Goal: Task Accomplishment & Management: Use online tool/utility

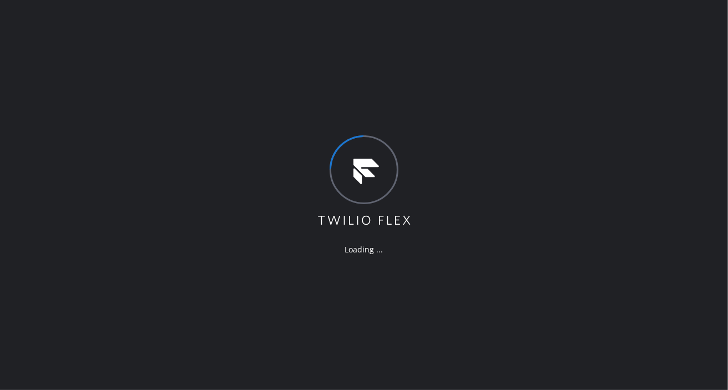
click at [70, 211] on div "Loading ..." at bounding box center [364, 195] width 728 height 390
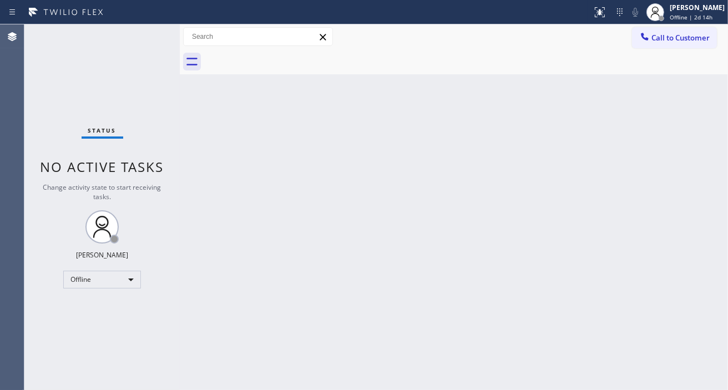
click at [701, 139] on div "Back to Dashboard Change Sender ID Customers Technicians Select a contact Outbo…" at bounding box center [454, 207] width 548 height 366
click at [679, 14] on div "Esmael Jarina Offline | 2d 14h" at bounding box center [698, 11] width 60 height 19
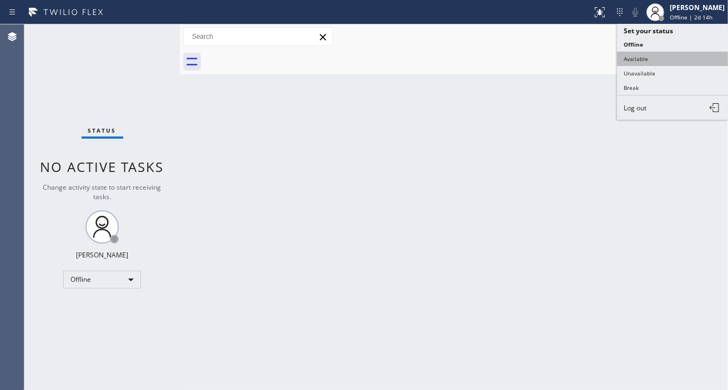
click at [662, 57] on button "Available" at bounding box center [672, 59] width 111 height 14
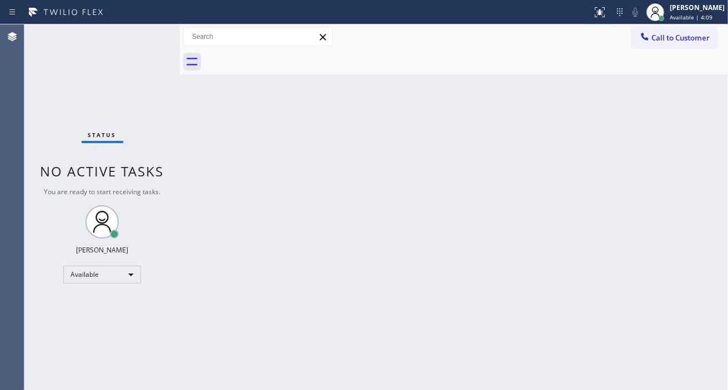
drag, startPoint x: 688, startPoint y: 158, endPoint x: 681, endPoint y: 145, distance: 14.9
click at [688, 158] on div "Back to Dashboard Change Sender ID Customers Technicians Select a contact Outbo…" at bounding box center [454, 207] width 548 height 366
click at [142, 35] on div "Status No active tasks You are ready to start receiving tasks. [PERSON_NAME]" at bounding box center [101, 207] width 155 height 366
click at [143, 34] on div "Status No active tasks You are ready to start receiving tasks. [PERSON_NAME]" at bounding box center [101, 207] width 155 height 366
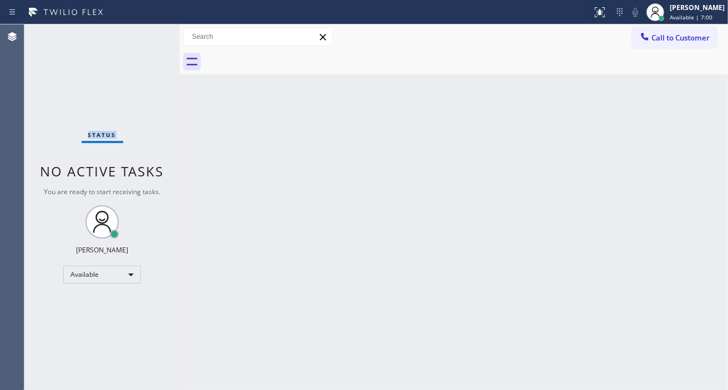
click at [143, 34] on div "Status No active tasks You are ready to start receiving tasks. [PERSON_NAME]" at bounding box center [101, 207] width 155 height 366
click at [156, 33] on div "Status No active tasks You are ready to start receiving tasks. [PERSON_NAME]" at bounding box center [101, 207] width 155 height 366
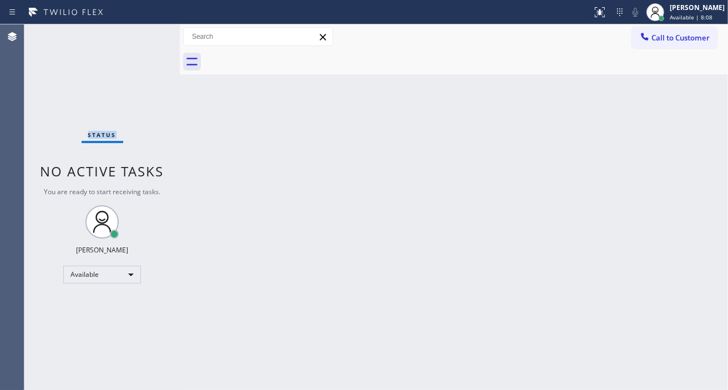
click at [156, 33] on div "Status No active tasks You are ready to start receiving tasks. [PERSON_NAME]" at bounding box center [101, 207] width 155 height 366
click at [724, 132] on div "Back to Dashboard Change Sender ID Customers Technicians Select a contact Outbo…" at bounding box center [454, 207] width 548 height 366
click at [140, 39] on div "Status No active tasks You are ready to start receiving tasks. [PERSON_NAME]" at bounding box center [101, 207] width 155 height 366
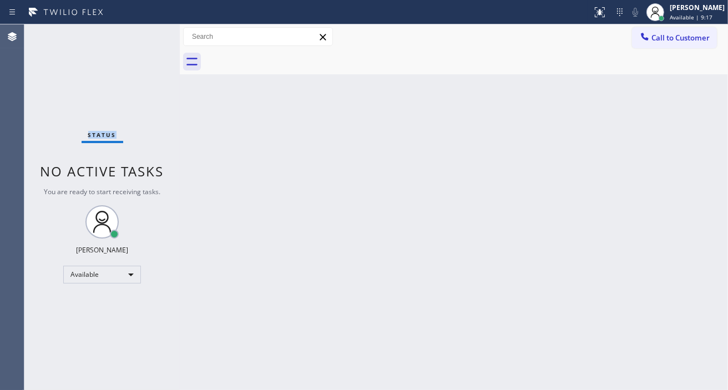
click at [140, 39] on div "Status No active tasks You are ready to start receiving tasks. [PERSON_NAME]" at bounding box center [101, 207] width 155 height 366
drag, startPoint x: 140, startPoint y: 39, endPoint x: 148, endPoint y: 38, distance: 7.8
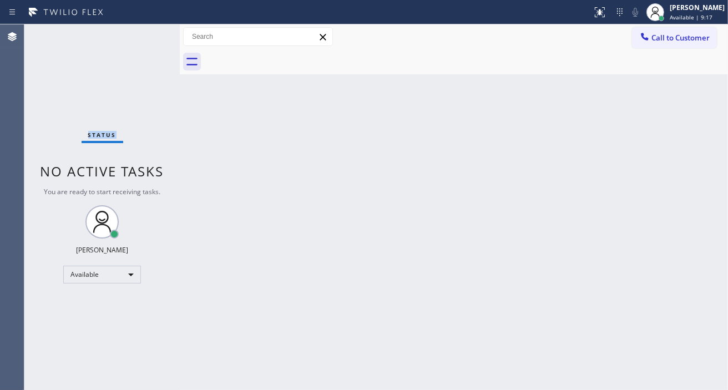
click at [142, 39] on div "Status No active tasks You are ready to start receiving tasks. [PERSON_NAME]" at bounding box center [101, 207] width 155 height 366
click at [140, 34] on div "Status No active tasks You are ready to start receiving tasks. [PERSON_NAME]" at bounding box center [101, 207] width 155 height 366
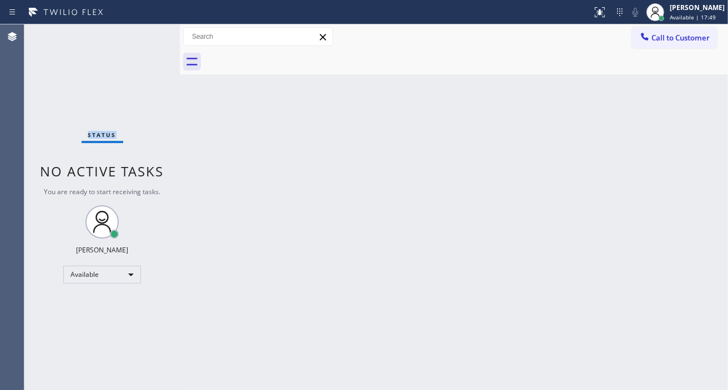
click at [140, 34] on div "Status No active tasks You are ready to start receiving tasks. [PERSON_NAME]" at bounding box center [101, 207] width 155 height 366
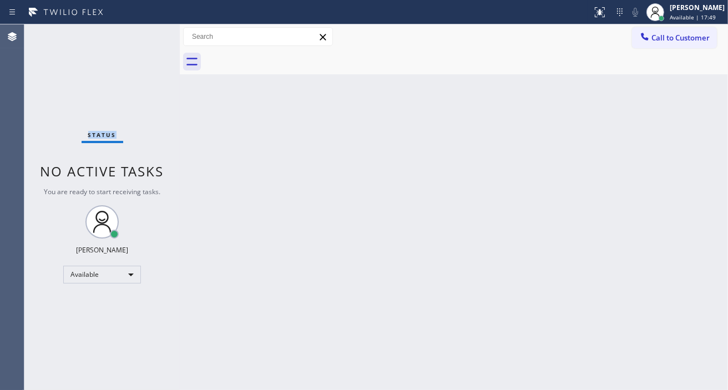
click at [140, 34] on div "Status No active tasks You are ready to start receiving tasks. [PERSON_NAME]" at bounding box center [101, 207] width 155 height 366
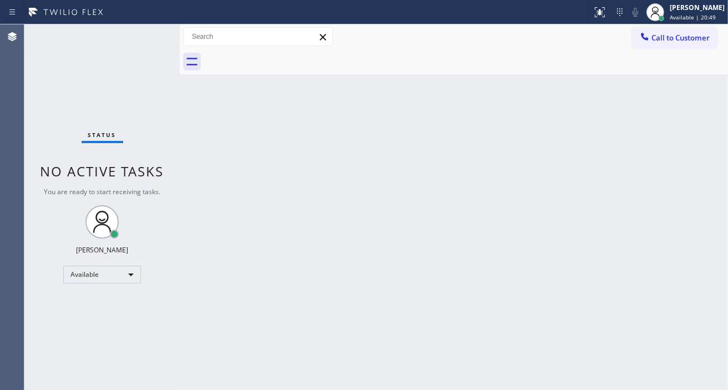
click at [710, 118] on div "Back to Dashboard Change Sender ID Customers Technicians Select a contact Outbo…" at bounding box center [454, 207] width 548 height 366
click at [627, 96] on div "Back to Dashboard Change Sender ID Customers Technicians Select a contact Outbo…" at bounding box center [454, 207] width 548 height 366
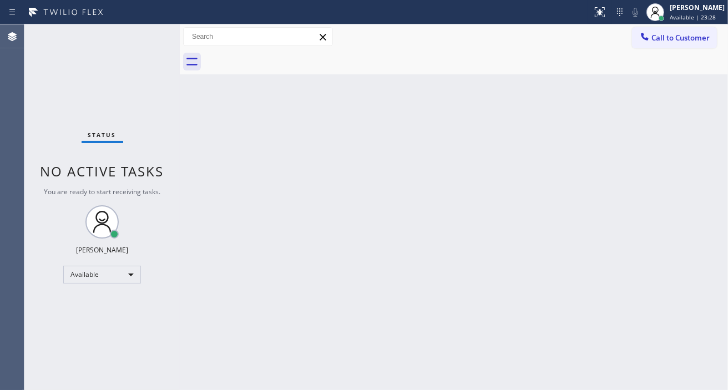
click at [627, 96] on div "Back to Dashboard Change Sender ID Customers Technicians Select a contact Outbo…" at bounding box center [454, 207] width 548 height 366
click at [709, 151] on div "Back to Dashboard Change Sender ID Customers Technicians Select a contact Outbo…" at bounding box center [454, 207] width 548 height 366
click at [151, 33] on div "Status No active tasks You are ready to start receiving tasks. [PERSON_NAME]" at bounding box center [101, 207] width 155 height 366
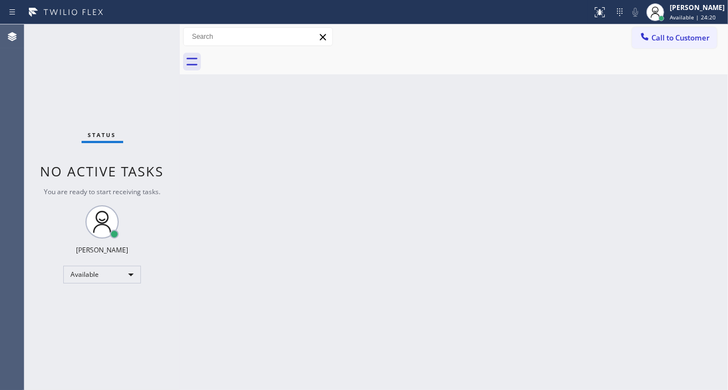
click at [151, 33] on div "Status No active tasks You are ready to start receiving tasks. [PERSON_NAME]" at bounding box center [101, 207] width 155 height 366
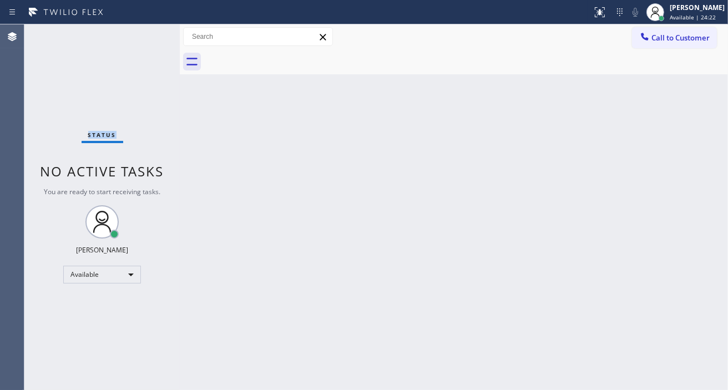
click at [151, 33] on div "Status No active tasks You are ready to start receiving tasks. [PERSON_NAME]" at bounding box center [101, 207] width 155 height 366
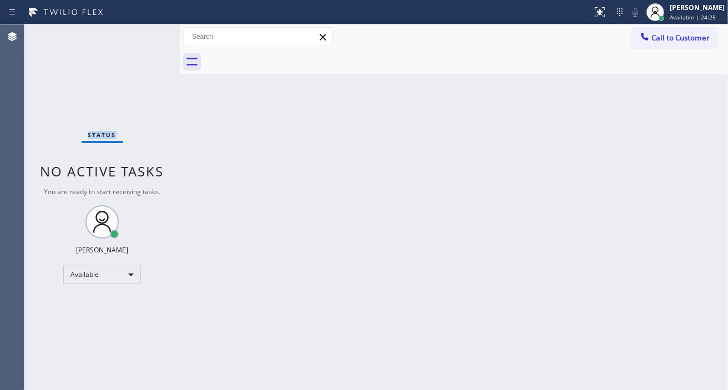
click at [147, 37] on div "Status No active tasks You are ready to start receiving tasks. [PERSON_NAME]" at bounding box center [101, 207] width 155 height 366
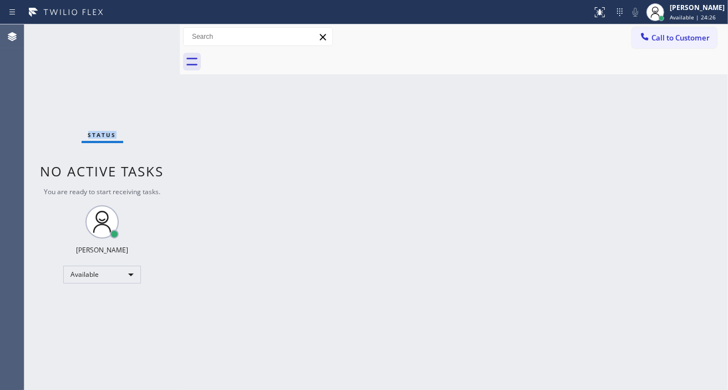
click at [147, 37] on div "Status No active tasks You are ready to start receiving tasks. [PERSON_NAME]" at bounding box center [101, 207] width 155 height 366
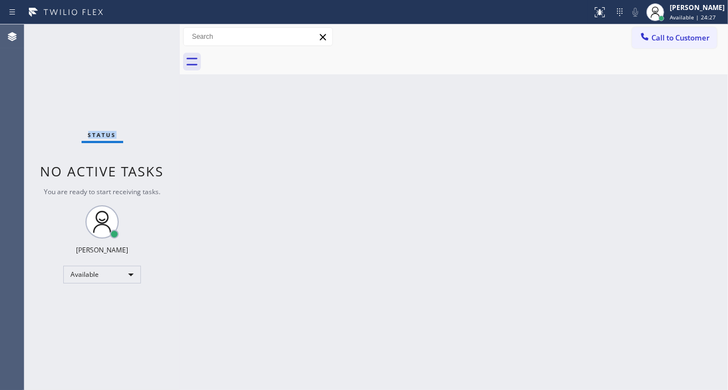
click at [147, 37] on div "Status No active tasks You are ready to start receiving tasks. [PERSON_NAME]" at bounding box center [101, 207] width 155 height 366
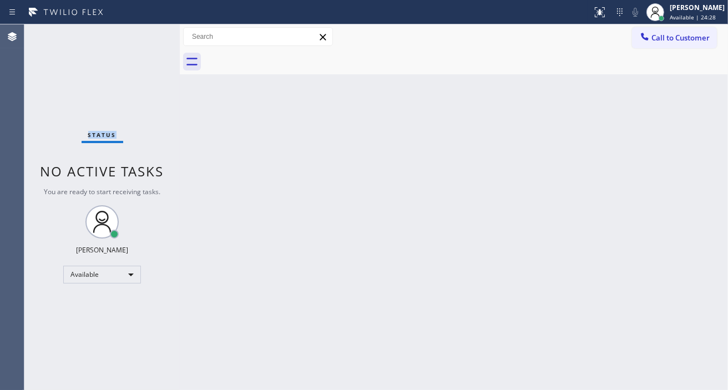
click at [147, 37] on div "Status No active tasks You are ready to start receiving tasks. [PERSON_NAME]" at bounding box center [101, 207] width 155 height 366
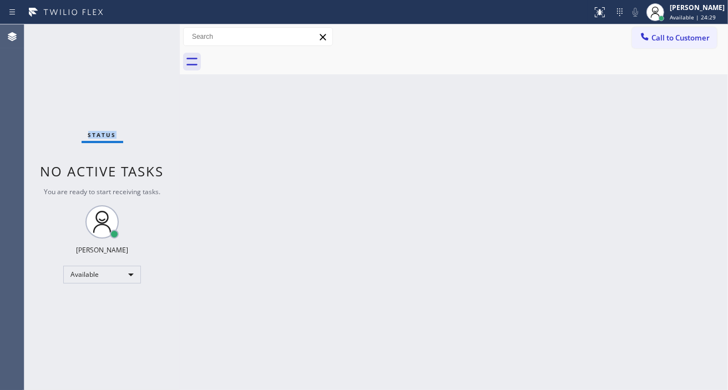
click at [147, 37] on div "Status No active tasks You are ready to start receiving tasks. [PERSON_NAME]" at bounding box center [101, 207] width 155 height 366
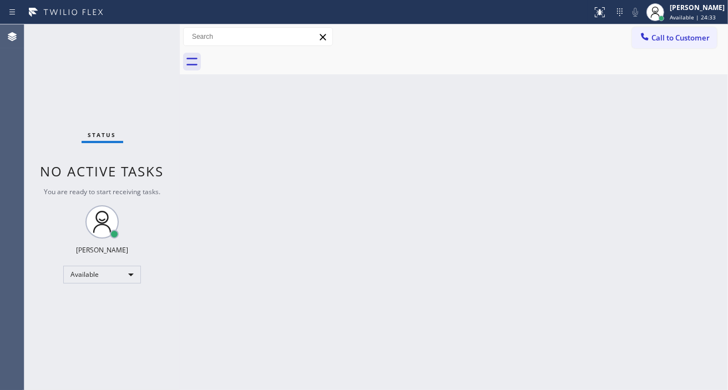
click at [147, 37] on div "Status No active tasks You are ready to start receiving tasks. [PERSON_NAME]" at bounding box center [101, 207] width 155 height 366
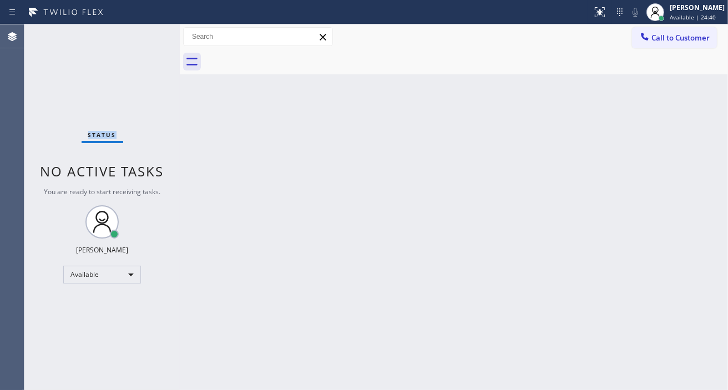
click at [147, 37] on div "Status No active tasks You are ready to start receiving tasks. [PERSON_NAME]" at bounding box center [101, 207] width 155 height 366
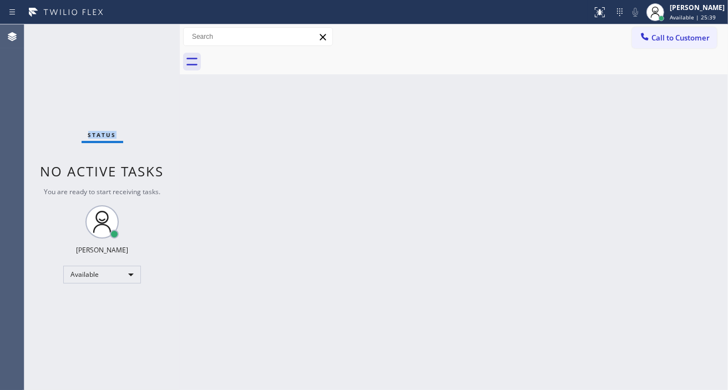
click at [135, 32] on div "Status No active tasks You are ready to start receiving tasks. [PERSON_NAME]" at bounding box center [101, 207] width 155 height 366
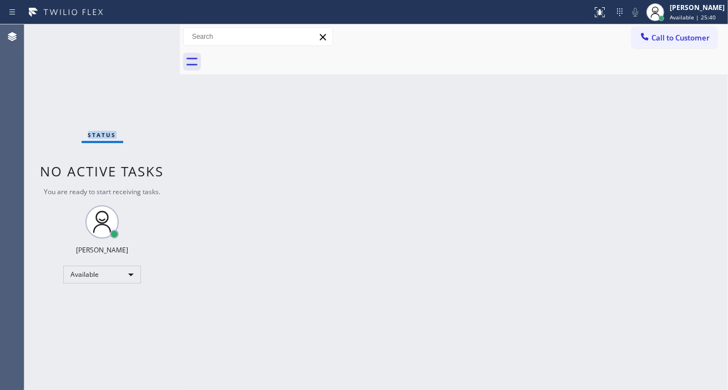
click at [135, 32] on div "Status No active tasks You are ready to start receiving tasks. [PERSON_NAME]" at bounding box center [101, 207] width 155 height 366
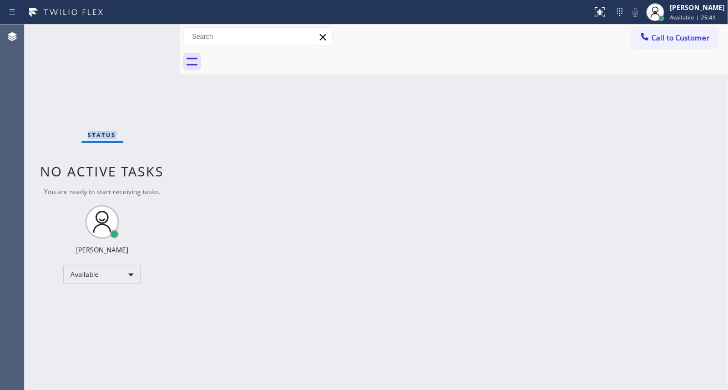
click at [135, 32] on div "Status No active tasks You are ready to start receiving tasks. [PERSON_NAME]" at bounding box center [101, 207] width 155 height 366
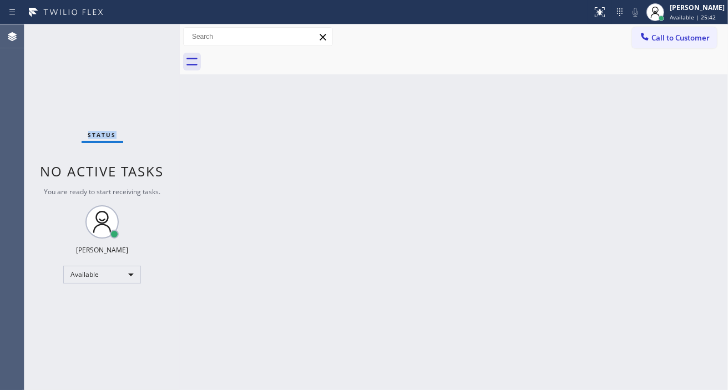
click at [135, 32] on div "Status No active tasks You are ready to start receiving tasks. [PERSON_NAME]" at bounding box center [101, 207] width 155 height 366
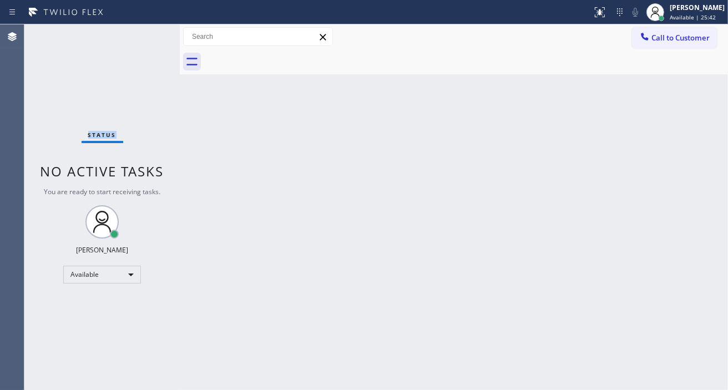
click at [135, 32] on div "Status No active tasks You are ready to start receiving tasks. [PERSON_NAME]" at bounding box center [101, 207] width 155 height 366
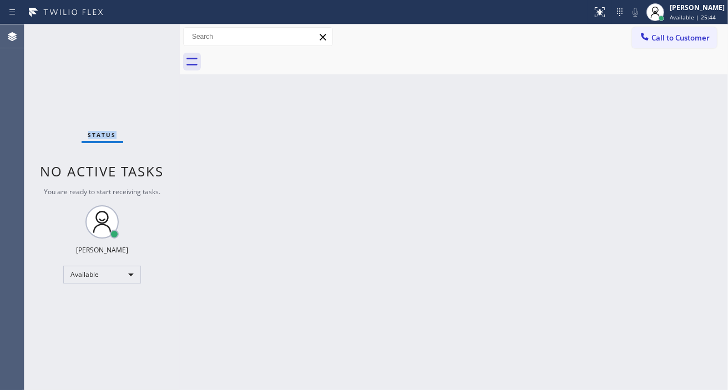
click at [135, 32] on div "Status No active tasks You are ready to start receiving tasks. [PERSON_NAME]" at bounding box center [101, 207] width 155 height 366
click at [139, 46] on div "Status No active tasks You are ready to start receiving tasks. [PERSON_NAME]" at bounding box center [101, 207] width 155 height 366
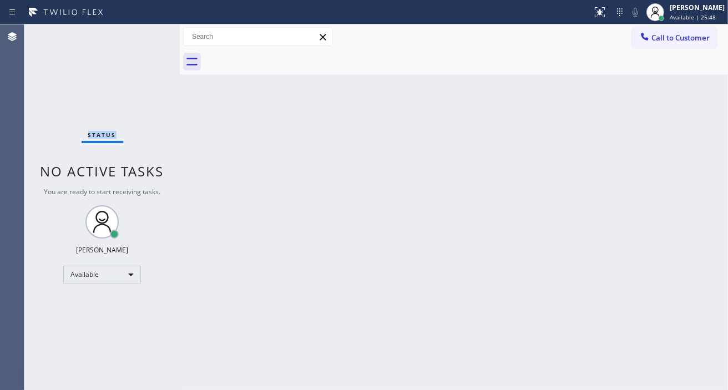
click at [139, 46] on div "Status No active tasks You are ready to start receiving tasks. [PERSON_NAME]" at bounding box center [101, 207] width 155 height 366
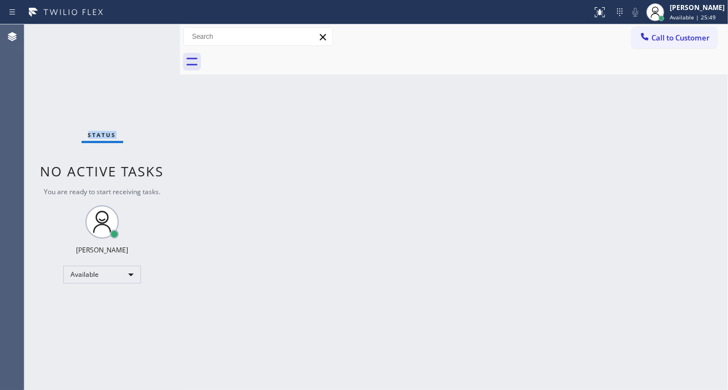
click at [139, 46] on div "Status No active tasks You are ready to start receiving tasks. [PERSON_NAME]" at bounding box center [101, 207] width 155 height 366
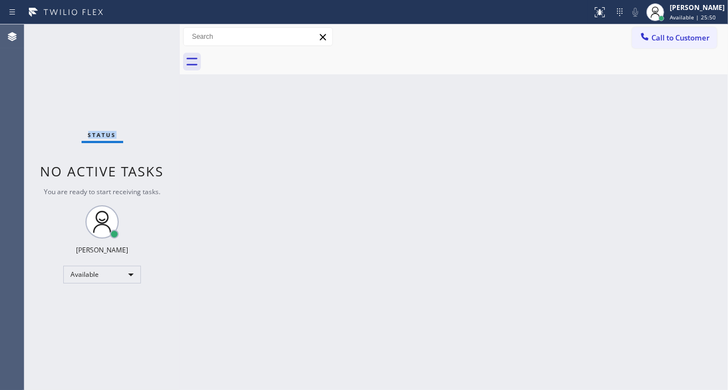
click at [139, 46] on div "Status No active tasks You are ready to start receiving tasks. [PERSON_NAME]" at bounding box center [101, 207] width 155 height 366
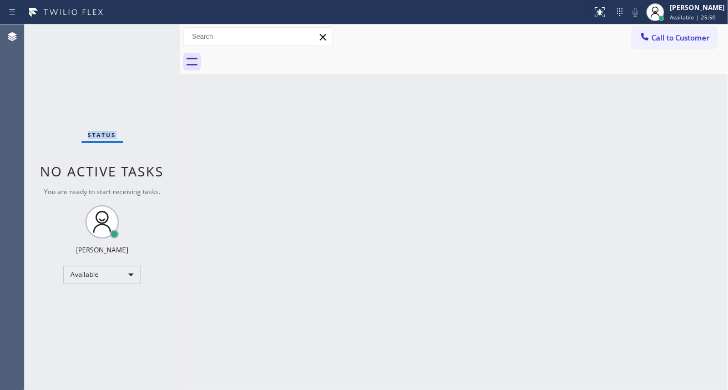
click at [139, 46] on div "Status No active tasks You are ready to start receiving tasks. [PERSON_NAME]" at bounding box center [101, 207] width 155 height 366
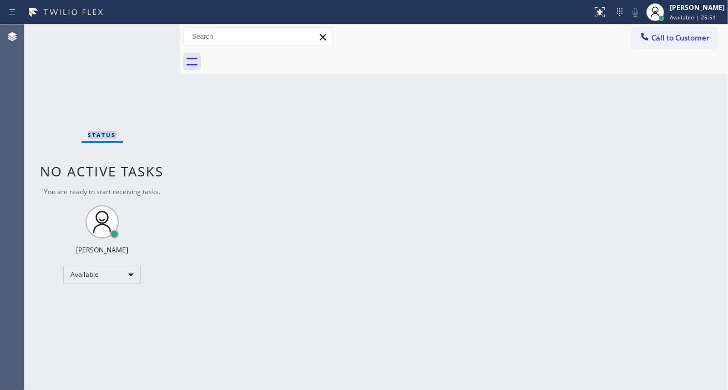
click at [139, 46] on div "Status No active tasks You are ready to start receiving tasks. [PERSON_NAME]" at bounding box center [101, 207] width 155 height 366
click at [132, 39] on div "Status No active tasks You are ready to start receiving tasks. [PERSON_NAME]" at bounding box center [101, 207] width 155 height 366
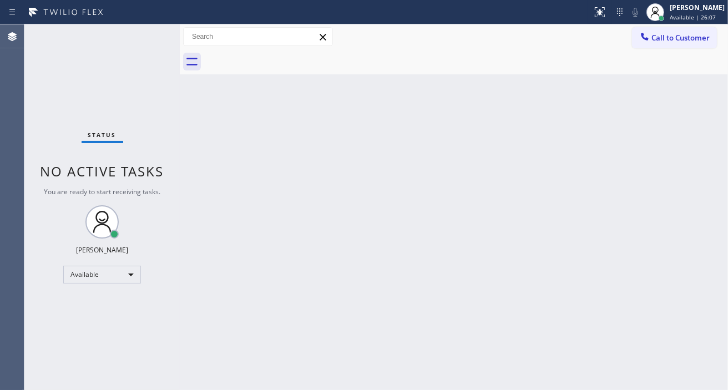
click at [132, 39] on div "Status No active tasks You are ready to start receiving tasks. [PERSON_NAME]" at bounding box center [101, 207] width 155 height 366
click at [147, 32] on div "Status No active tasks You are ready to start receiving tasks. [PERSON_NAME]" at bounding box center [101, 207] width 155 height 366
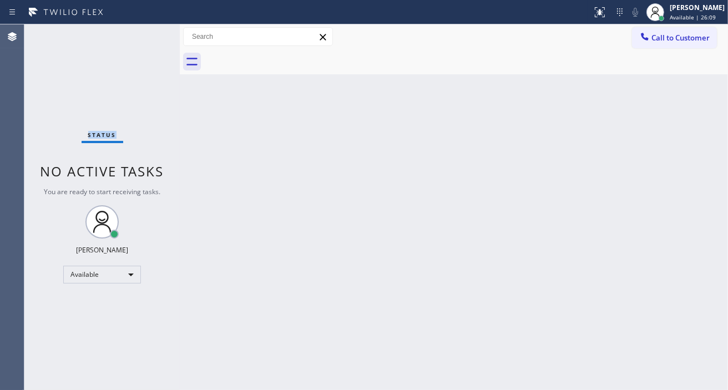
click at [147, 32] on div "Status No active tasks You are ready to start receiving tasks. [PERSON_NAME]" at bounding box center [101, 207] width 155 height 366
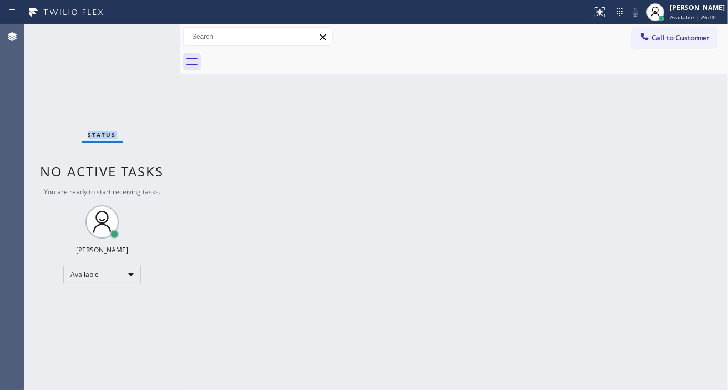
click at [147, 32] on div "Status No active tasks You are ready to start receiving tasks. [PERSON_NAME]" at bounding box center [101, 207] width 155 height 366
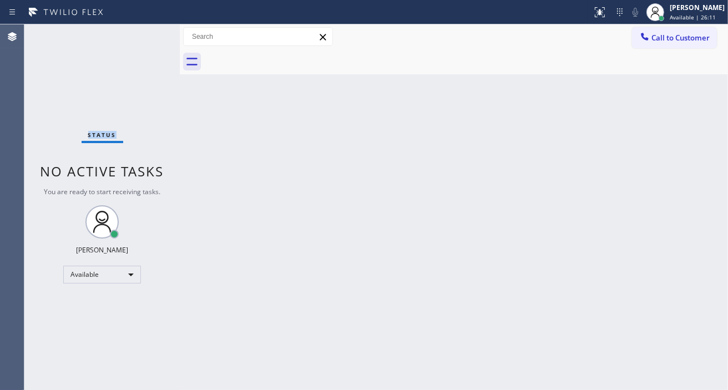
click at [147, 32] on div "Status No active tasks You are ready to start receiving tasks. [PERSON_NAME]" at bounding box center [101, 207] width 155 height 366
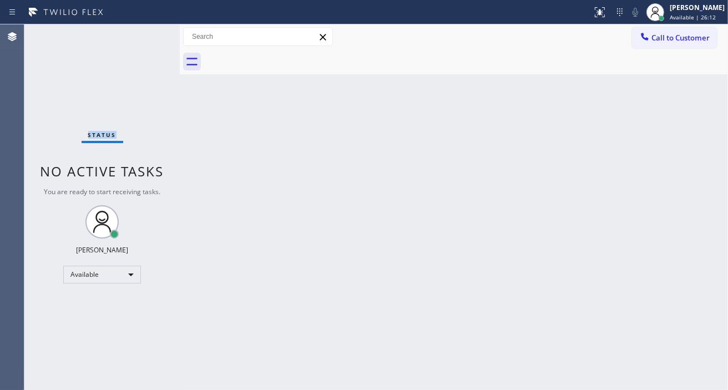
click at [147, 32] on div "Status No active tasks You are ready to start receiving tasks. [PERSON_NAME]" at bounding box center [101, 207] width 155 height 366
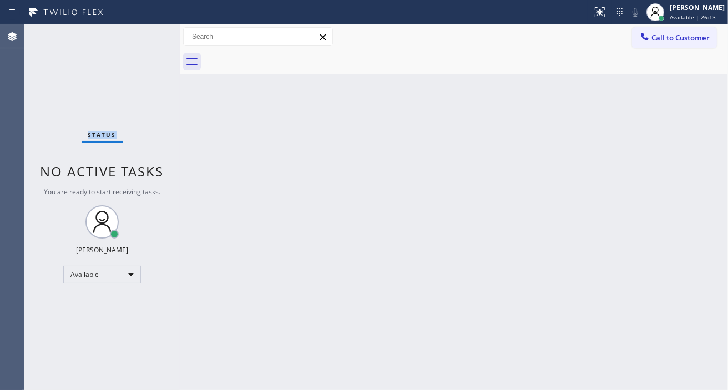
click at [147, 32] on div "Status No active tasks You are ready to start receiving tasks. [PERSON_NAME]" at bounding box center [101, 207] width 155 height 366
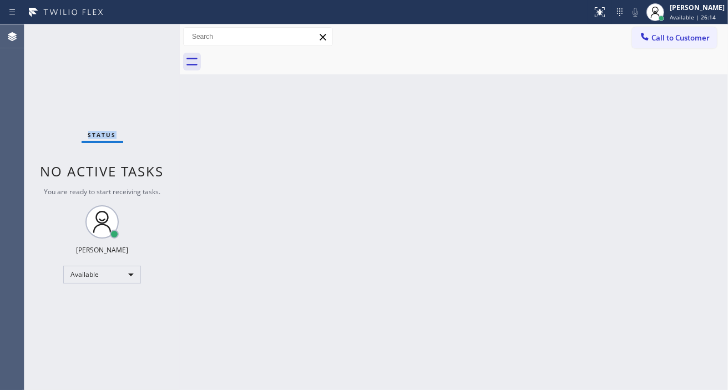
click at [147, 32] on div "Status No active tasks You are ready to start receiving tasks. [PERSON_NAME]" at bounding box center [101, 207] width 155 height 366
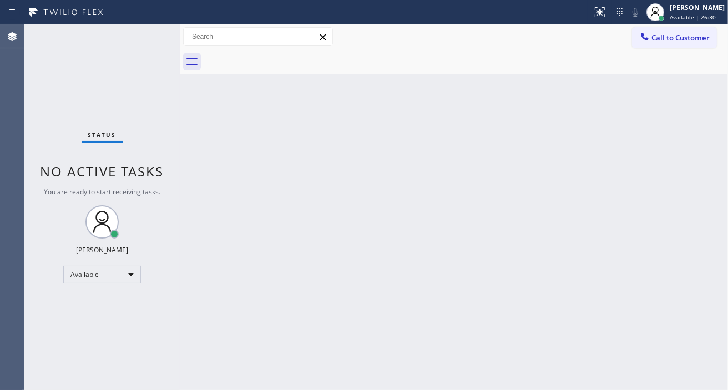
click at [147, 32] on div "Status No active tasks You are ready to start receiving tasks. [PERSON_NAME]" at bounding box center [101, 207] width 155 height 366
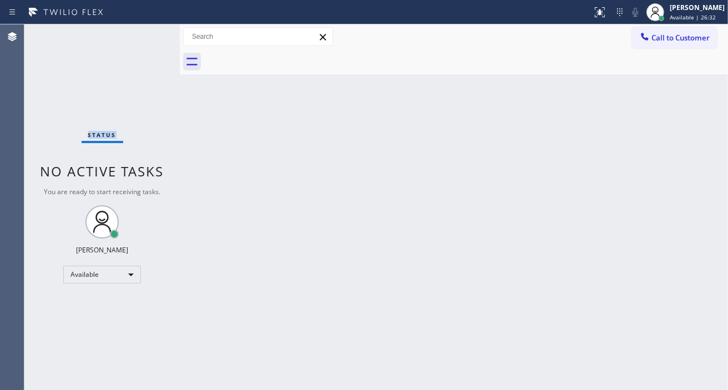
click at [147, 32] on div "Status No active tasks You are ready to start receiving tasks. [PERSON_NAME]" at bounding box center [101, 207] width 155 height 366
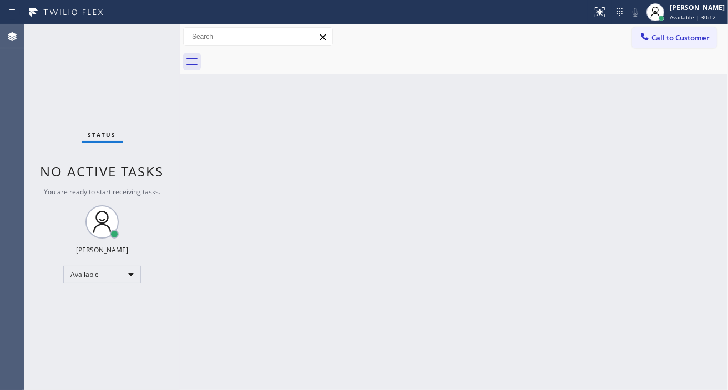
click at [702, 96] on div "Back to Dashboard Change Sender ID Customers Technicians Select a contact Outbo…" at bounding box center [454, 207] width 548 height 366
click at [149, 32] on div "Status No active tasks You are ready to start receiving tasks. [PERSON_NAME]" at bounding box center [101, 207] width 155 height 366
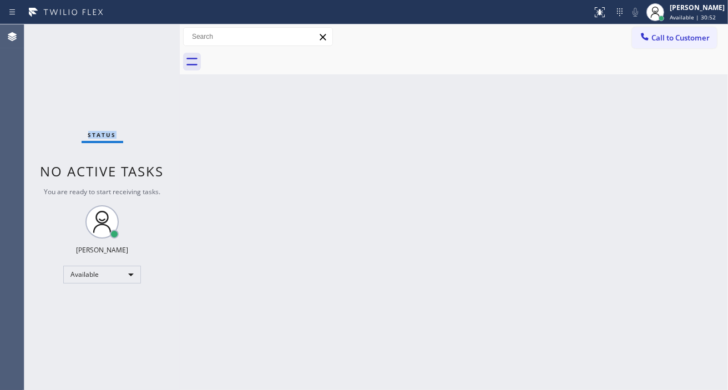
click at [149, 32] on div "Status No active tasks You are ready to start receiving tasks. [PERSON_NAME]" at bounding box center [101, 207] width 155 height 366
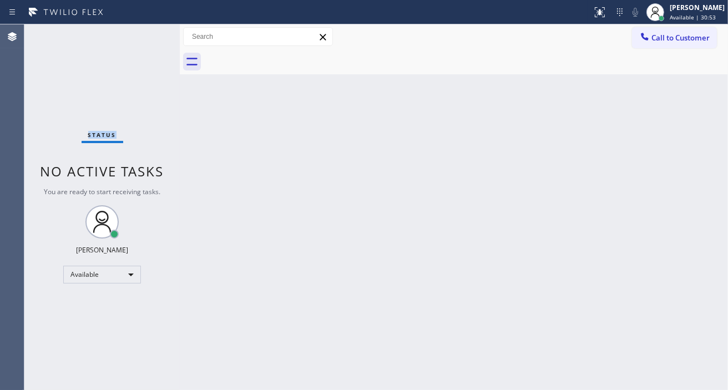
click at [149, 32] on div "Status No active tasks You are ready to start receiving tasks. [PERSON_NAME]" at bounding box center [101, 207] width 155 height 366
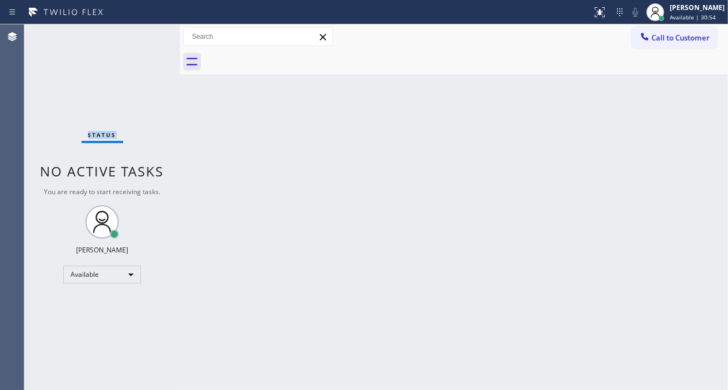
click at [149, 32] on div "Status No active tasks You are ready to start receiving tasks. [PERSON_NAME]" at bounding box center [101, 207] width 155 height 366
click at [137, 32] on div "Status No active tasks You are ready to start receiving tasks. [PERSON_NAME]" at bounding box center [101, 207] width 155 height 366
click at [143, 23] on div "Status report No issues detected If you experience an issue, please download th…" at bounding box center [364, 12] width 728 height 24
click at [686, 147] on div "Back to Dashboard Change Sender ID Customers Technicians Select a contact Outbo…" at bounding box center [454, 207] width 548 height 366
click at [145, 33] on div "Status No active tasks You are ready to start receiving tasks. [PERSON_NAME]" at bounding box center [101, 207] width 155 height 366
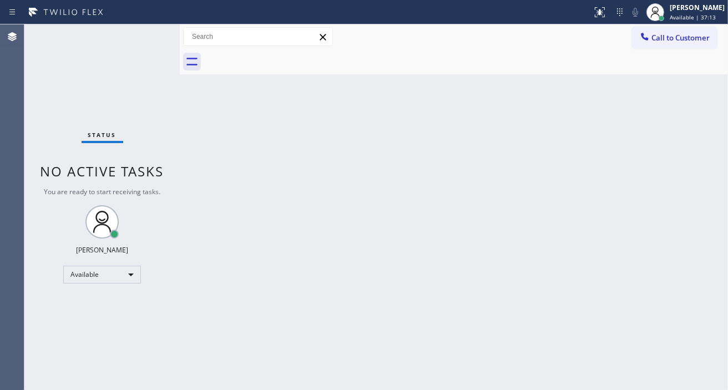
click at [145, 33] on div "Status No active tasks You are ready to start receiving tasks. [PERSON_NAME]" at bounding box center [101, 207] width 155 height 366
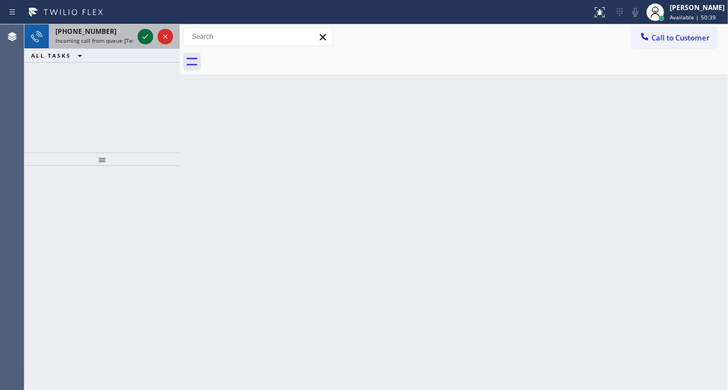
click at [146, 36] on icon at bounding box center [146, 36] width 6 height 4
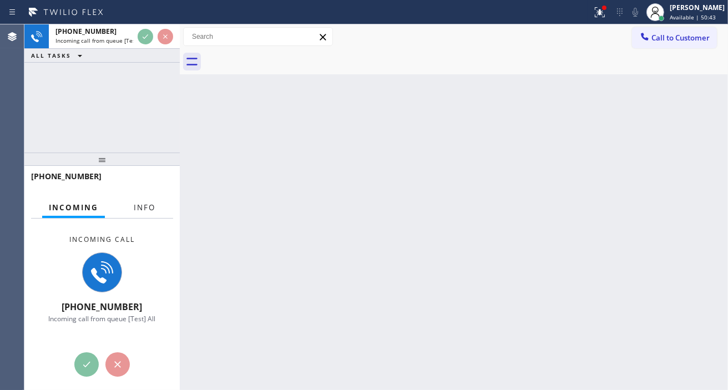
drag, startPoint x: 140, startPoint y: 201, endPoint x: 132, endPoint y: 208, distance: 9.9
click at [140, 201] on button "Info" at bounding box center [144, 208] width 35 height 22
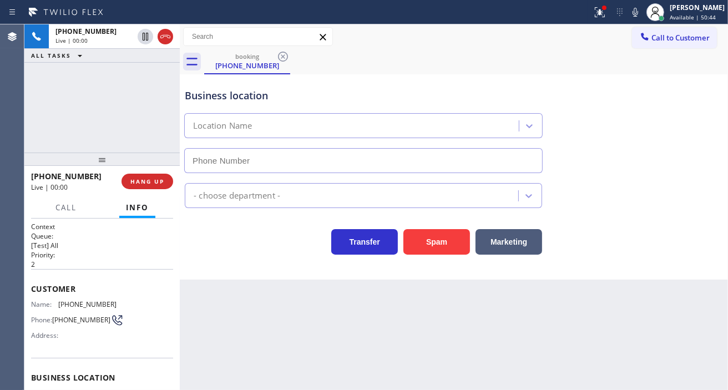
type input "(213) 460-0809"
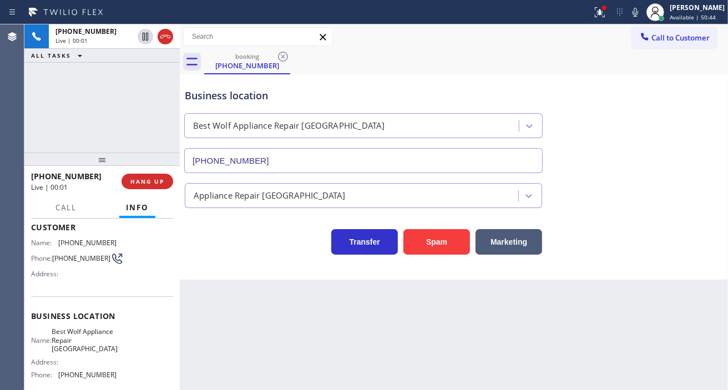
click at [61, 331] on span "Best Wolf Appliance Repair Palm Springs" at bounding box center [85, 340] width 66 height 26
click at [81, 259] on span "(442) 402-9750" at bounding box center [81, 258] width 58 height 8
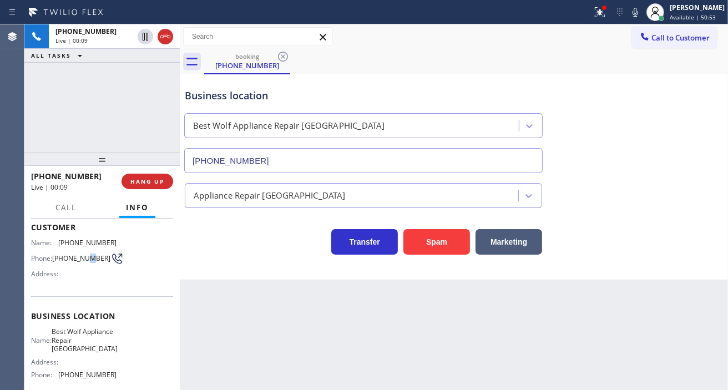
click at [81, 259] on span "(442) 402-9750" at bounding box center [81, 258] width 58 height 8
copy div "(442) 402-9750"
click at [225, 274] on div "Business location Best Wolf Appliance Repair Palm Springs (213) 460-0809 Applia…" at bounding box center [454, 176] width 548 height 205
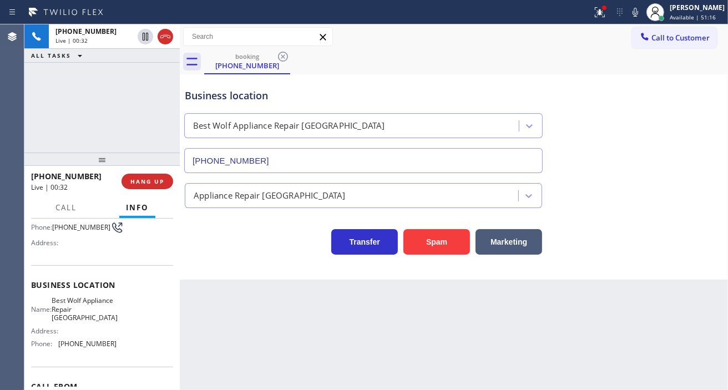
scroll to position [123, 0]
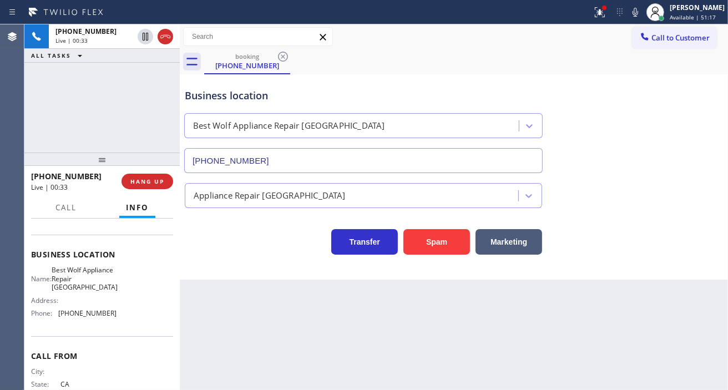
click at [95, 317] on span "(213) 460-0809" at bounding box center [87, 313] width 58 height 8
copy span "(213) 460-0809"
click at [274, 101] on div "Business location" at bounding box center [363, 95] width 357 height 15
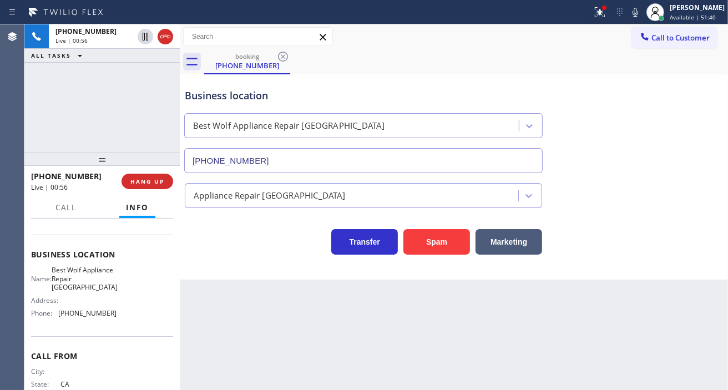
click at [274, 101] on div "Business location" at bounding box center [363, 95] width 357 height 15
click at [145, 114] on div "+14424029750 Live | 01:04 ALL TASKS ALL TASKS ACTIVE TASKS TASKS IN WRAP UP" at bounding box center [101, 88] width 155 height 128
click at [158, 184] on span "HANG UP" at bounding box center [147, 182] width 34 height 8
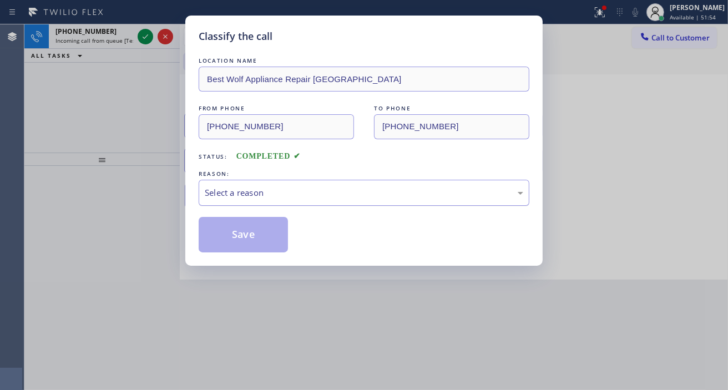
drag, startPoint x: 240, startPoint y: 190, endPoint x: 246, endPoint y: 204, distance: 15.5
click at [240, 190] on div "Select a reason" at bounding box center [364, 192] width 319 height 13
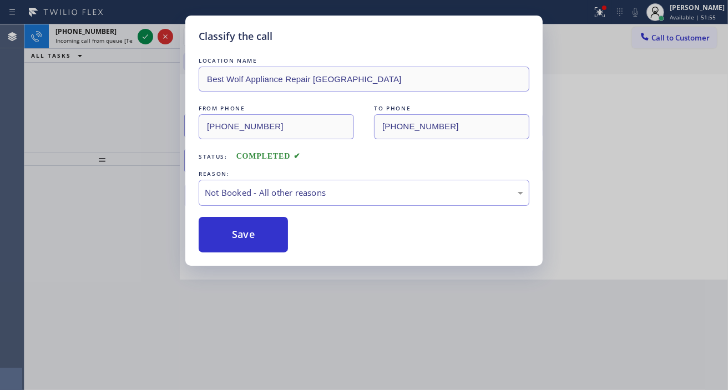
click at [257, 239] on button "Save" at bounding box center [243, 235] width 89 height 36
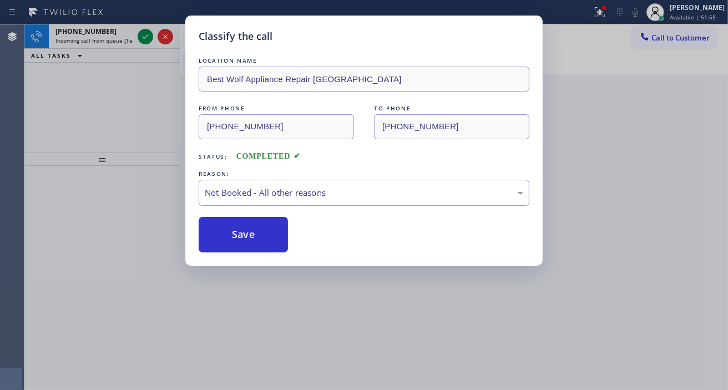
click at [147, 39] on div "Classify the call LOCATION NAME Best Wolf Appliance Repair Palm Springs FROM PH…" at bounding box center [376, 207] width 704 height 366
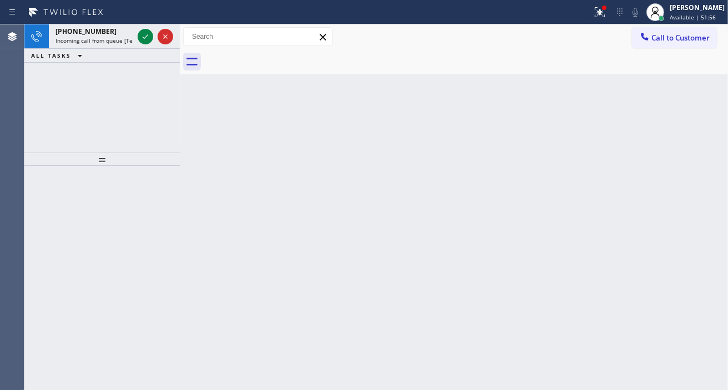
click at [147, 39] on icon at bounding box center [145, 36] width 13 height 13
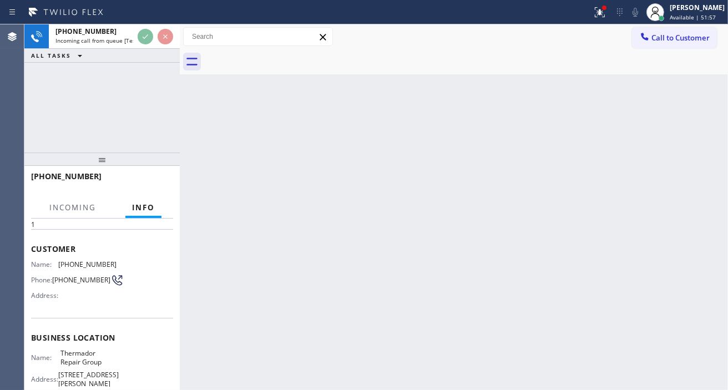
scroll to position [62, 0]
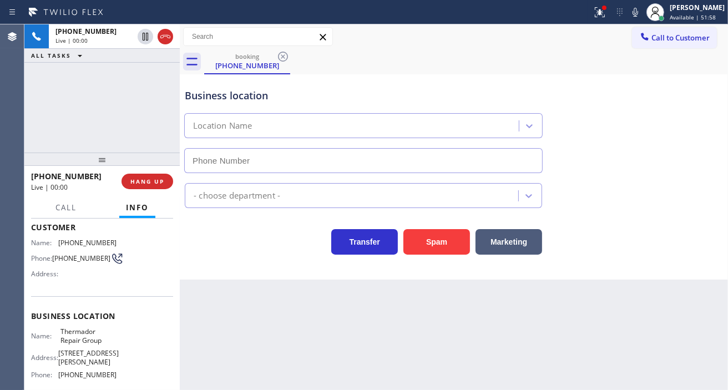
click at [80, 345] on span "Thermador Repair Group" at bounding box center [87, 335] width 55 height 17
type input "(855) 920-0838"
click at [80, 345] on span "Thermador Repair Group" at bounding box center [87, 335] width 55 height 17
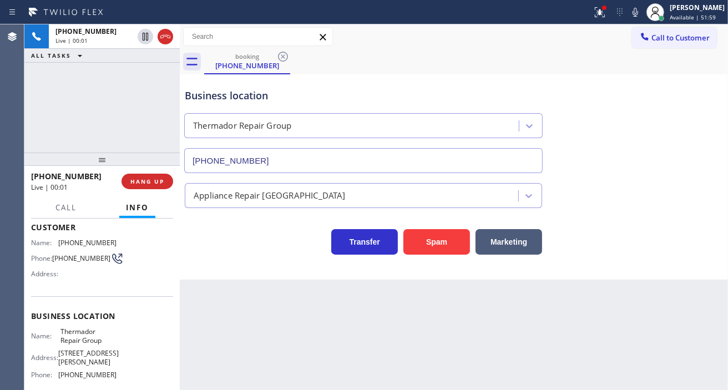
click at [67, 254] on span "(954) 529-5567" at bounding box center [81, 258] width 58 height 8
copy div "(954) 529-5567"
click at [283, 335] on div "Back to Dashboard Change Sender ID Customers Technicians Select a contact Outbo…" at bounding box center [454, 207] width 548 height 366
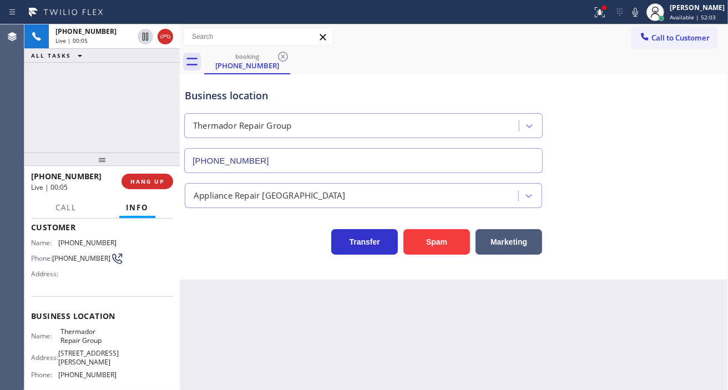
click at [95, 339] on span "Thermador Repair Group" at bounding box center [87, 335] width 55 height 17
copy span "Thermador Repair Group"
drag, startPoint x: 296, startPoint y: 305, endPoint x: 289, endPoint y: 305, distance: 6.7
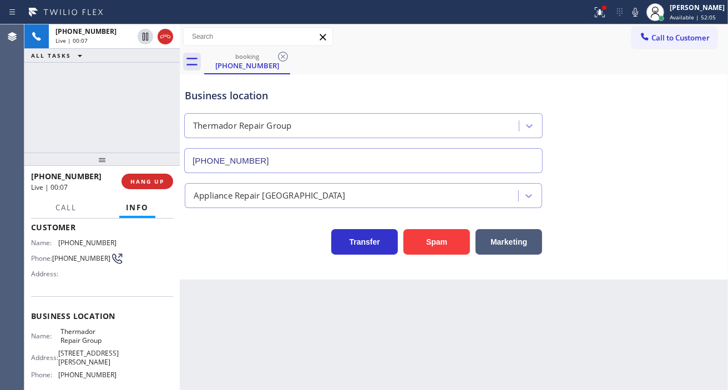
click at [296, 305] on div "Back to Dashboard Change Sender ID Customers Technicians Select a contact Outbo…" at bounding box center [454, 207] width 548 height 366
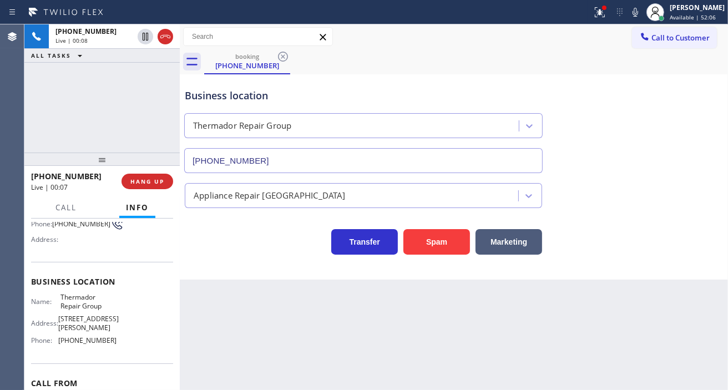
scroll to position [168, 0]
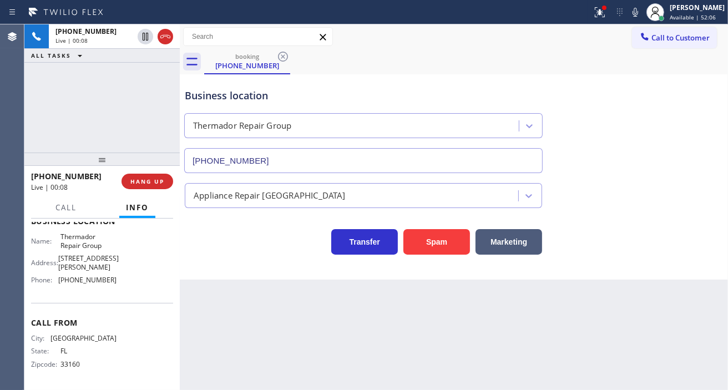
click at [90, 276] on span "(855) 920-0838" at bounding box center [87, 280] width 58 height 8
copy span "(855) 920-0838"
click at [272, 292] on div "Back to Dashboard Change Sender ID Customers Technicians Select a contact Outbo…" at bounding box center [454, 207] width 548 height 366
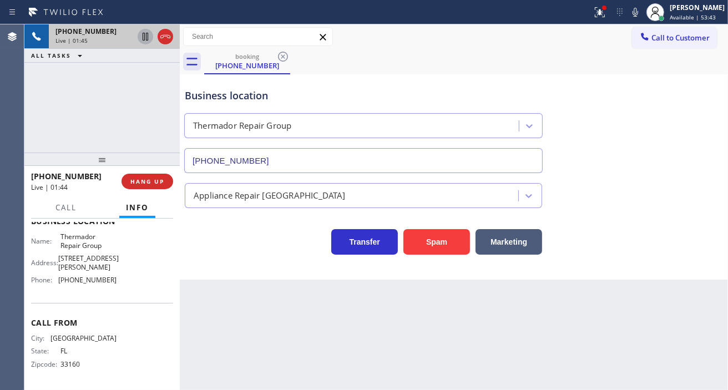
click at [143, 35] on icon at bounding box center [145, 36] width 13 height 13
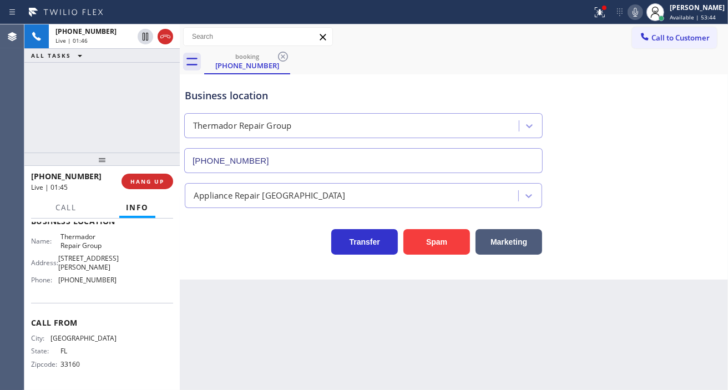
click at [638, 12] on div at bounding box center [636, 12] width 16 height 13
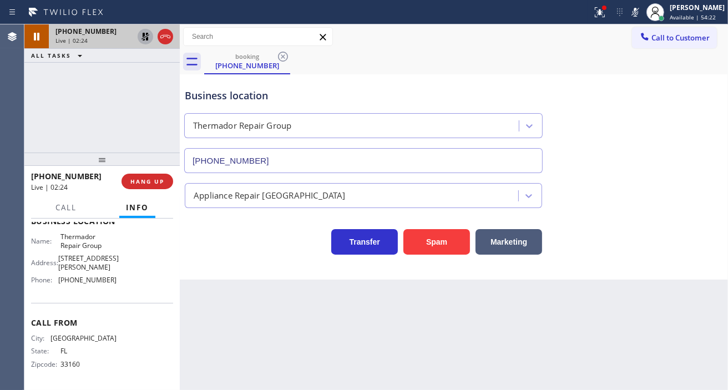
click at [146, 34] on icon at bounding box center [146, 37] width 8 height 8
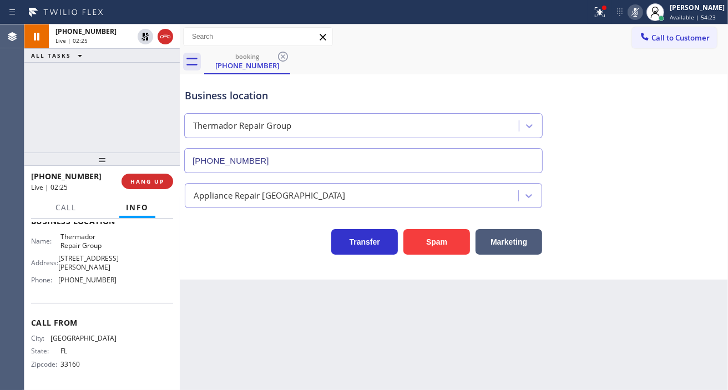
click at [640, 14] on icon at bounding box center [635, 12] width 13 height 13
click at [204, 95] on div "Business location" at bounding box center [363, 95] width 357 height 15
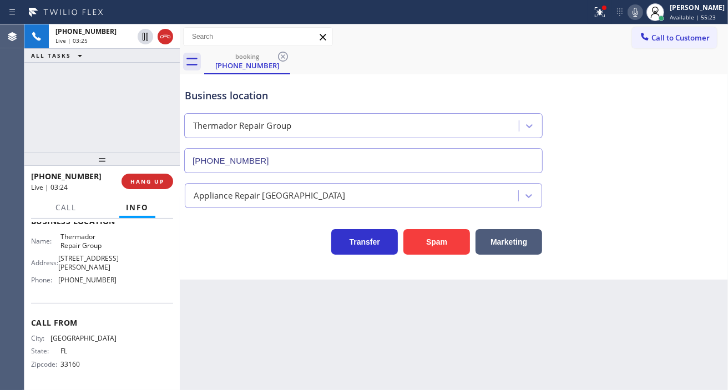
click at [143, 87] on div "+19545295567 Live | 03:25 ALL TASKS ALL TASKS ACTIVE TASKS TASKS IN WRAP UP" at bounding box center [101, 88] width 155 height 128
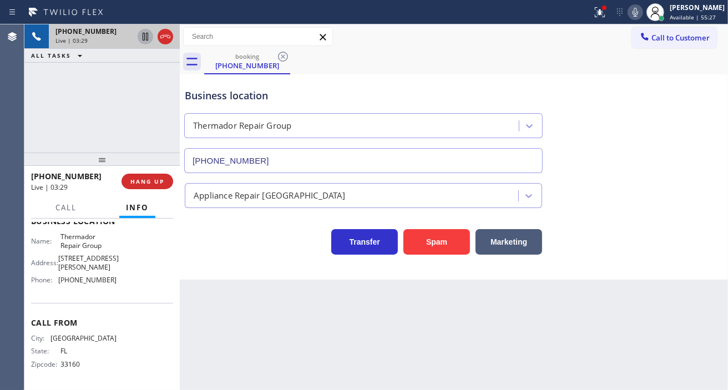
click at [145, 37] on icon at bounding box center [145, 36] width 13 height 13
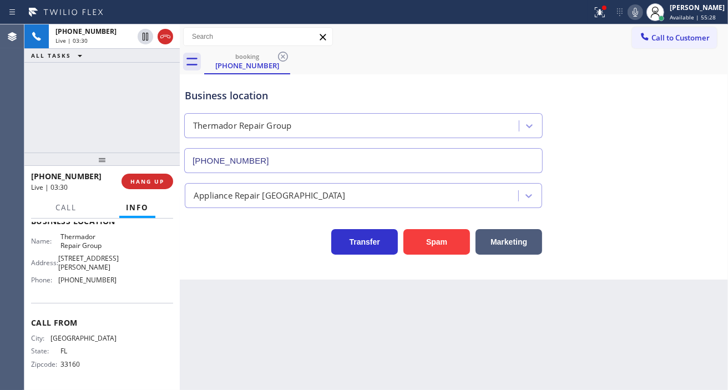
click at [645, 21] on div "Status report Issue detected This issue could affect your workflow. Please cont…" at bounding box center [658, 12] width 140 height 24
click at [642, 18] on icon at bounding box center [635, 12] width 13 height 13
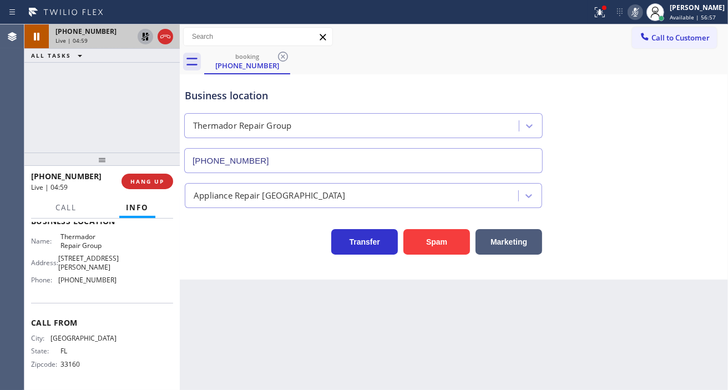
click at [140, 39] on icon at bounding box center [145, 36] width 13 height 13
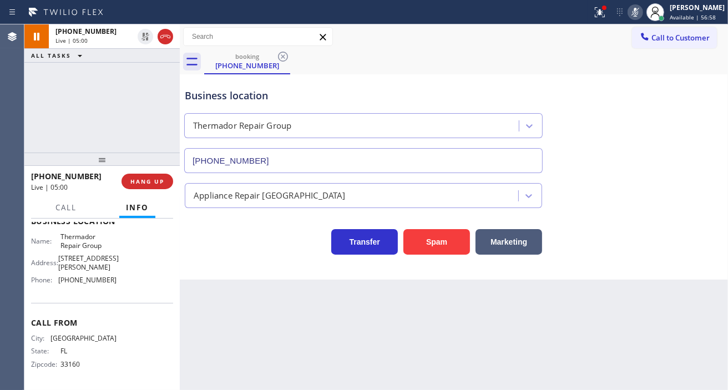
click at [642, 13] on icon at bounding box center [635, 12] width 13 height 13
click at [125, 98] on div "+19545295567 Live | 10:28 ALL TASKS ALL TASKS ACTIVE TASKS TASKS IN WRAP UP" at bounding box center [101, 88] width 155 height 128
click at [159, 180] on span "HANG UP" at bounding box center [147, 182] width 34 height 8
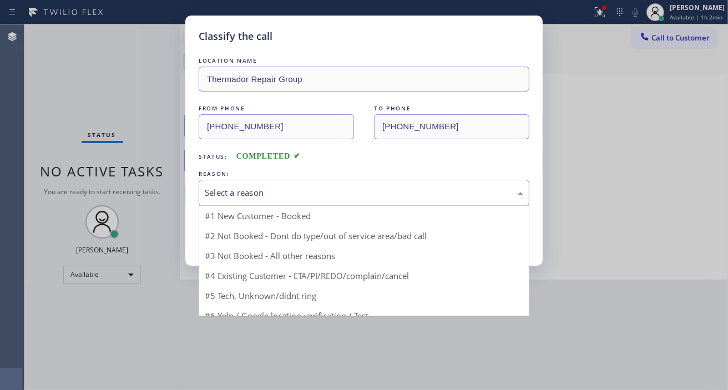
click at [306, 200] on div "Select a reason" at bounding box center [364, 193] width 331 height 26
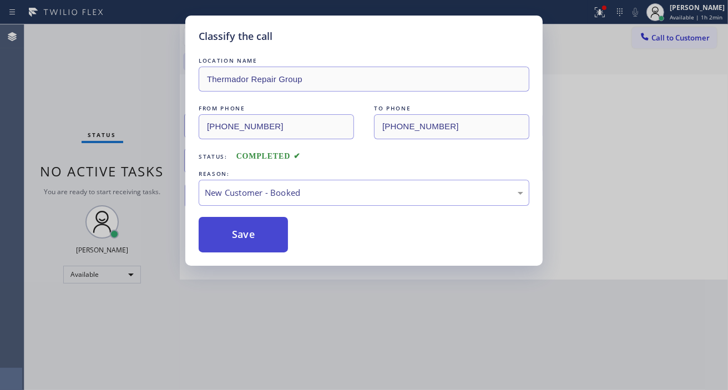
click at [276, 241] on button "Save" at bounding box center [243, 235] width 89 height 36
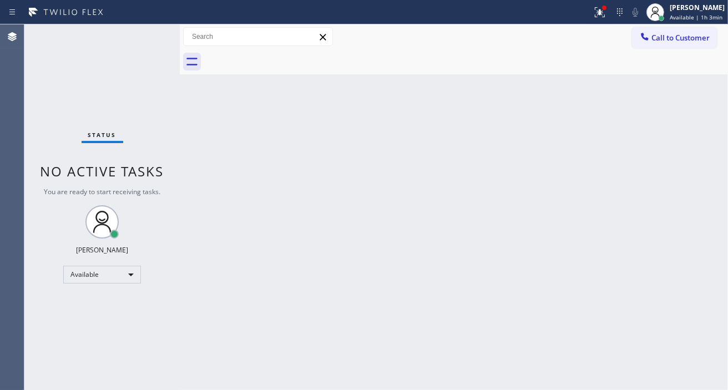
click at [695, 136] on div "Back to Dashboard Change Sender ID Customers Technicians Select a contact Outbo…" at bounding box center [454, 207] width 548 height 366
click at [703, 154] on div "Back to Dashboard Change Sender ID Customers Technicians Select a contact Outbo…" at bounding box center [454, 207] width 548 height 366
drag, startPoint x: 700, startPoint y: 0, endPoint x: 462, endPoint y: 147, distance: 279.1
click at [462, 147] on div "Back to Dashboard Change Sender ID Customers Technicians Select a contact Outbo…" at bounding box center [454, 207] width 548 height 366
click at [18, 14] on icon at bounding box center [12, 12] width 13 height 13
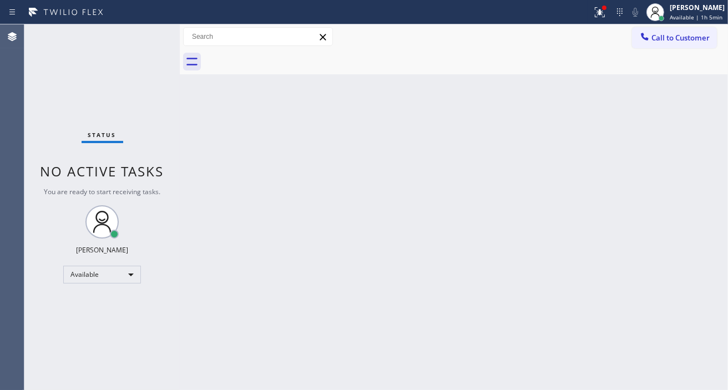
click at [401, 153] on div "Back to Dashboard Change Sender ID Customers Technicians Select a contact Outbo…" at bounding box center [454, 207] width 548 height 366
click at [603, 17] on icon at bounding box center [599, 12] width 13 height 13
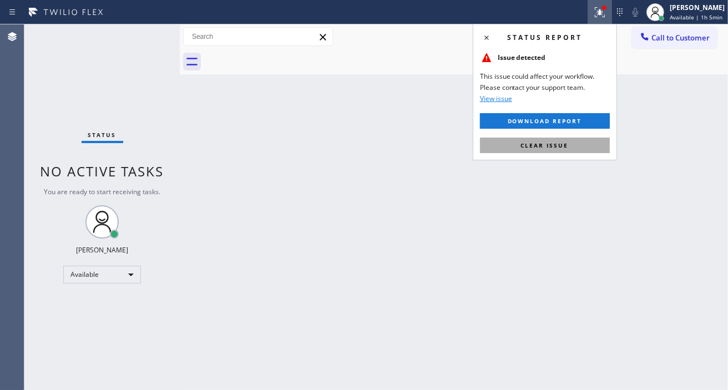
click at [555, 145] on span "Clear issue" at bounding box center [545, 146] width 48 height 8
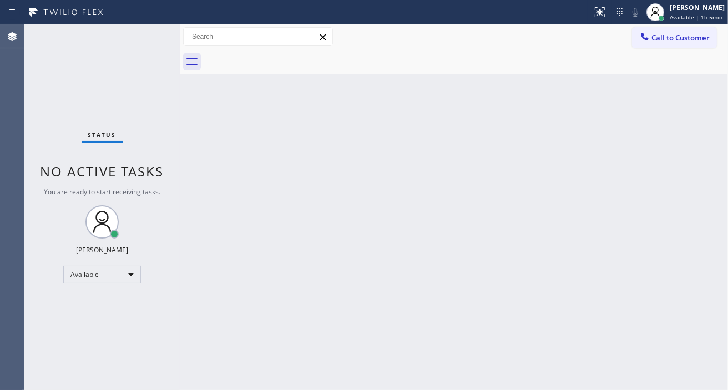
click at [577, 139] on div "Back to Dashboard Change Sender ID Customers Technicians Select a contact Outbo…" at bounding box center [454, 207] width 548 height 366
click at [198, 67] on icon at bounding box center [192, 62] width 18 height 18
click at [404, 136] on div "Back to Dashboard Change Sender ID Customers Technicians Select a contact Outbo…" at bounding box center [454, 207] width 548 height 366
drag, startPoint x: 467, startPoint y: 48, endPoint x: 417, endPoint y: 154, distance: 117.7
click at [417, 154] on div "Back to Dashboard Change Sender ID Customers Technicians Select a contact Outbo…" at bounding box center [454, 207] width 548 height 366
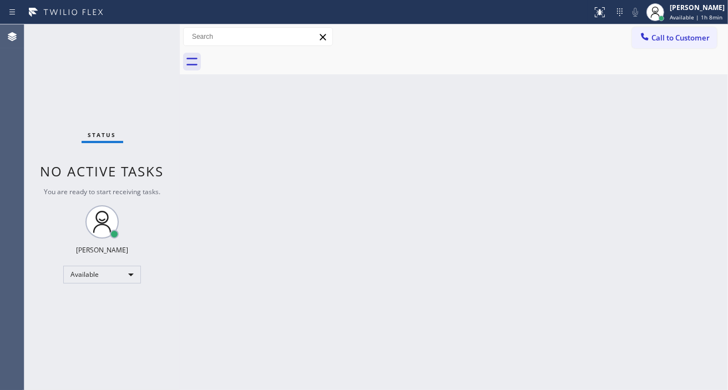
click at [152, 37] on div "Status No active tasks You are ready to start receiving tasks. [PERSON_NAME]" at bounding box center [101, 207] width 155 height 366
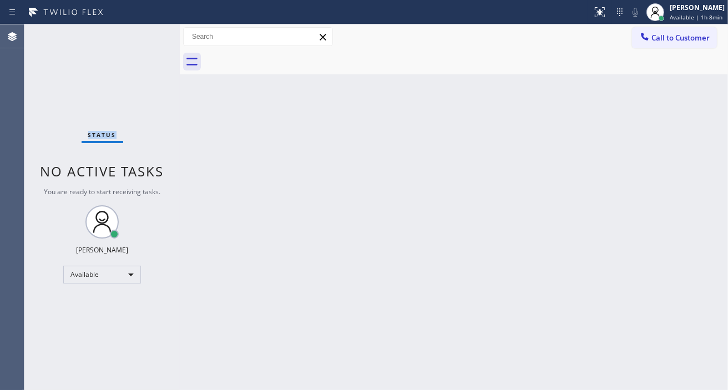
click at [152, 37] on div "Status No active tasks You are ready to start receiving tasks. [PERSON_NAME]" at bounding box center [101, 207] width 155 height 366
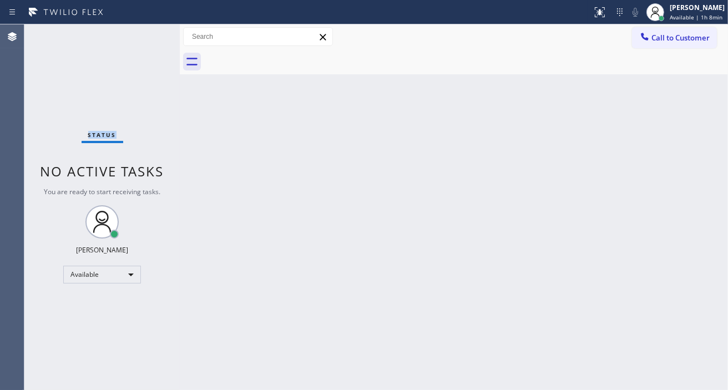
click at [152, 37] on div "Status No active tasks You are ready to start receiving tasks. [PERSON_NAME]" at bounding box center [101, 207] width 155 height 366
click at [158, 40] on div "Status No active tasks You are ready to start receiving tasks. [PERSON_NAME]" at bounding box center [101, 207] width 155 height 366
click at [153, 36] on div "Status No active tasks You are ready to start receiving tasks. [PERSON_NAME]" at bounding box center [101, 207] width 155 height 366
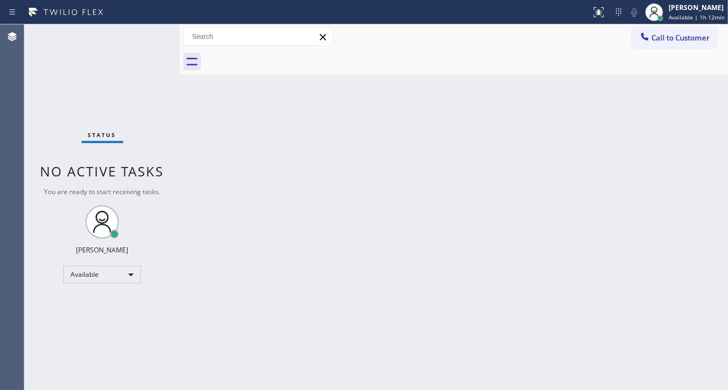
click at [153, 36] on div "Status No active tasks You are ready to start receiving tasks. [PERSON_NAME]" at bounding box center [101, 207] width 155 height 366
click at [272, 122] on div "Back to Dashboard Change Sender ID Customers Technicians Select a contact Outbo…" at bounding box center [454, 207] width 548 height 366
click at [162, 35] on div "Status No active tasks You are ready to start receiving tasks. [PERSON_NAME]" at bounding box center [101, 207] width 155 height 366
click at [160, 34] on div "Status No active tasks You are ready to start receiving tasks. [PERSON_NAME]" at bounding box center [101, 207] width 155 height 366
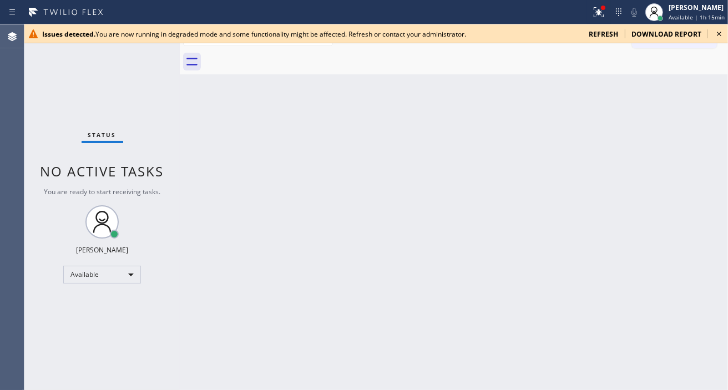
click at [717, 33] on icon at bounding box center [719, 33] width 13 height 13
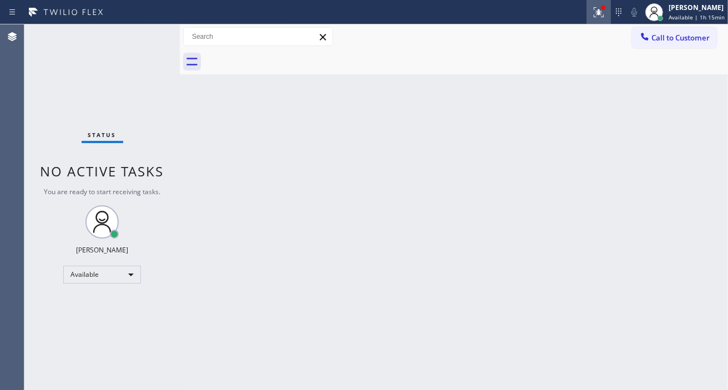
click at [605, 12] on icon at bounding box center [598, 12] width 13 height 13
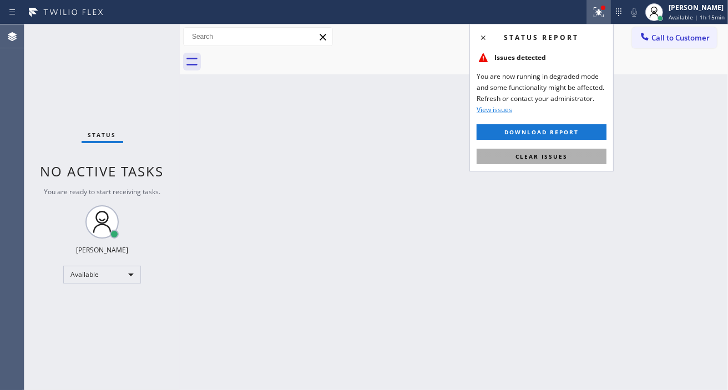
click at [564, 155] on span "Clear issues" at bounding box center [542, 157] width 52 height 8
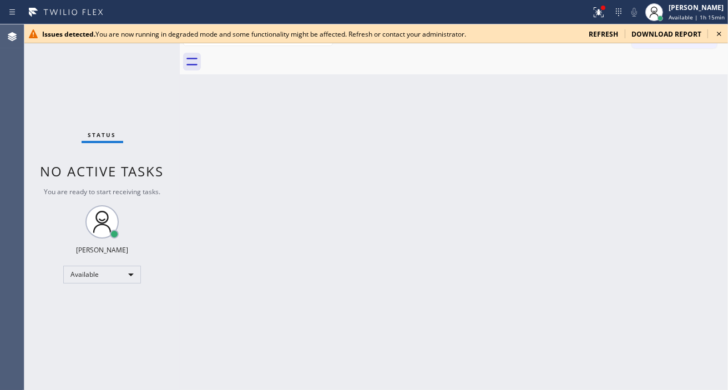
click at [717, 34] on icon at bounding box center [719, 33] width 13 height 13
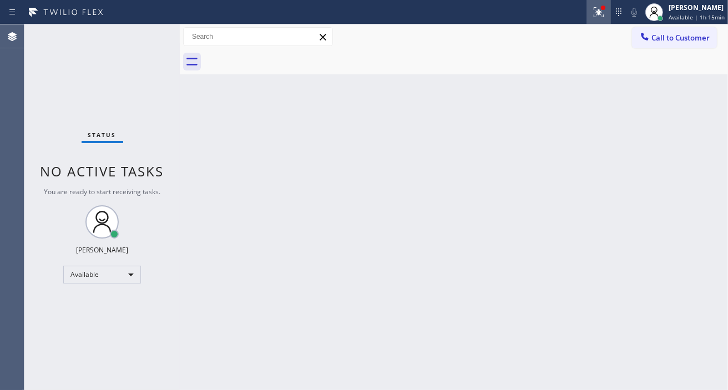
click at [600, 16] on icon at bounding box center [598, 12] width 13 height 13
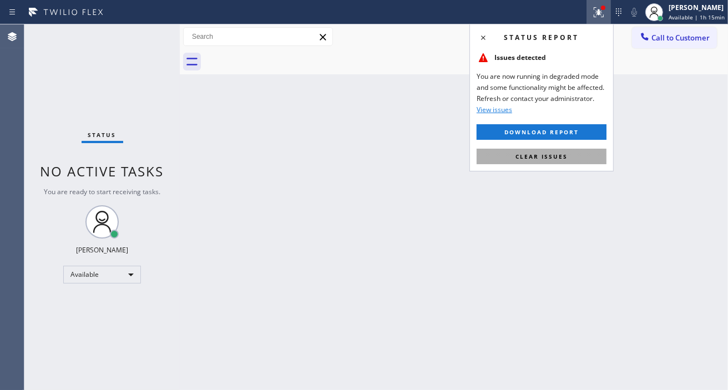
click at [560, 156] on span "Clear issues" at bounding box center [542, 157] width 52 height 8
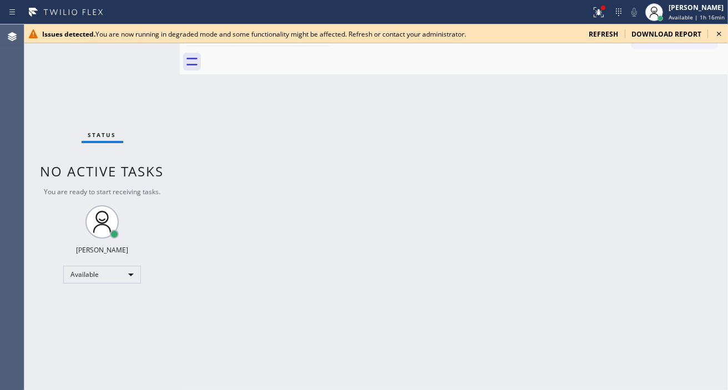
click at [719, 36] on icon at bounding box center [719, 33] width 13 height 13
click at [715, 35] on icon at bounding box center [719, 33] width 13 height 13
click at [719, 35] on icon at bounding box center [719, 33] width 13 height 13
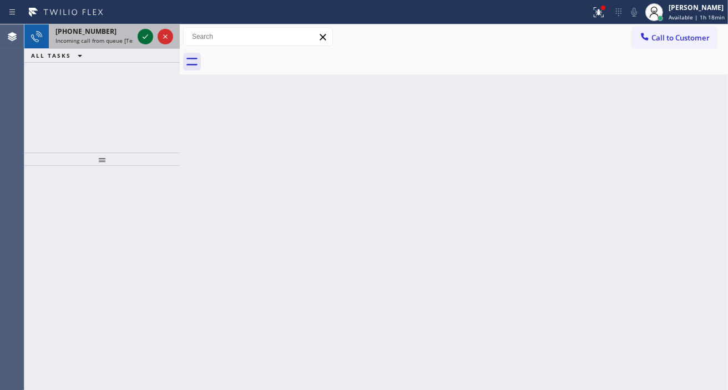
click at [147, 40] on icon at bounding box center [145, 36] width 13 height 13
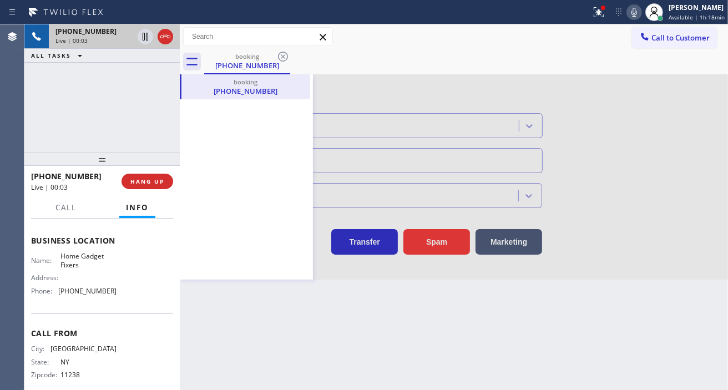
scroll to position [150, 0]
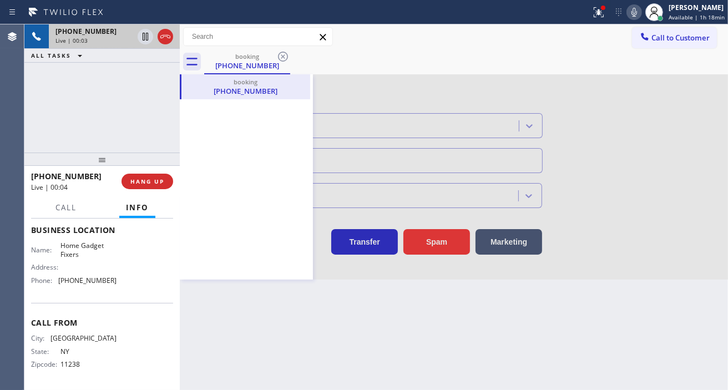
click at [73, 254] on span "Home Gadget Fixers" at bounding box center [87, 249] width 55 height 17
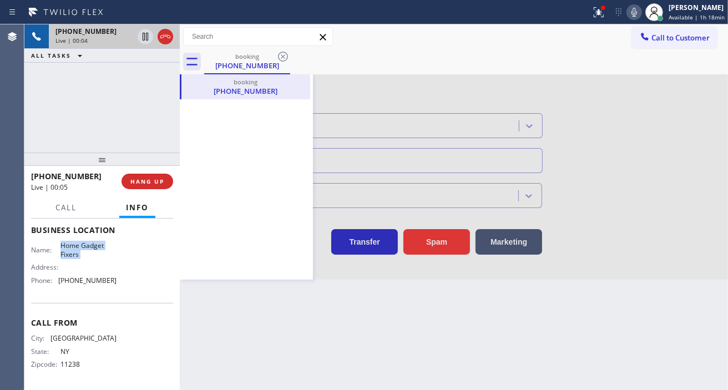
click at [73, 254] on span "Home Gadget Fixers" at bounding box center [87, 249] width 55 height 17
type input "(856) 406-2982"
click at [340, 90] on div at bounding box center [454, 176] width 548 height 205
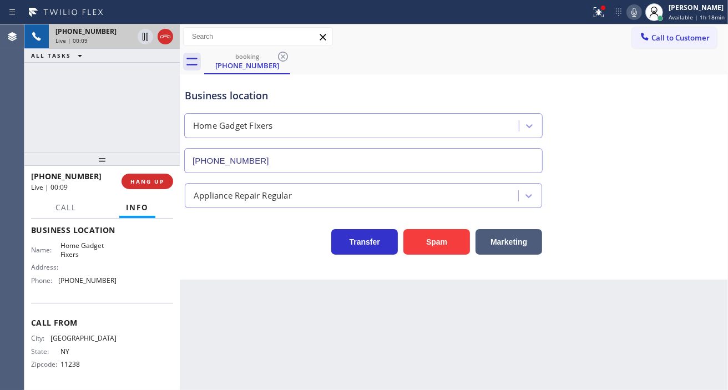
scroll to position [89, 0]
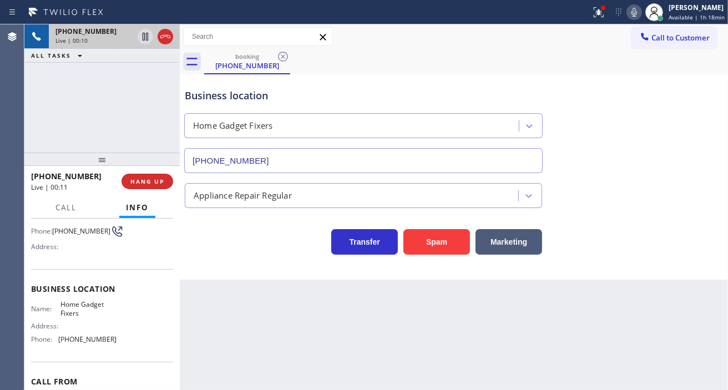
click at [73, 235] on span "(917) 755-0962" at bounding box center [81, 231] width 58 height 8
copy div "(917) 755-0962"
click at [283, 256] on div "Business location Home Gadget Fixers (856) 406-2982 Appliance Repair Regular Tr…" at bounding box center [454, 176] width 548 height 205
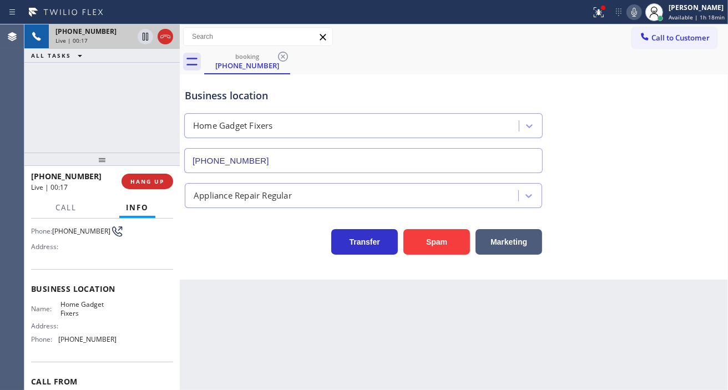
scroll to position [150, 0]
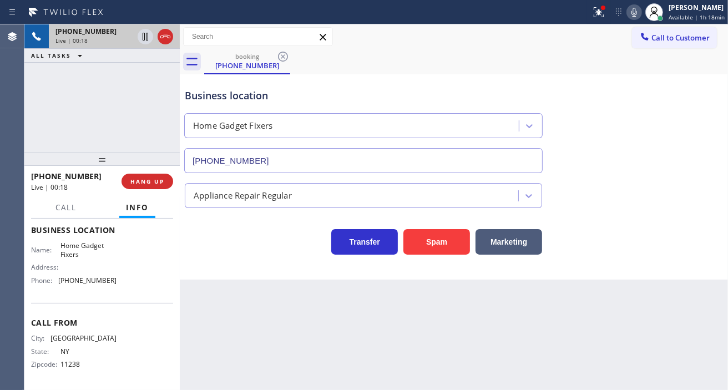
click at [88, 233] on span "Business location" at bounding box center [102, 230] width 142 height 11
click at [89, 239] on div "Business location Name: Home Gadget Fixers Address: Phone: (856) 406-2982" at bounding box center [102, 256] width 142 height 93
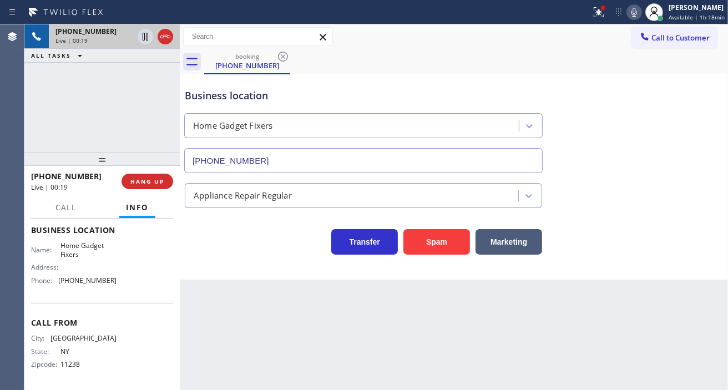
click at [85, 257] on span "Home Gadget Fixers" at bounding box center [87, 249] width 55 height 17
copy span "Home Gadget Fixers"
click at [209, 90] on div "Business location" at bounding box center [363, 95] width 357 height 15
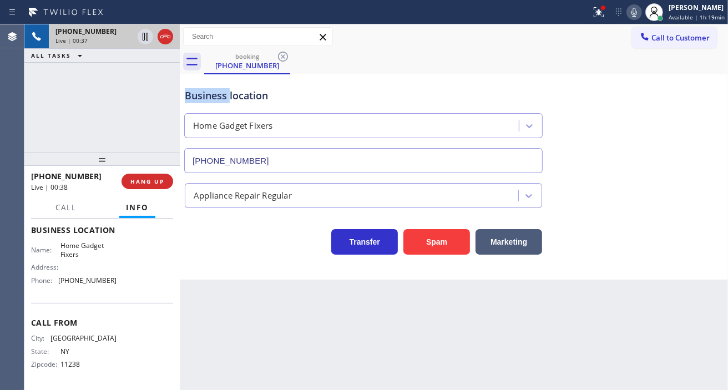
click at [209, 90] on div "Business location" at bounding box center [363, 95] width 357 height 15
click at [262, 90] on div "Business location" at bounding box center [363, 95] width 357 height 15
click at [597, 17] on icon at bounding box center [598, 12] width 13 height 13
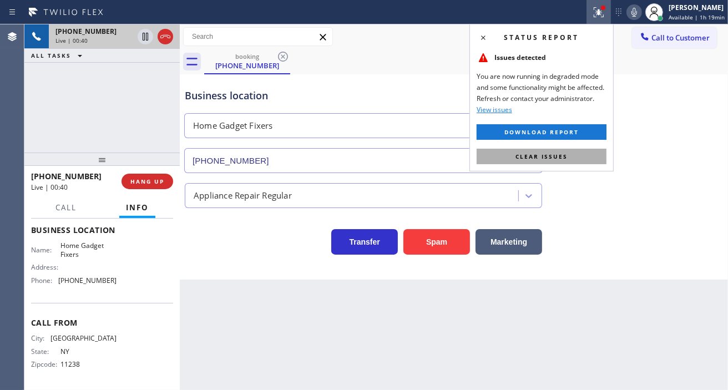
click at [574, 158] on button "Clear issues" at bounding box center [542, 157] width 130 height 16
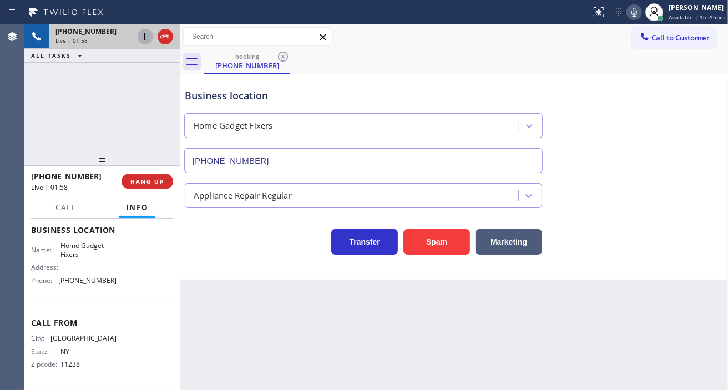
click at [145, 37] on icon at bounding box center [145, 36] width 13 height 13
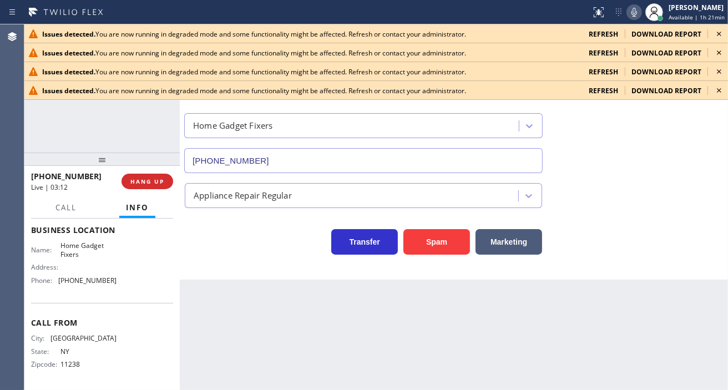
click at [720, 92] on icon at bounding box center [719, 90] width 13 height 13
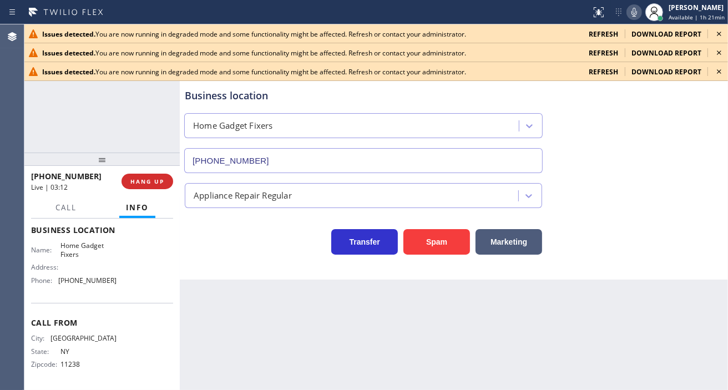
click at [720, 73] on icon at bounding box center [719, 71] width 4 height 4
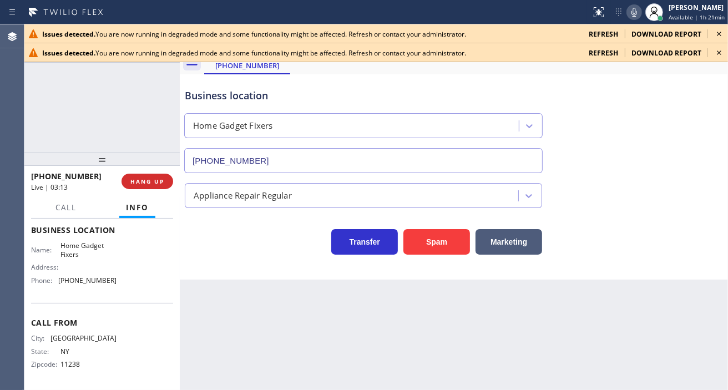
click at [720, 56] on icon at bounding box center [719, 52] width 13 height 13
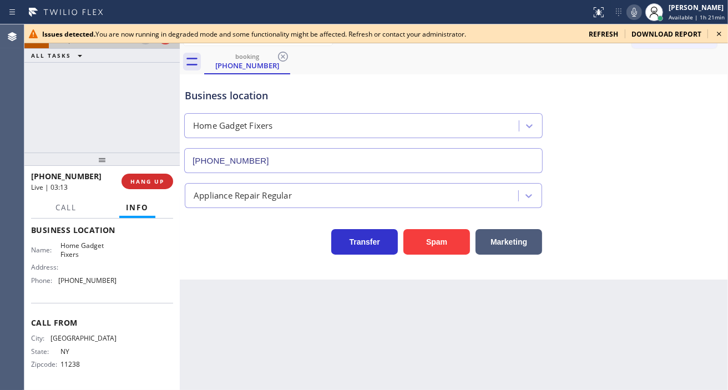
click at [720, 36] on icon at bounding box center [719, 33] width 13 height 13
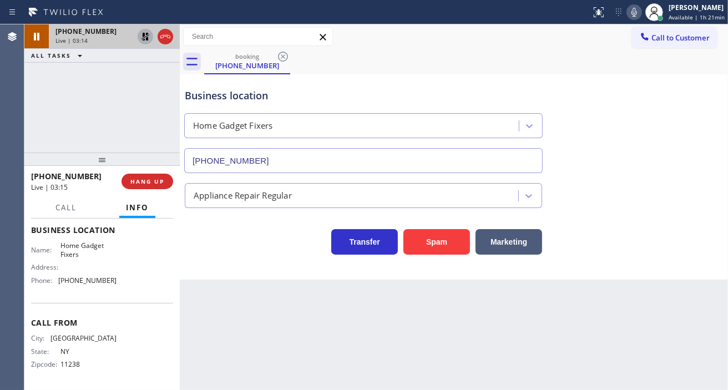
click at [142, 38] on icon at bounding box center [145, 36] width 13 height 13
click at [90, 286] on div "Name: Home Gadget Fixers Address: Phone: (856) 406-2982" at bounding box center [73, 265] width 85 height 48
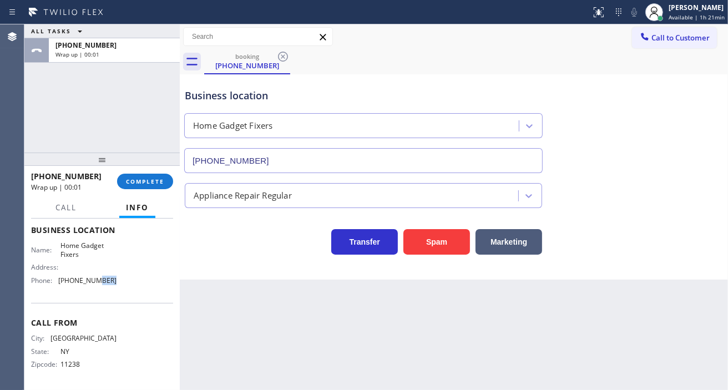
click at [90, 286] on div "Name: Home Gadget Fixers Address: Phone: (856) 406-2982" at bounding box center [73, 265] width 85 height 48
copy span "(856) 406-2982"
click at [159, 181] on span "COMPLETE" at bounding box center [145, 182] width 38 height 8
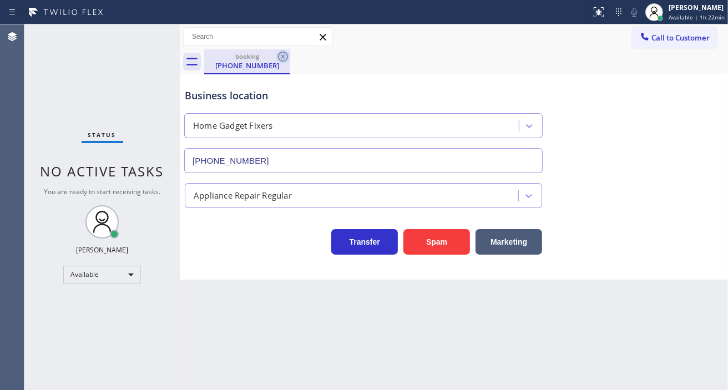
click at [287, 58] on icon at bounding box center [283, 57] width 10 height 10
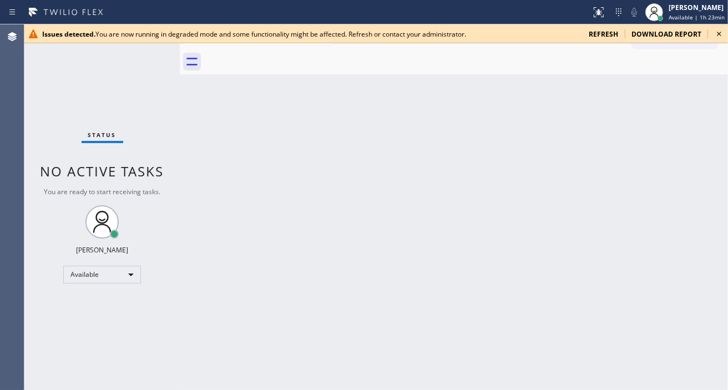
click at [723, 37] on icon at bounding box center [719, 33] width 13 height 13
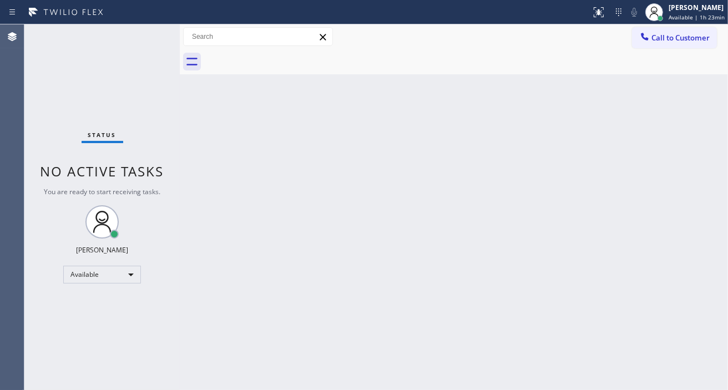
click at [695, 154] on div "Back to Dashboard Change Sender ID Customers Technicians Select a contact Outbo…" at bounding box center [454, 207] width 548 height 366
click at [151, 39] on div "Status No active tasks You are ready to start receiving tasks. [PERSON_NAME]" at bounding box center [101, 207] width 155 height 366
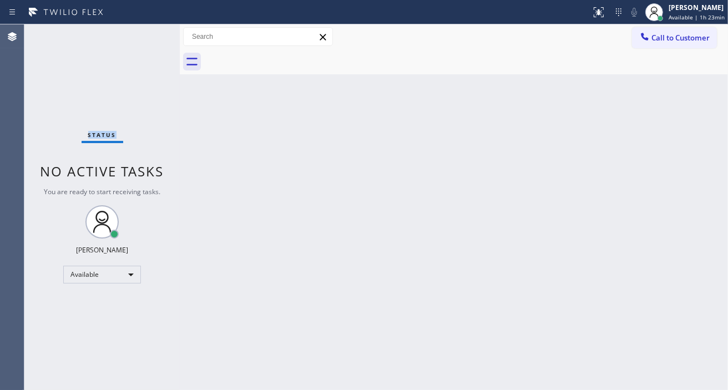
click at [151, 39] on div "Status No active tasks You are ready to start receiving tasks. [PERSON_NAME]" at bounding box center [101, 207] width 155 height 366
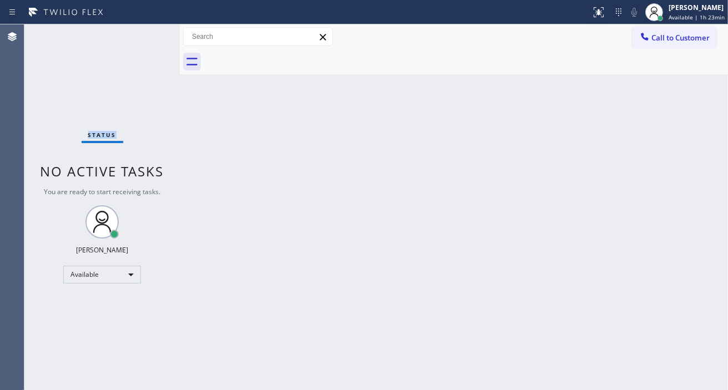
click at [151, 39] on div "Status No active tasks You are ready to start receiving tasks. [PERSON_NAME]" at bounding box center [101, 207] width 155 height 366
click at [711, 110] on div "Back to Dashboard Change Sender ID Customers Technicians Select a contact Outbo…" at bounding box center [454, 207] width 548 height 366
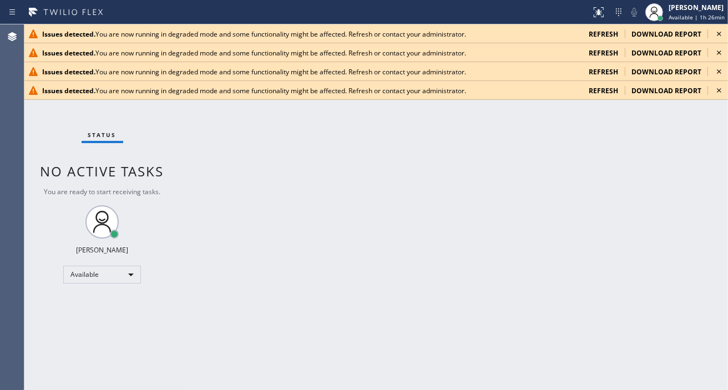
click at [718, 37] on icon at bounding box center [719, 33] width 13 height 13
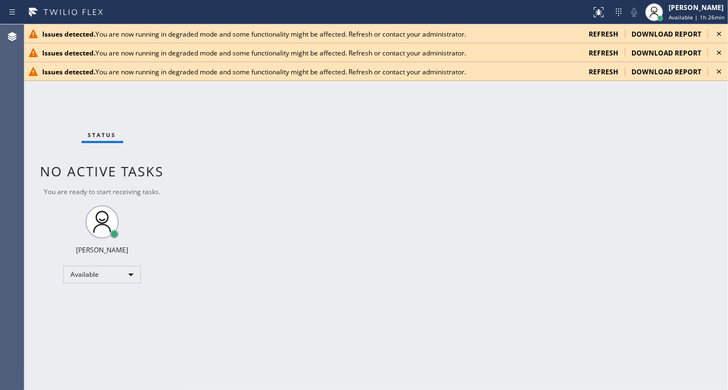
click at [718, 37] on icon at bounding box center [719, 33] width 13 height 13
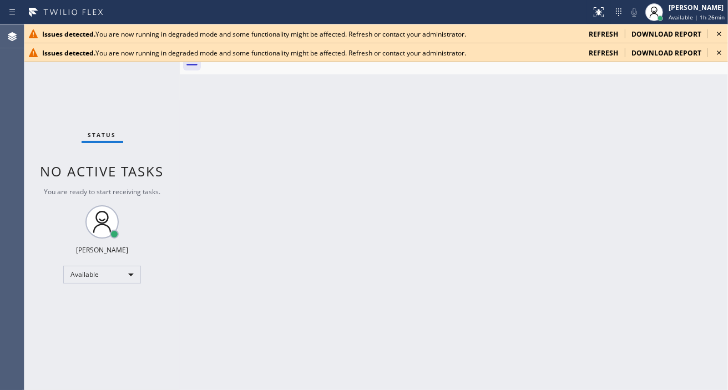
click at [718, 37] on icon at bounding box center [719, 33] width 13 height 13
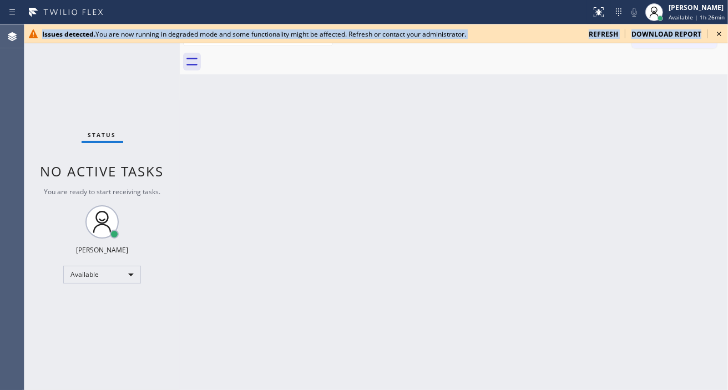
click at [718, 37] on icon at bounding box center [719, 33] width 13 height 13
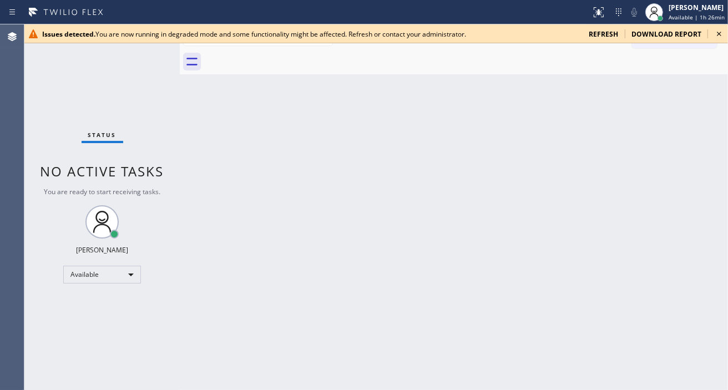
click at [718, 37] on div "Call to Customer Outbound call Location Search location Your caller id phone nu…" at bounding box center [680, 36] width 96 height 19
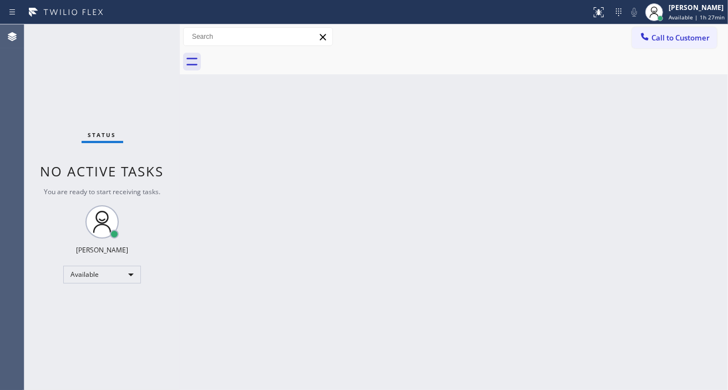
click at [693, 122] on div "Back to Dashboard Change Sender ID Customers Technicians Select a contact Outbo…" at bounding box center [454, 207] width 548 height 366
click at [685, 121] on div "Back to Dashboard Change Sender ID Customers Technicians Select a contact Outbo…" at bounding box center [454, 207] width 548 height 366
click at [150, 35] on div "Status No active tasks You are ready to start receiving tasks. [PERSON_NAME]" at bounding box center [101, 207] width 155 height 366
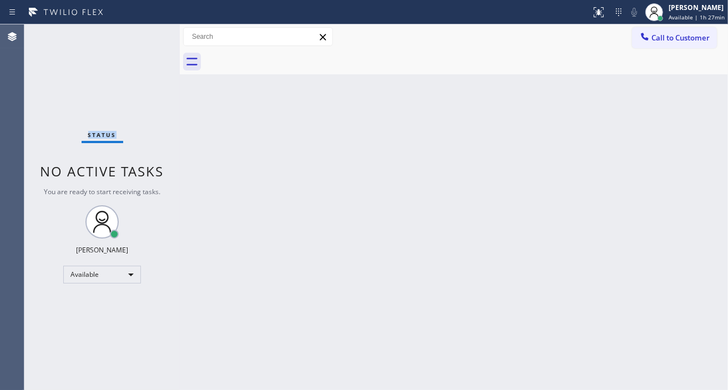
click at [150, 35] on div "Status No active tasks You are ready to start receiving tasks. [PERSON_NAME]" at bounding box center [101, 207] width 155 height 366
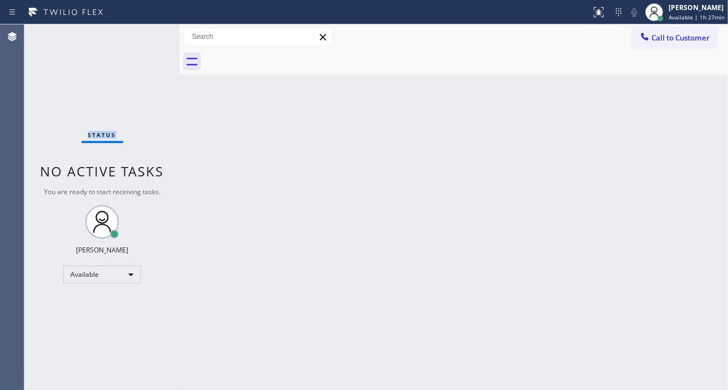
click at [150, 35] on div "Status No active tasks You are ready to start receiving tasks. [PERSON_NAME]" at bounding box center [101, 207] width 155 height 366
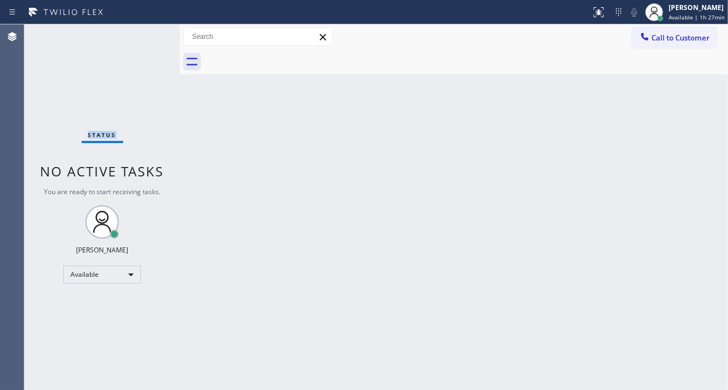
click at [150, 35] on div "Status No active tasks You are ready to start receiving tasks. [PERSON_NAME]" at bounding box center [101, 207] width 155 height 366
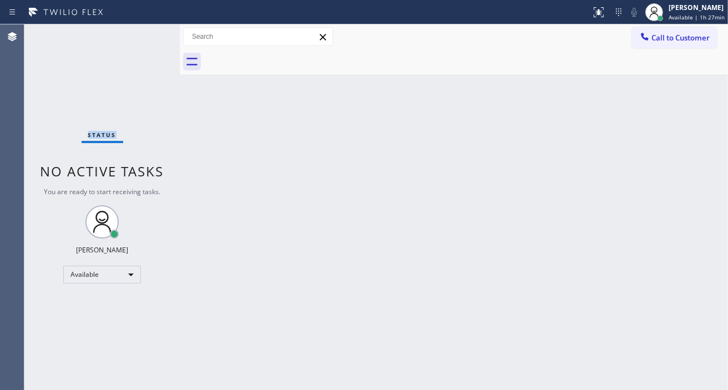
click at [150, 35] on div "Status No active tasks You are ready to start receiving tasks. [PERSON_NAME]" at bounding box center [101, 207] width 155 height 366
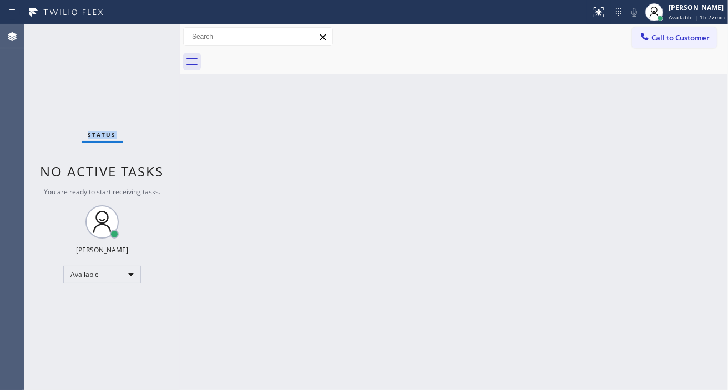
click at [150, 35] on div "Status No active tasks You are ready to start receiving tasks. [PERSON_NAME]" at bounding box center [101, 207] width 155 height 366
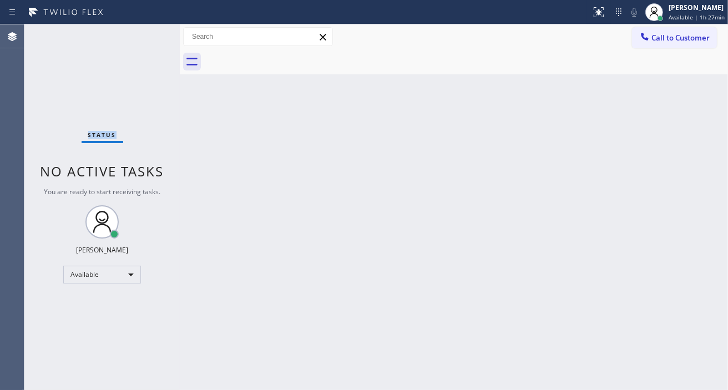
click at [150, 35] on div "Status No active tasks You are ready to start receiving tasks. [PERSON_NAME]" at bounding box center [101, 207] width 155 height 366
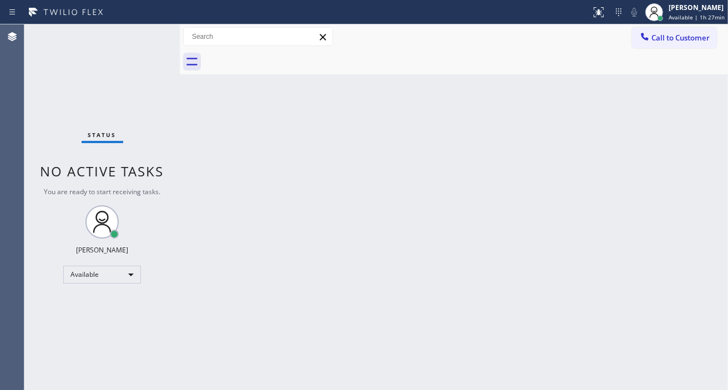
click at [150, 29] on div "Status No active tasks You are ready to start receiving tasks. [PERSON_NAME]" at bounding box center [101, 207] width 155 height 366
click at [709, 125] on div "Back to Dashboard Change Sender ID Customers Technicians Select a contact Outbo…" at bounding box center [454, 207] width 548 height 366
click at [151, 36] on div "Status No active tasks You are ready to start receiving tasks. [PERSON_NAME]" at bounding box center [101, 207] width 155 height 366
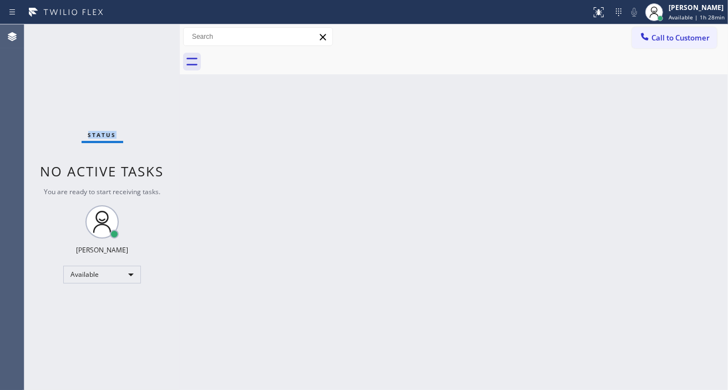
click at [151, 36] on div "Status No active tasks You are ready to start receiving tasks. [PERSON_NAME]" at bounding box center [101, 207] width 155 height 366
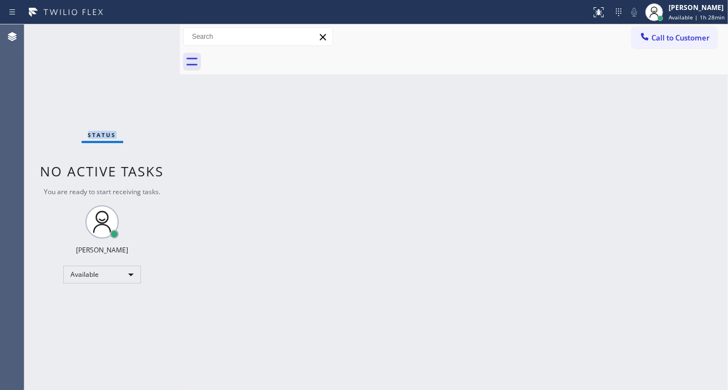
click at [151, 36] on div "Status No active tasks You are ready to start receiving tasks. [PERSON_NAME]" at bounding box center [101, 207] width 155 height 366
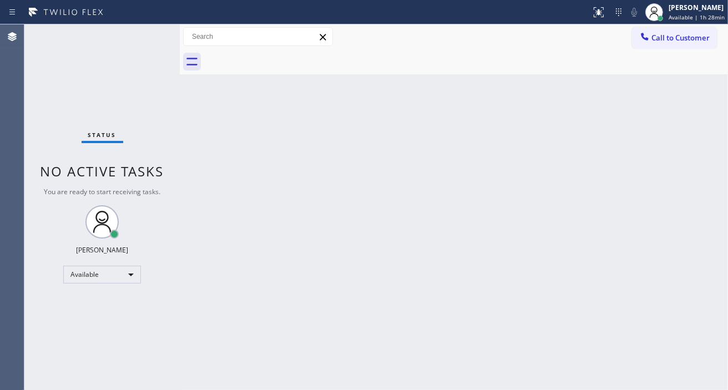
click at [151, 36] on div "Status No active tasks You are ready to start receiving tasks. [PERSON_NAME]" at bounding box center [101, 207] width 155 height 366
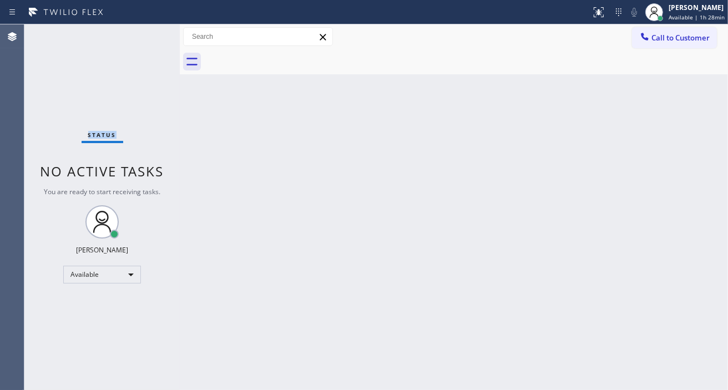
click at [151, 36] on div "Status No active tasks You are ready to start receiving tasks. [PERSON_NAME]" at bounding box center [101, 207] width 155 height 366
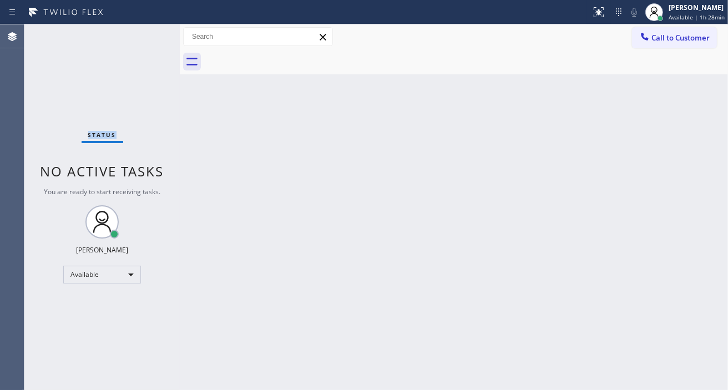
click at [151, 36] on div "Status No active tasks You are ready to start receiving tasks. [PERSON_NAME]" at bounding box center [101, 207] width 155 height 366
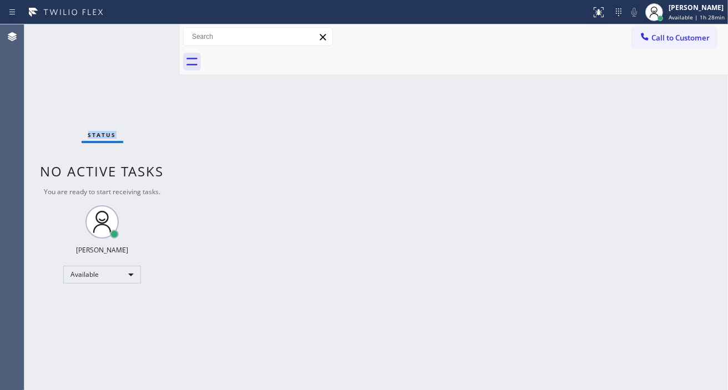
click at [151, 36] on div "Status No active tasks You are ready to start receiving tasks. [PERSON_NAME]" at bounding box center [101, 207] width 155 height 366
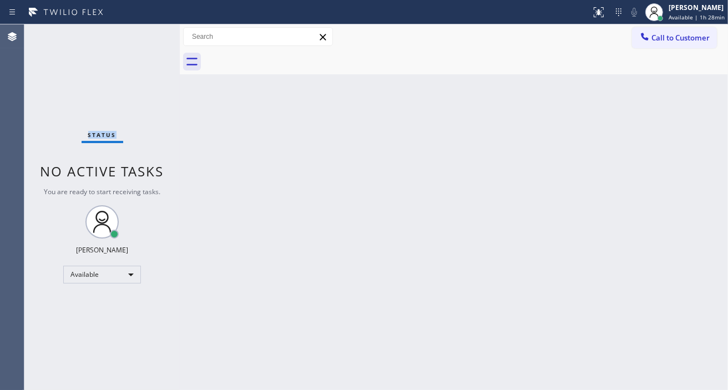
click at [151, 36] on div "Status No active tasks You are ready to start receiving tasks. [PERSON_NAME]" at bounding box center [101, 207] width 155 height 366
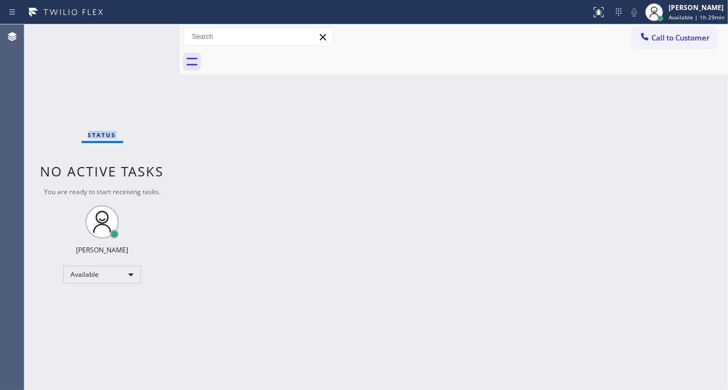
click at [143, 36] on div "Status No active tasks You are ready to start receiving tasks. [PERSON_NAME]" at bounding box center [101, 207] width 155 height 366
click at [140, 36] on div "Status No active tasks You are ready to start receiving tasks. [PERSON_NAME]" at bounding box center [101, 207] width 155 height 366
click at [139, 36] on div "Status No active tasks You are ready to start receiving tasks. [PERSON_NAME]" at bounding box center [101, 207] width 155 height 366
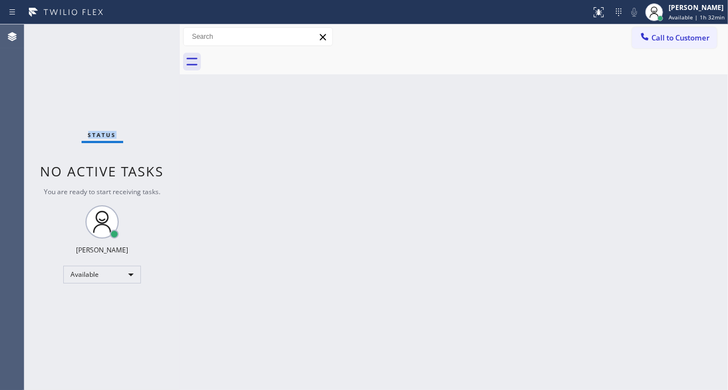
click at [139, 36] on div "Status No active tasks You are ready to start receiving tasks. [PERSON_NAME]" at bounding box center [101, 207] width 155 height 366
click at [143, 31] on div "Status No active tasks You are ready to start receiving tasks. [PERSON_NAME]" at bounding box center [101, 207] width 155 height 366
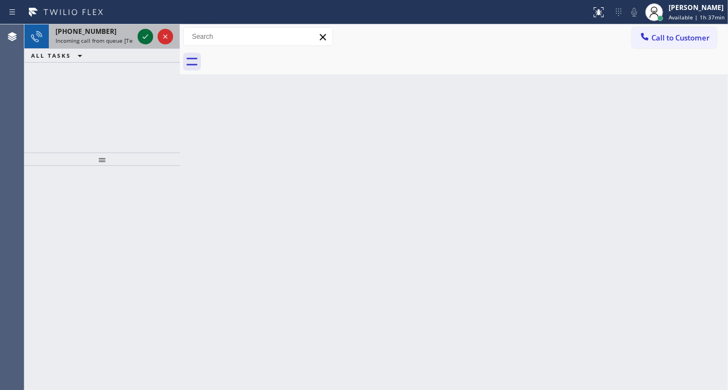
click at [143, 31] on icon at bounding box center [145, 36] width 13 height 13
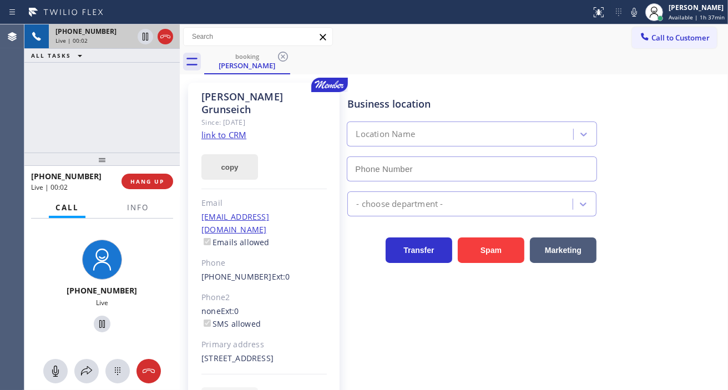
type input "[PHONE_NUMBER]"
click at [229, 129] on link "link to CRM" at bounding box center [223, 134] width 45 height 11
click at [133, 207] on span "Info" at bounding box center [138, 208] width 22 height 10
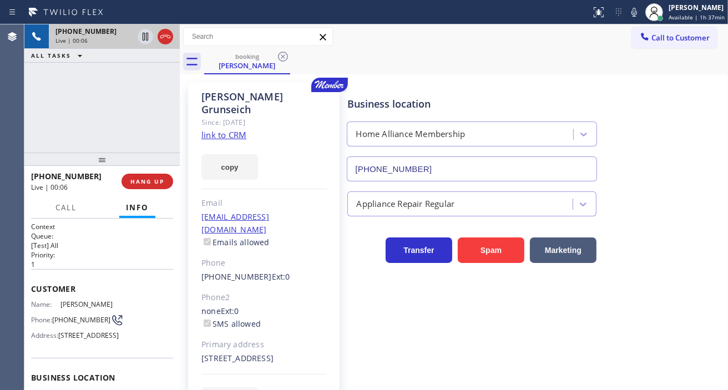
click at [67, 306] on span "[PERSON_NAME]" at bounding box center [87, 304] width 55 height 8
click at [64, 316] on span "[PHONE_NUMBER]" at bounding box center [81, 320] width 58 height 8
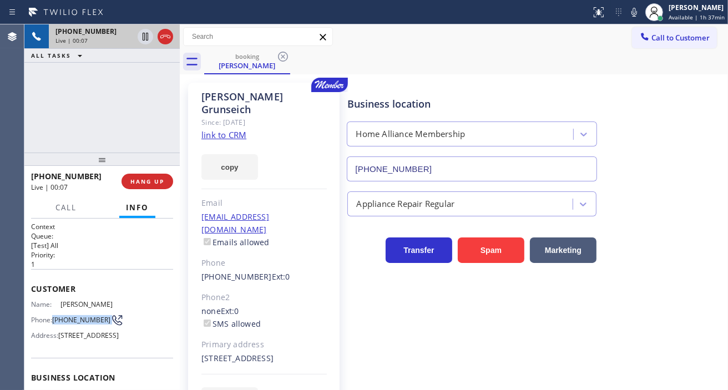
copy div "[PHONE_NUMBER]"
click at [631, 10] on icon at bounding box center [634, 12] width 13 height 13
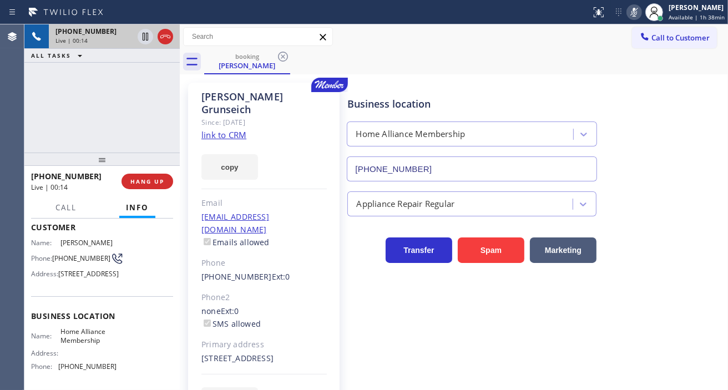
click at [80, 345] on span "Home Alliance Membership" at bounding box center [87, 335] width 55 height 17
copy span "Home Alliance Membership"
click at [637, 13] on icon at bounding box center [634, 12] width 13 height 13
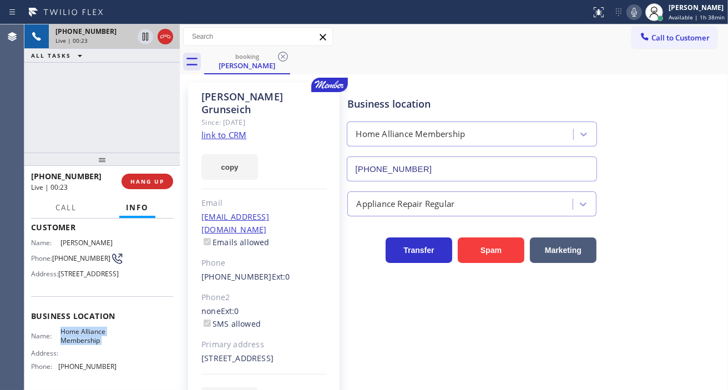
click at [635, 7] on icon at bounding box center [634, 12] width 13 height 13
click at [635, 14] on icon at bounding box center [634, 12] width 13 height 13
click at [139, 105] on div "[PHONE_NUMBER] Live | 01:03 ALL TASKS ALL TASKS ACTIVE TASKS TASKS IN WRAP UP" at bounding box center [101, 88] width 155 height 128
click at [134, 126] on div "[PHONE_NUMBER] Live | 01:06 ALL TASKS ALL TASKS ACTIVE TASKS TASKS IN WRAP UP" at bounding box center [101, 88] width 155 height 128
click at [156, 180] on span "HANG UP" at bounding box center [147, 182] width 34 height 8
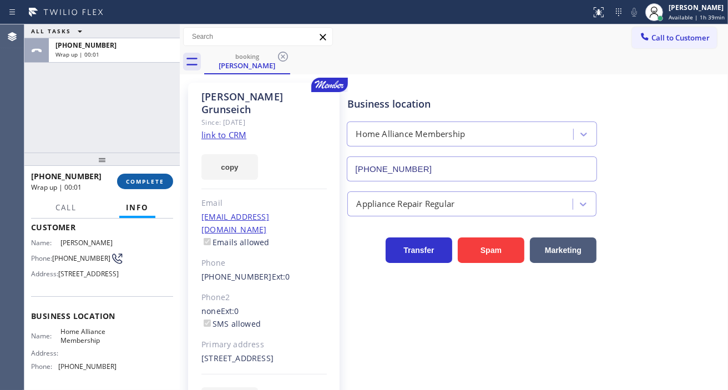
click at [163, 180] on span "COMPLETE" at bounding box center [145, 182] width 38 height 8
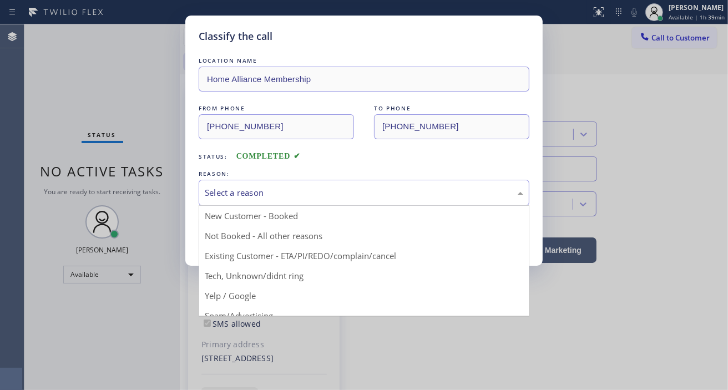
click at [300, 196] on div "Select a reason" at bounding box center [364, 192] width 319 height 13
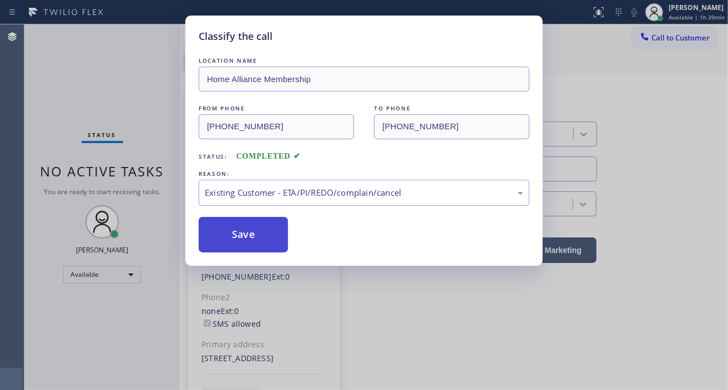
click at [272, 241] on button "Save" at bounding box center [243, 235] width 89 height 36
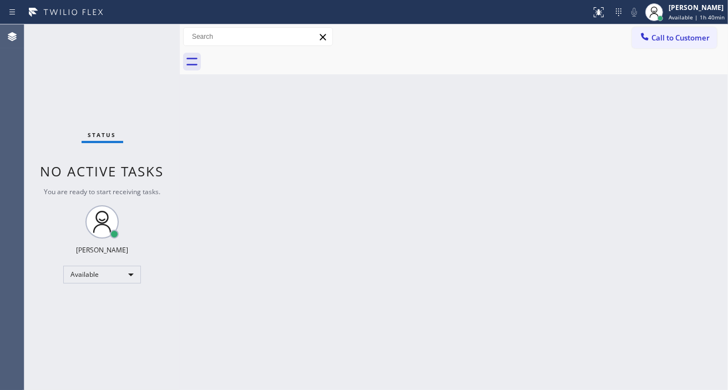
click at [129, 34] on div "Status No active tasks You are ready to start receiving tasks. [PERSON_NAME]" at bounding box center [101, 207] width 155 height 366
click at [158, 32] on div "Status No active tasks You are ready to start receiving tasks. [PERSON_NAME]" at bounding box center [101, 207] width 155 height 366
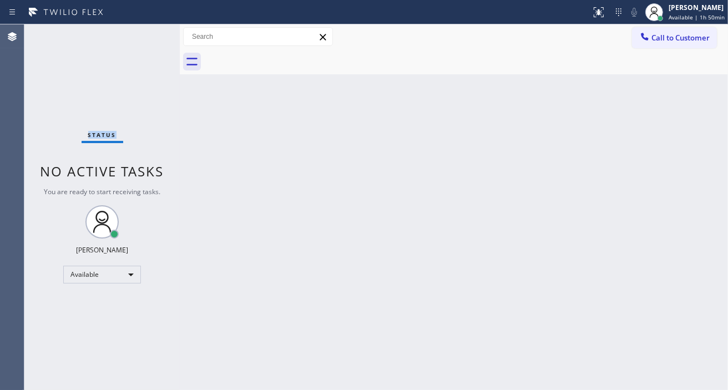
click at [158, 32] on div "Status No active tasks You are ready to start receiving tasks. [PERSON_NAME]" at bounding box center [101, 207] width 155 height 366
click at [696, 14] on span "Available | 2h 3min" at bounding box center [696, 17] width 53 height 8
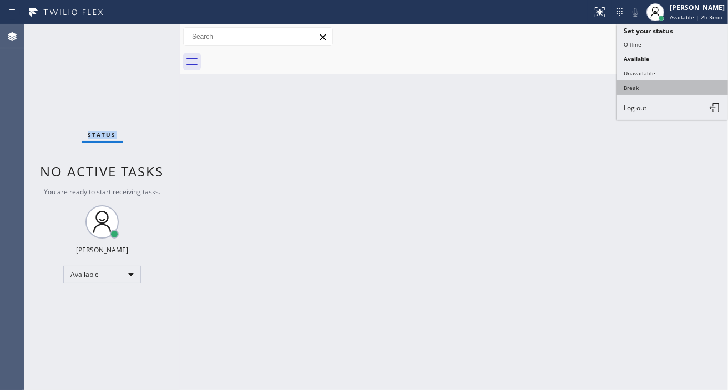
click at [664, 87] on button "Break" at bounding box center [672, 87] width 111 height 14
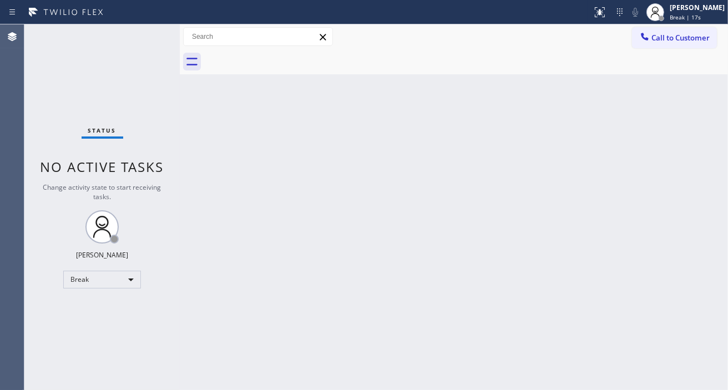
click at [698, 200] on div "Back to Dashboard Change Sender ID Customers Technicians Select a contact Outbo…" at bounding box center [454, 207] width 548 height 366
click at [147, 40] on div "Status No active tasks Change activity state to start receiving tasks. [PERSON_…" at bounding box center [101, 207] width 155 height 366
click at [131, 68] on div "Status No active tasks Change activity state to start receiving tasks. [PERSON_…" at bounding box center [101, 207] width 155 height 366
click at [139, 26] on div "Status No active tasks Change activity state to start receiving tasks. [PERSON_…" at bounding box center [101, 207] width 155 height 366
click at [713, 12] on div "[PERSON_NAME] Break | 14:17" at bounding box center [698, 11] width 60 height 19
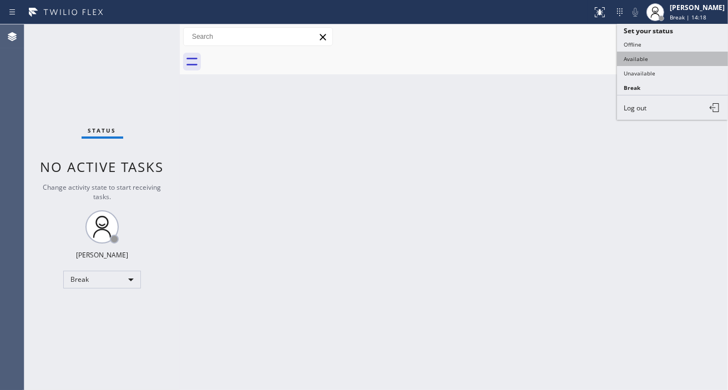
click at [681, 53] on button "Available" at bounding box center [672, 59] width 111 height 14
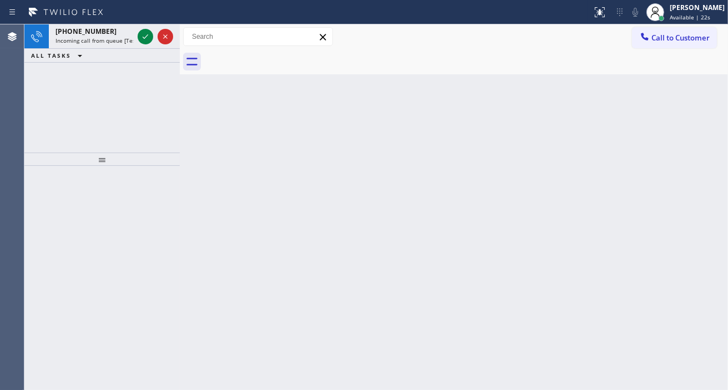
click at [709, 114] on div "Back to Dashboard Change Sender ID Customers Technicians Select a contact Outbo…" at bounding box center [454, 207] width 548 height 366
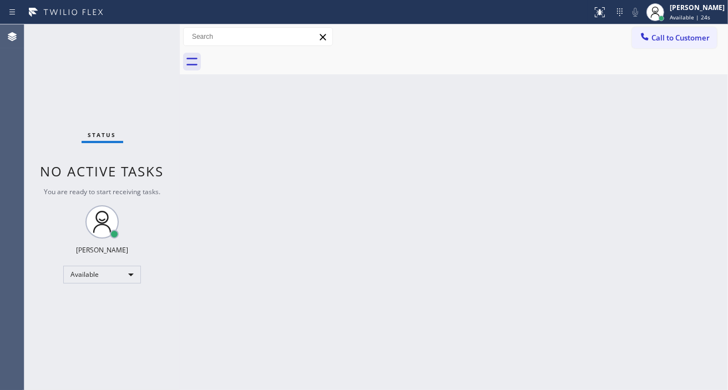
click at [144, 36] on div "Status No active tasks You are ready to start receiving tasks. [PERSON_NAME]" at bounding box center [101, 207] width 155 height 366
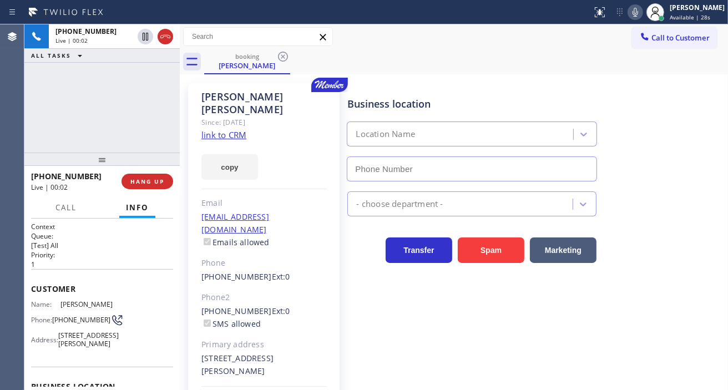
type input "[PHONE_NUMBER]"
click at [219, 129] on link "link to CRM" at bounding box center [223, 134] width 45 height 11
click at [156, 95] on div "[PHONE_NUMBER] Live | 00:22 ALL TASKS ALL TASKS ACTIVE TASKS TASKS IN WRAP UP" at bounding box center [101, 88] width 155 height 128
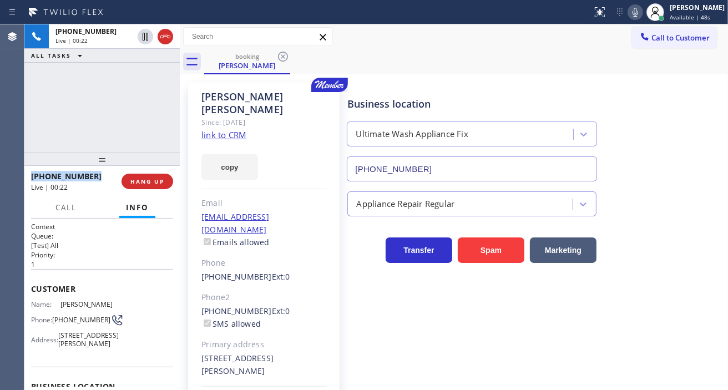
click at [156, 95] on div "[PHONE_NUMBER] Live | 00:22 ALL TASKS ALL TASKS ACTIVE TASKS TASKS IN WRAP UP" at bounding box center [101, 88] width 155 height 128
click at [156, 95] on div "[PHONE_NUMBER] Live | 00:23 ALL TASKS ALL TASKS ACTIVE TASKS TASKS IN WRAP UP" at bounding box center [101, 88] width 155 height 128
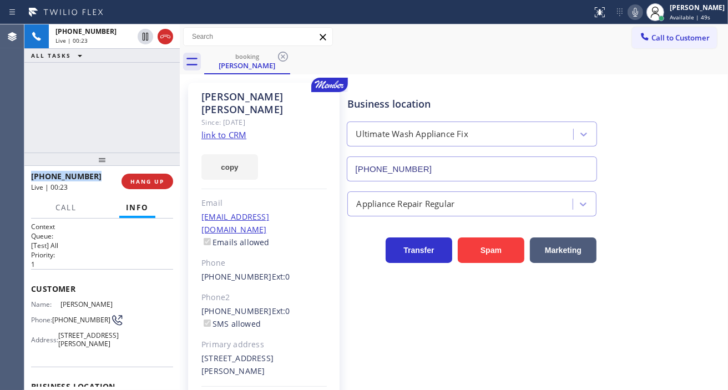
click at [156, 95] on div "[PHONE_NUMBER] Live | 00:23 ALL TASKS ALL TASKS ACTIVE TASKS TASKS IN WRAP UP" at bounding box center [101, 88] width 155 height 128
click at [156, 95] on div "[PHONE_NUMBER] Live | 00:24 ALL TASKS ALL TASKS ACTIVE TASKS TASKS IN WRAP UP" at bounding box center [101, 88] width 155 height 128
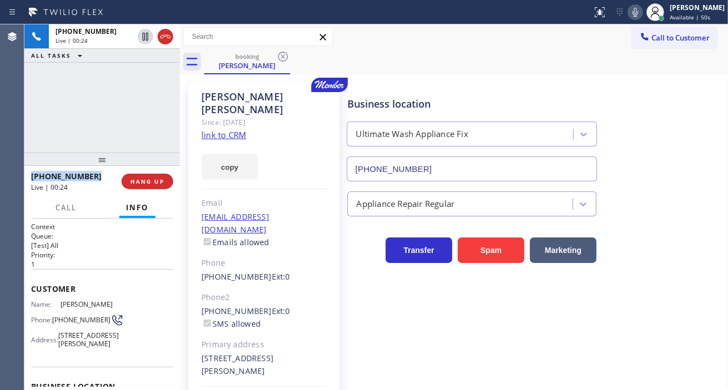
click at [156, 95] on div "[PHONE_NUMBER] Live | 00:24 ALL TASKS ALL TASKS ACTIVE TASKS TASKS IN WRAP UP" at bounding box center [101, 88] width 155 height 128
click at [156, 95] on div "[PHONE_NUMBER] Live | 00:25 ALL TASKS ALL TASKS ACTIVE TASKS TASKS IN WRAP UP" at bounding box center [101, 88] width 155 height 128
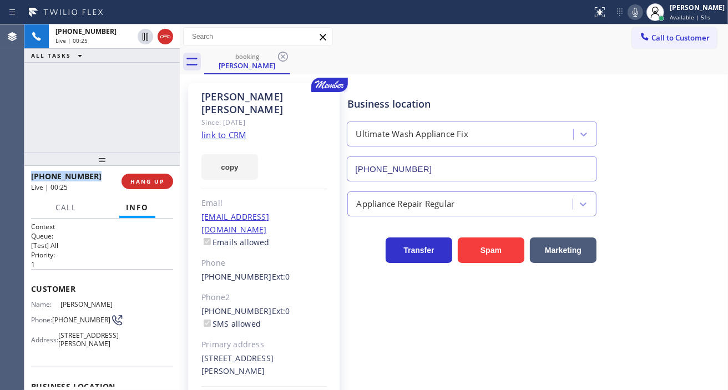
click at [156, 95] on div "[PHONE_NUMBER] Live | 00:25 ALL TASKS ALL TASKS ACTIVE TASKS TASKS IN WRAP UP" at bounding box center [101, 88] width 155 height 128
click at [156, 95] on div "[PHONE_NUMBER] Live | 00:26 ALL TASKS ALL TASKS ACTIVE TASKS TASKS IN WRAP UP" at bounding box center [101, 88] width 155 height 128
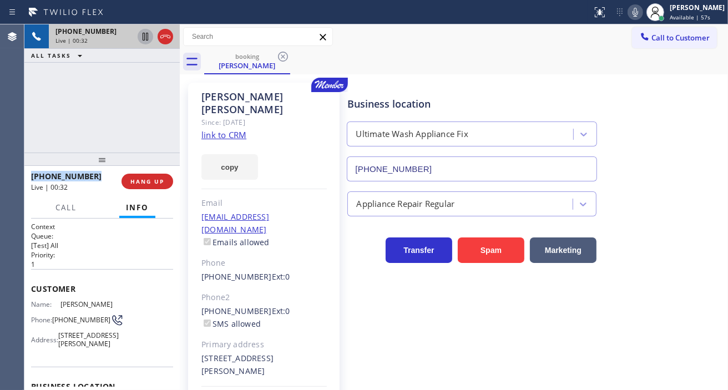
click at [141, 40] on icon at bounding box center [145, 36] width 13 height 13
drag, startPoint x: 691, startPoint y: 112, endPoint x: 474, endPoint y: 103, distance: 217.7
click at [691, 112] on div "Business location Ultimate Wash Appliance Fix [PHONE_NUMBER]" at bounding box center [535, 131] width 380 height 100
drag, startPoint x: 692, startPoint y: 164, endPoint x: 631, endPoint y: 146, distance: 63.6
click at [692, 164] on div "Business location Ultimate Wash Appliance Fix [PHONE_NUMBER]" at bounding box center [535, 131] width 380 height 100
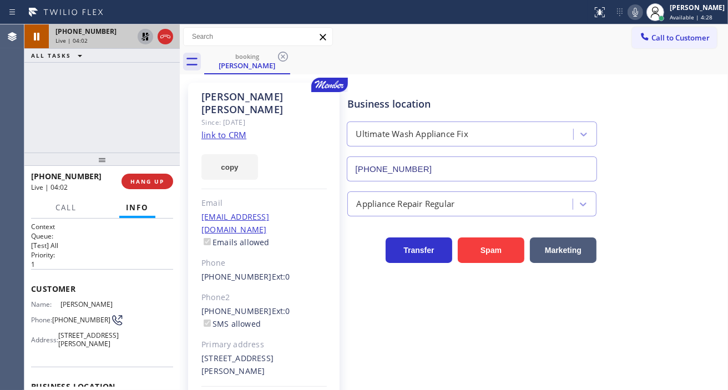
click at [142, 35] on icon at bounding box center [145, 36] width 13 height 13
click at [155, 176] on button "HANG UP" at bounding box center [148, 182] width 52 height 16
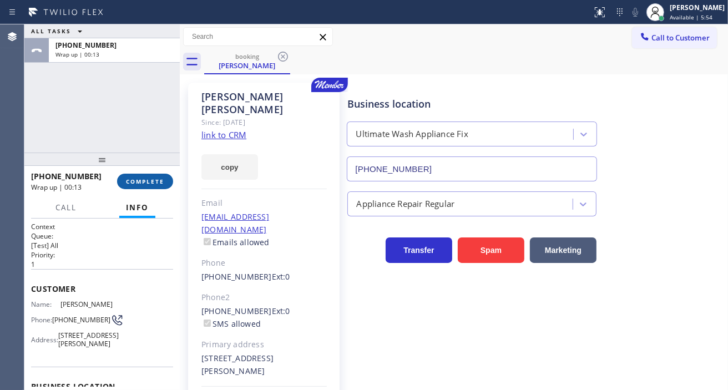
click at [140, 185] on button "COMPLETE" at bounding box center [145, 182] width 56 height 16
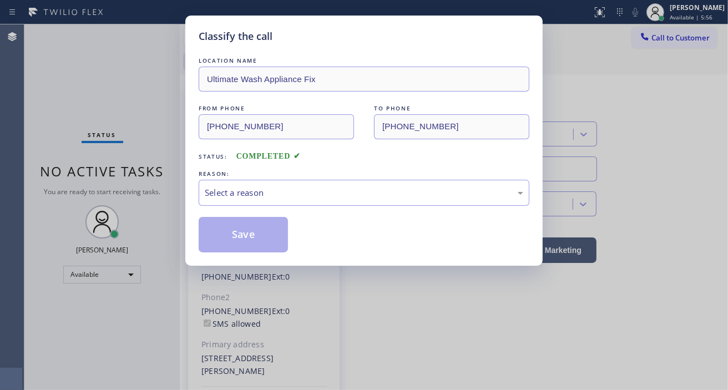
click at [306, 190] on div "Select a reason" at bounding box center [364, 192] width 319 height 13
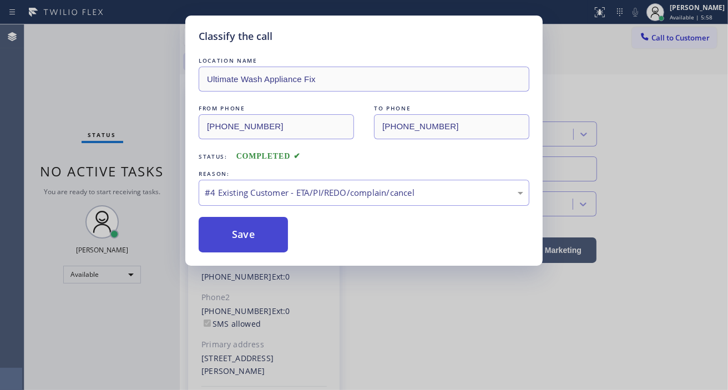
click at [273, 250] on button "Save" at bounding box center [243, 235] width 89 height 36
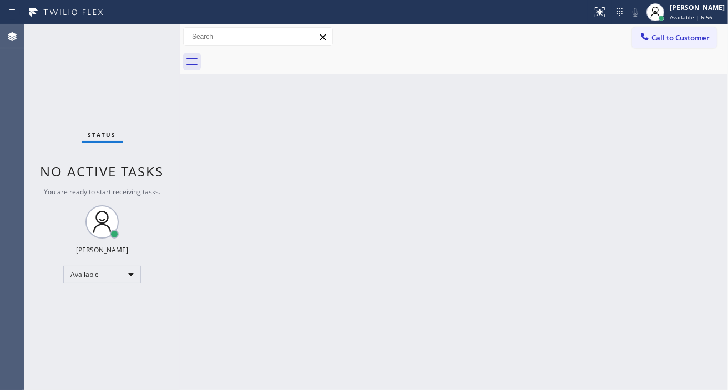
click at [138, 48] on div "Status No active tasks You are ready to start receiving tasks. [PERSON_NAME]" at bounding box center [101, 207] width 155 height 366
click at [147, 37] on div "Status No active tasks You are ready to start receiving tasks. [PERSON_NAME]" at bounding box center [101, 207] width 155 height 366
click at [142, 32] on div "Status No active tasks You are ready to start receiving tasks. [PERSON_NAME]" at bounding box center [101, 207] width 155 height 366
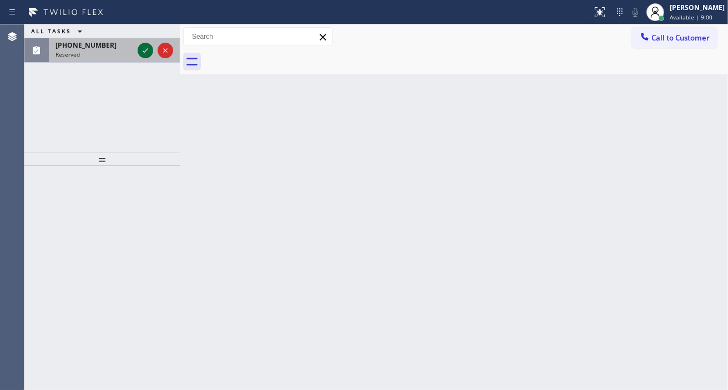
click at [144, 46] on icon at bounding box center [145, 50] width 13 height 13
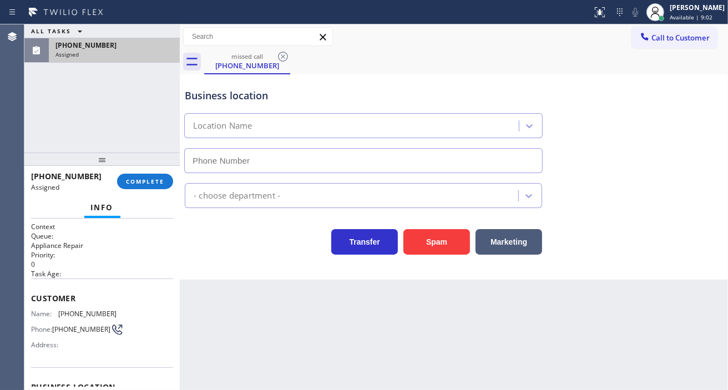
type input "[PHONE_NUMBER]"
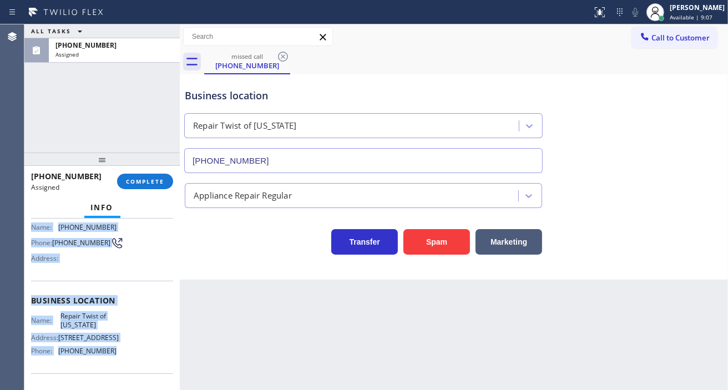
scroll to position [123, 0]
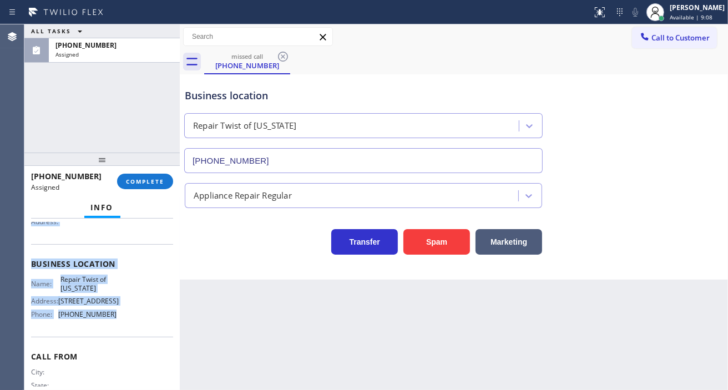
drag, startPoint x: 29, startPoint y: 290, endPoint x: 130, endPoint y: 342, distance: 113.7
click at [130, 342] on div "Context Queue: Appliance Repair Priority: 0 Task Age: Customer Name: [PHONE_NUM…" at bounding box center [101, 304] width 155 height 171
copy div "Customer Name: [PHONE_NUMBER] Phone: [PHONE_NUMBER] Address: Business location …"
click at [147, 179] on span "COMPLETE" at bounding box center [145, 182] width 38 height 8
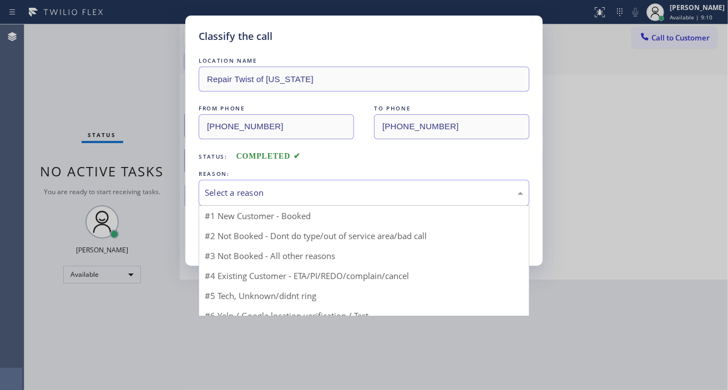
click at [289, 189] on div "Select a reason" at bounding box center [364, 192] width 319 height 13
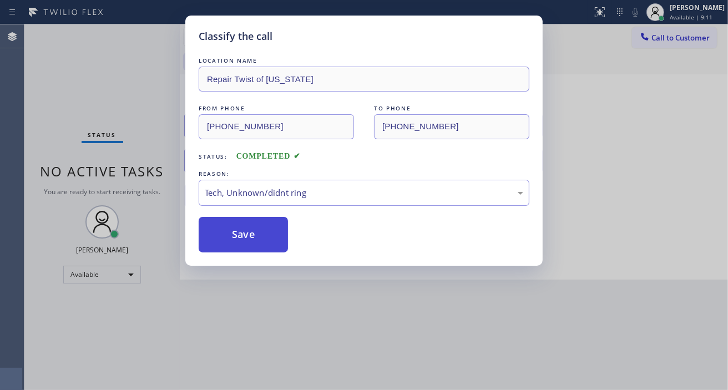
click at [261, 239] on button "Save" at bounding box center [243, 235] width 89 height 36
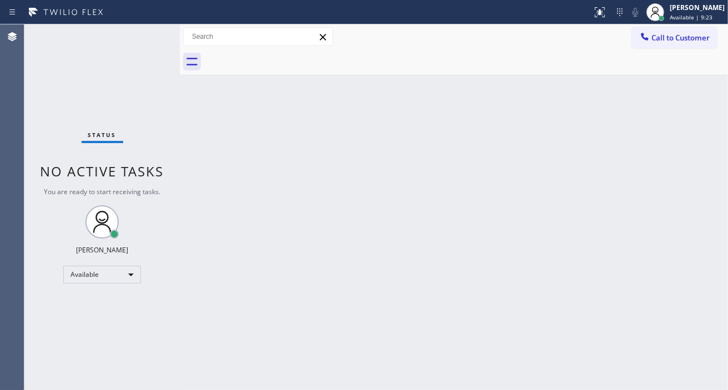
drag, startPoint x: 673, startPoint y: 103, endPoint x: 545, endPoint y: 112, distance: 128.0
click at [673, 103] on div "Back to Dashboard Change Sender ID Customers Technicians Select a contact Outbo…" at bounding box center [454, 207] width 548 height 366
click at [147, 38] on div "Status No active tasks You are ready to start receiving tasks. [PERSON_NAME]" at bounding box center [101, 207] width 155 height 366
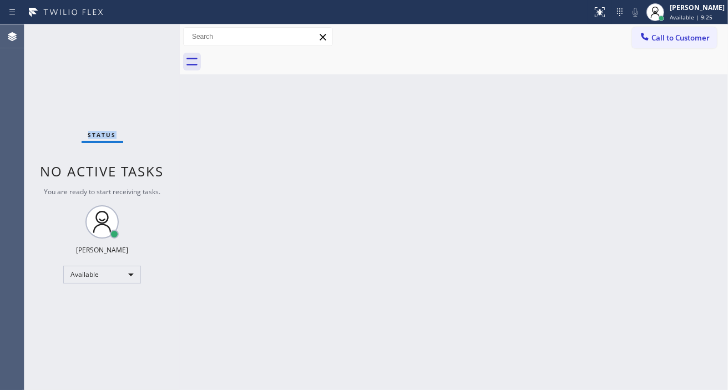
click at [147, 38] on div "Status No active tasks You are ready to start receiving tasks. [PERSON_NAME]" at bounding box center [101, 207] width 155 height 366
click at [150, 30] on div "Status No active tasks You are ready to start receiving tasks. [PERSON_NAME]" at bounding box center [101, 207] width 155 height 366
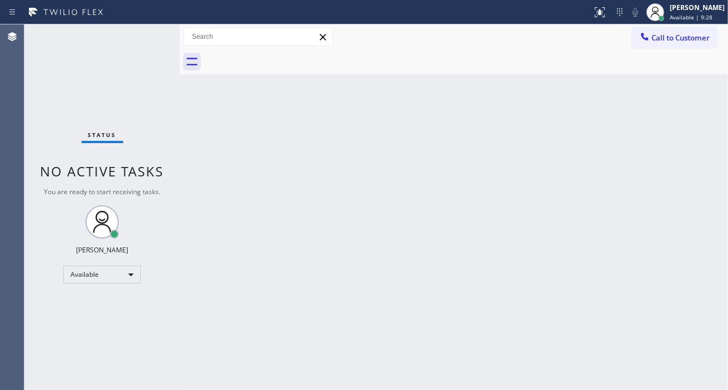
click at [150, 30] on div "Status No active tasks You are ready to start receiving tasks. [PERSON_NAME]" at bounding box center [101, 207] width 155 height 366
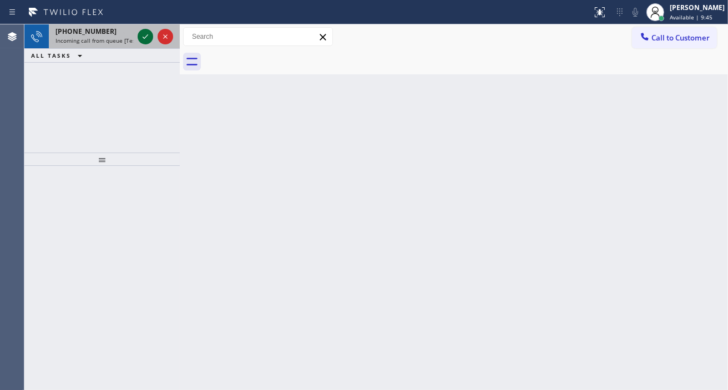
click at [139, 37] on icon at bounding box center [145, 36] width 13 height 13
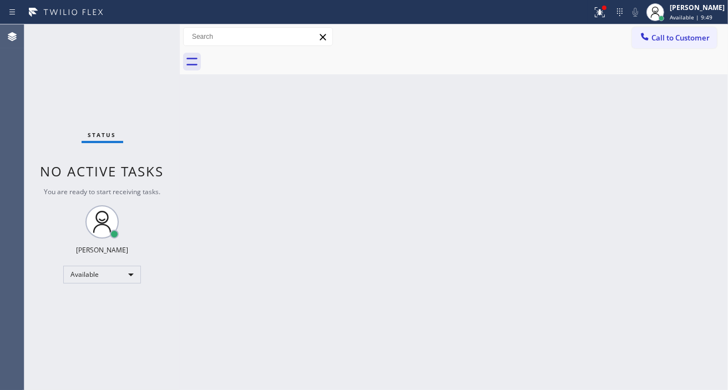
click at [150, 31] on div "Status No active tasks You are ready to start receiving tasks. [PERSON_NAME]" at bounding box center [101, 207] width 155 height 366
click at [151, 31] on div "Status No active tasks You are ready to start receiving tasks. [PERSON_NAME]" at bounding box center [101, 207] width 155 height 366
click at [158, 40] on div "Status No active tasks You are ready to start receiving tasks. [PERSON_NAME]" at bounding box center [101, 207] width 155 height 366
click at [154, 31] on div "Status No active tasks You are ready to start receiving tasks. [PERSON_NAME]" at bounding box center [101, 207] width 155 height 366
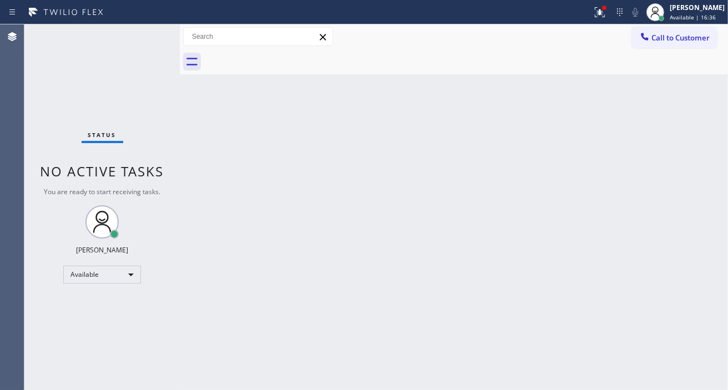
click at [154, 31] on div "Status No active tasks You are ready to start receiving tasks. [PERSON_NAME]" at bounding box center [101, 207] width 155 height 366
click at [154, 30] on div "Status No active tasks You are ready to start receiving tasks. [PERSON_NAME]" at bounding box center [101, 207] width 155 height 366
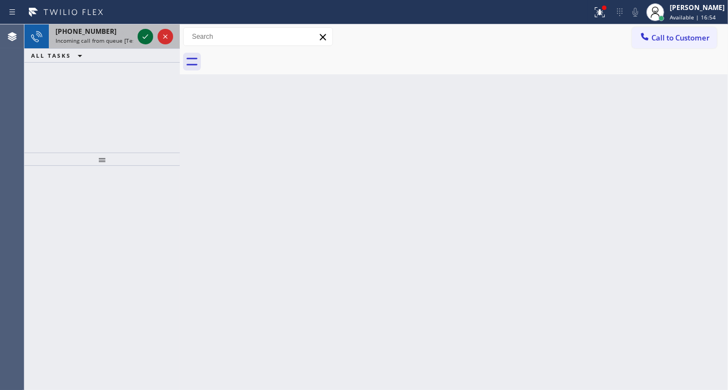
click at [143, 32] on icon at bounding box center [145, 36] width 13 height 13
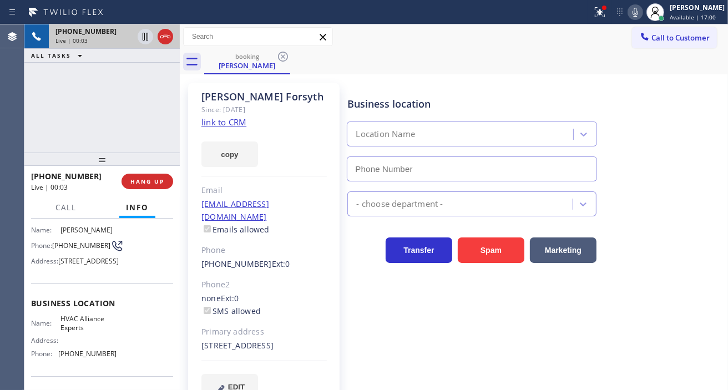
type input "[PHONE_NUMBER]"
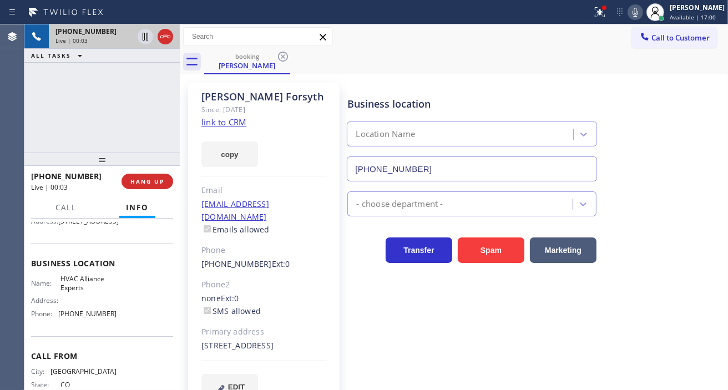
scroll to position [123, 0]
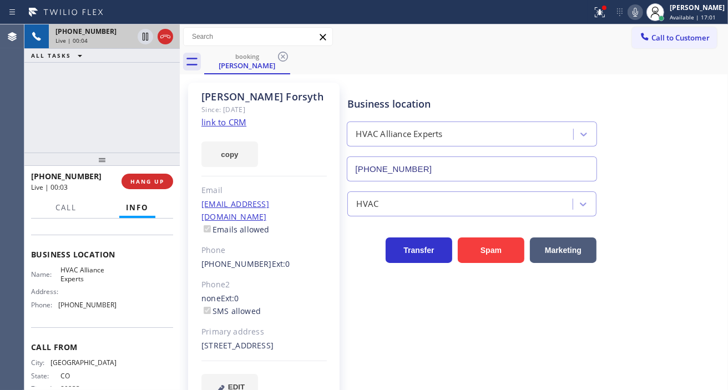
click at [82, 283] on span "HVAC Alliance Experts" at bounding box center [87, 274] width 55 height 17
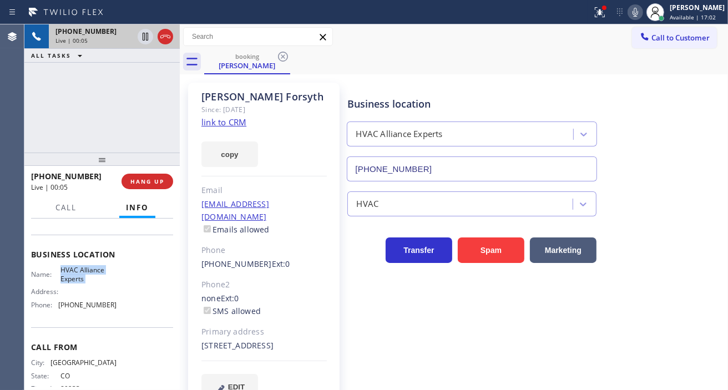
click at [232, 120] on link "link to CRM" at bounding box center [223, 122] width 45 height 11
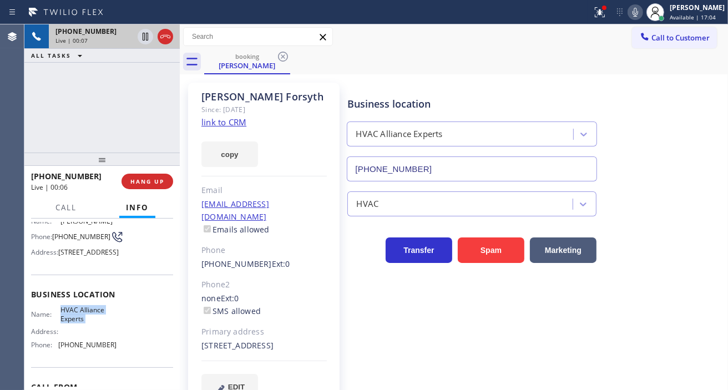
scroll to position [62, 0]
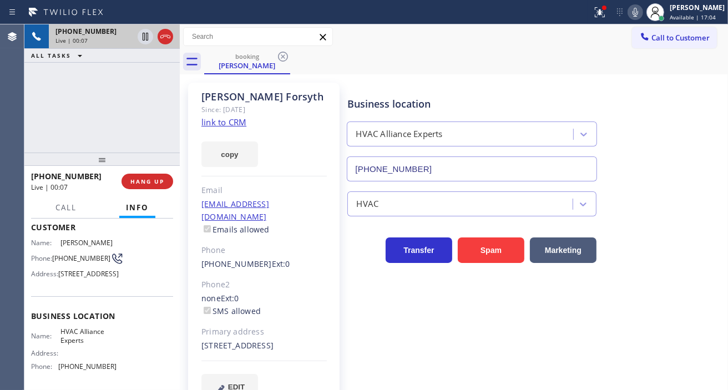
click at [74, 262] on span "[PHONE_NUMBER]" at bounding box center [81, 258] width 58 height 8
copy div "[PHONE_NUMBER]"
click at [446, 57] on div "booking [PERSON_NAME]" at bounding box center [466, 61] width 524 height 25
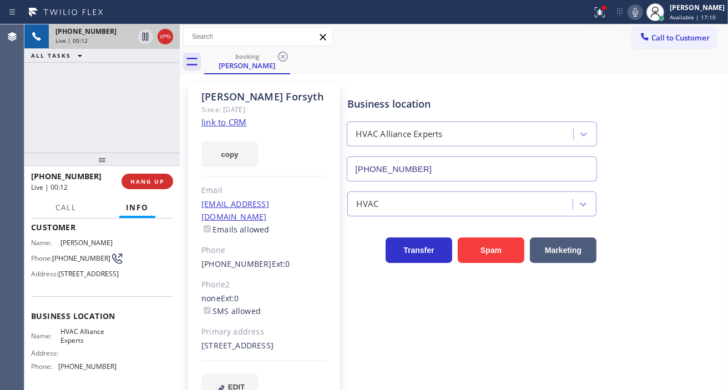
scroll to position [123, 0]
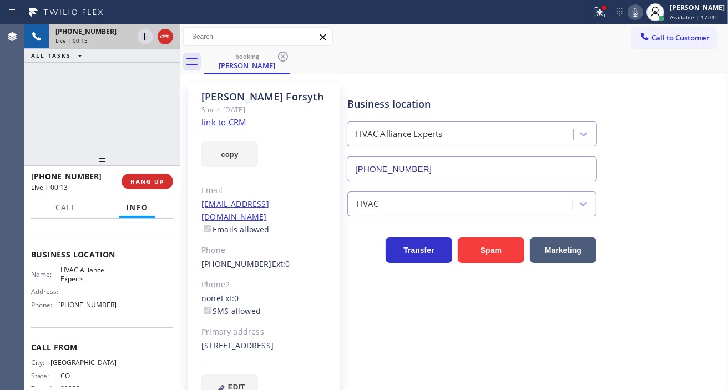
click at [81, 283] on span "HVAC Alliance Experts" at bounding box center [87, 274] width 55 height 17
copy span "HVAC Alliance Experts"
click at [145, 39] on icon at bounding box center [145, 36] width 13 height 13
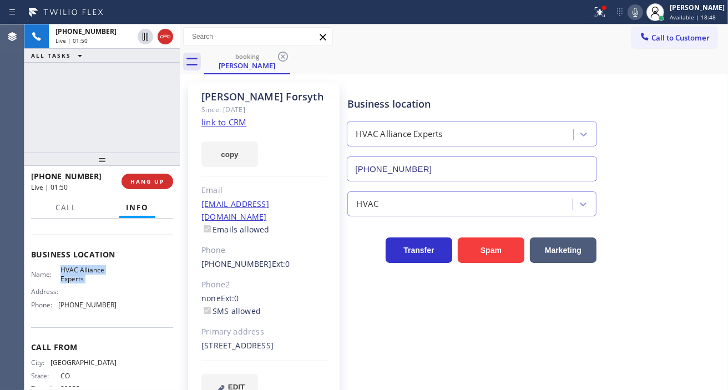
click at [642, 13] on icon at bounding box center [635, 12] width 13 height 13
click at [612, 17] on div at bounding box center [600, 12] width 24 height 13
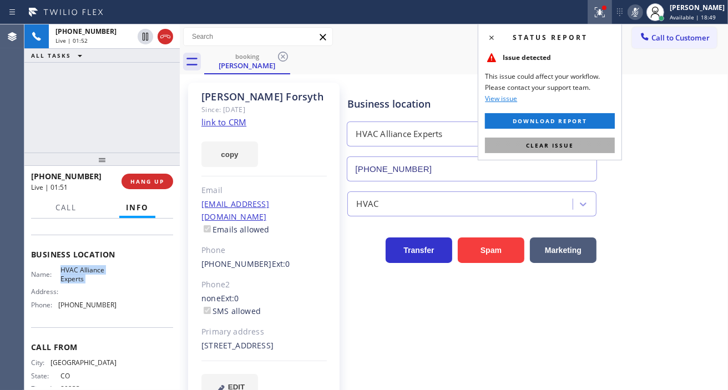
click at [601, 139] on button "Clear issue" at bounding box center [550, 146] width 130 height 16
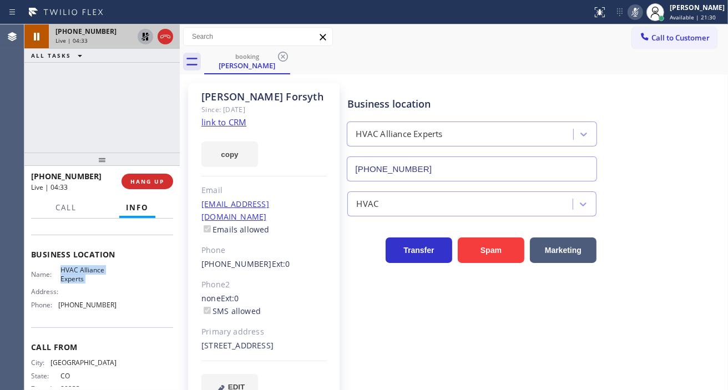
click at [140, 37] on icon at bounding box center [145, 36] width 13 height 13
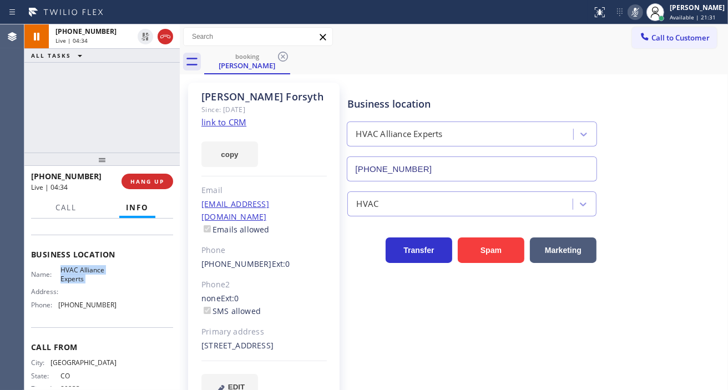
click at [642, 12] on icon at bounding box center [635, 12] width 13 height 13
click at [68, 213] on span "Call" at bounding box center [65, 208] width 21 height 10
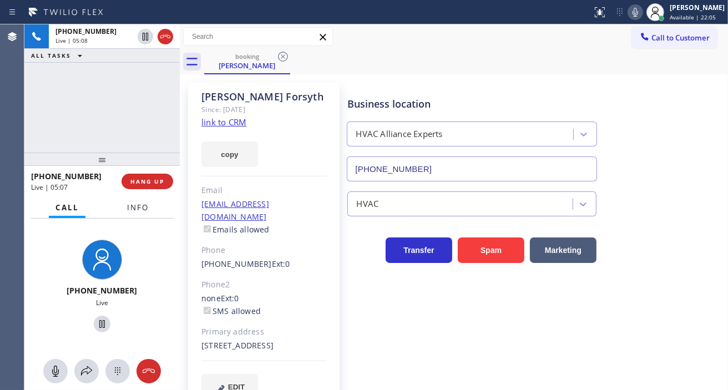
click at [130, 213] on button "Info" at bounding box center [137, 208] width 35 height 22
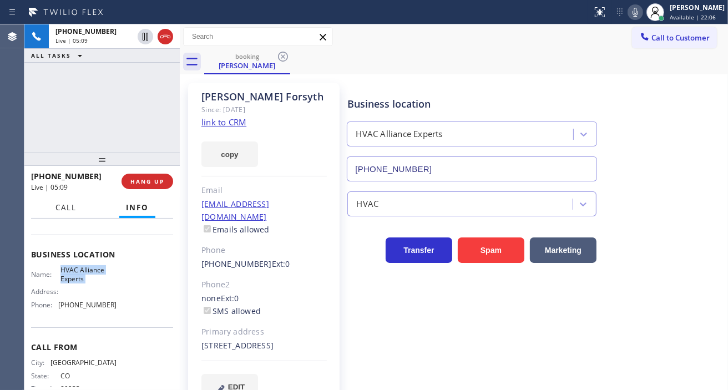
click at [76, 211] on span "Call" at bounding box center [65, 208] width 21 height 10
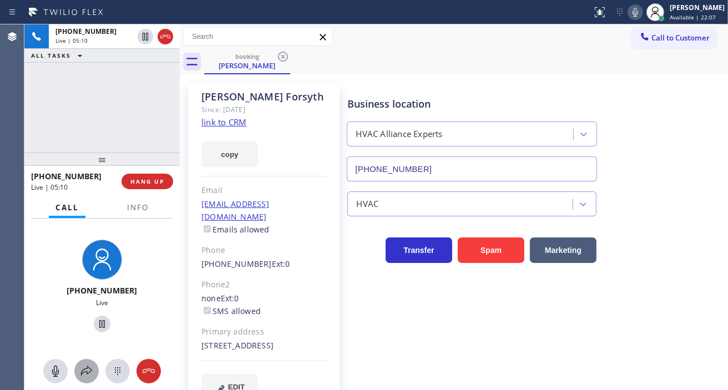
click at [87, 371] on icon at bounding box center [86, 371] width 13 height 13
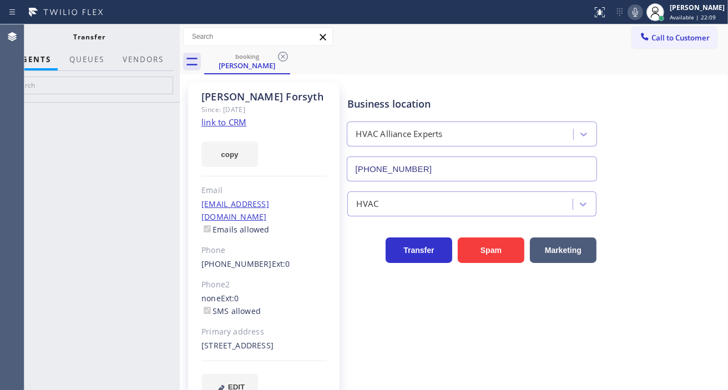
drag, startPoint x: 180, startPoint y: 89, endPoint x: 373, endPoint y: 0, distance: 212.8
click at [180, 84] on div at bounding box center [180, 207] width 0 height 366
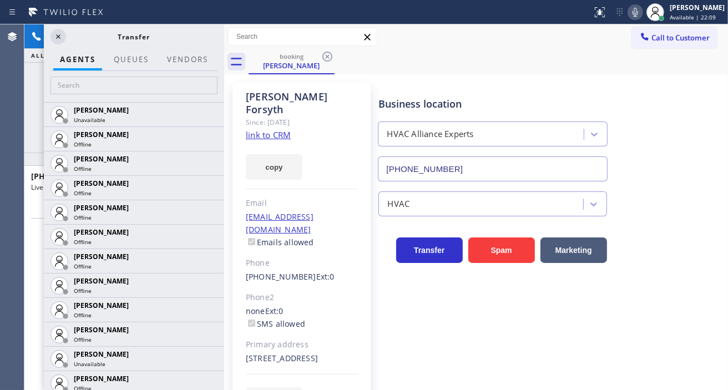
scroll to position [107, 0]
click at [189, 56] on button "Vendors" at bounding box center [187, 60] width 54 height 22
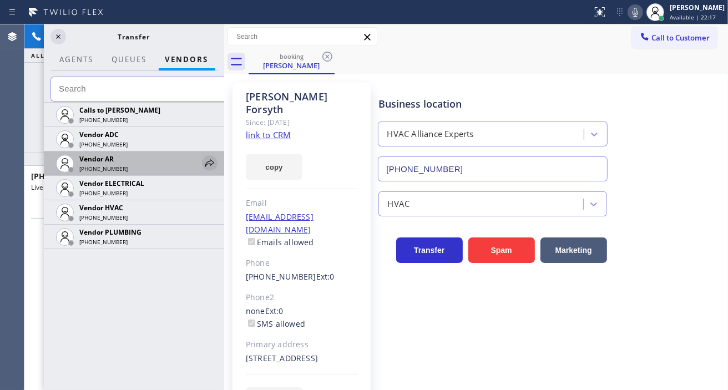
click at [205, 165] on icon at bounding box center [209, 162] width 13 height 13
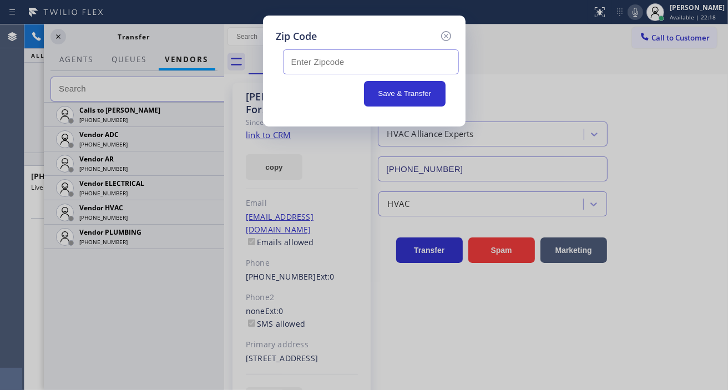
click at [329, 65] on input "text" at bounding box center [371, 61] width 176 height 25
paste input "80454"
click at [292, 59] on input "80454" at bounding box center [371, 61] width 176 height 25
type input "80454"
click at [346, 67] on input "80454" at bounding box center [371, 61] width 176 height 25
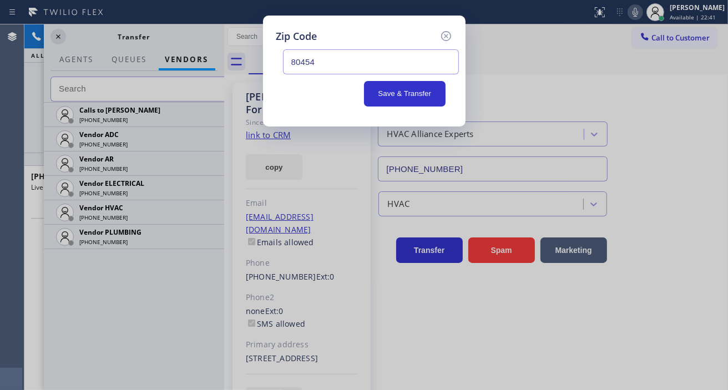
click at [702, 124] on div "Zip Code 80454 Save & Transfer" at bounding box center [364, 195] width 728 height 390
click at [395, 97] on button "Save & Transfer" at bounding box center [405, 94] width 82 height 26
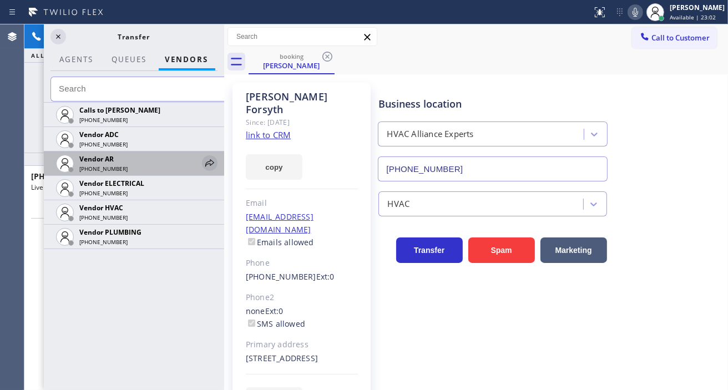
click at [211, 163] on icon at bounding box center [209, 162] width 13 height 13
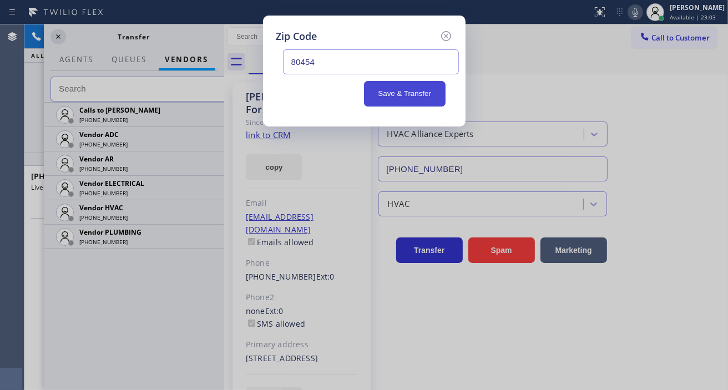
click at [398, 95] on button "Save & Transfer" at bounding box center [405, 94] width 82 height 26
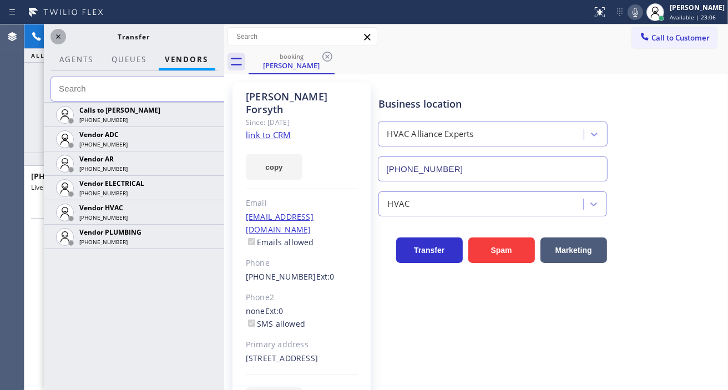
click at [53, 41] on icon at bounding box center [58, 36] width 13 height 13
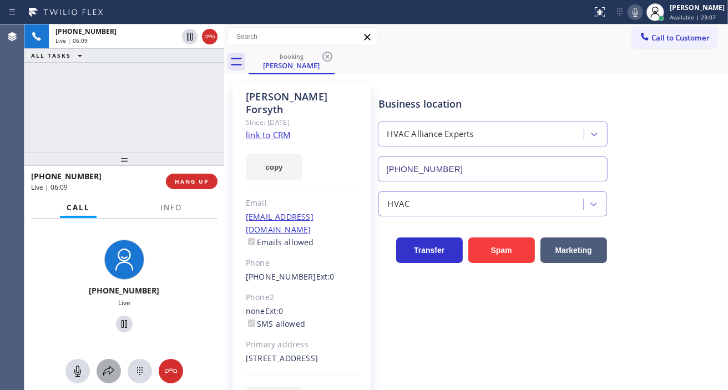
click at [115, 367] on icon at bounding box center [108, 371] width 13 height 13
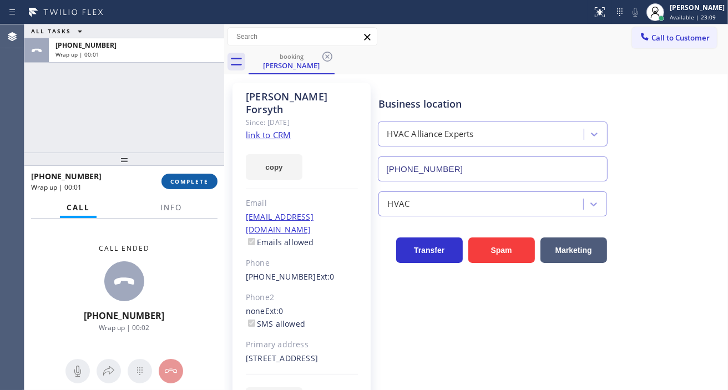
click at [192, 181] on span "COMPLETE" at bounding box center [189, 182] width 38 height 8
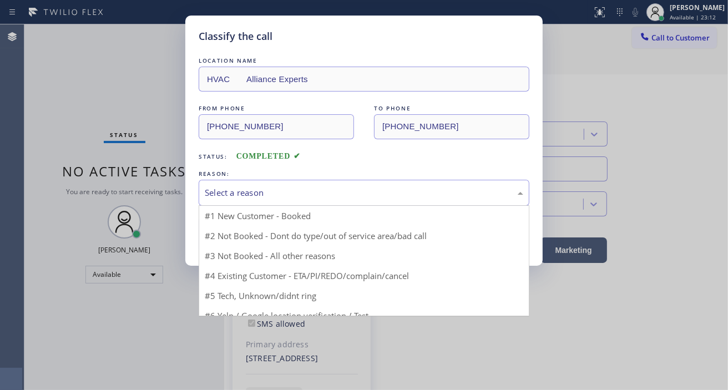
click at [279, 189] on div "Select a reason" at bounding box center [364, 192] width 319 height 13
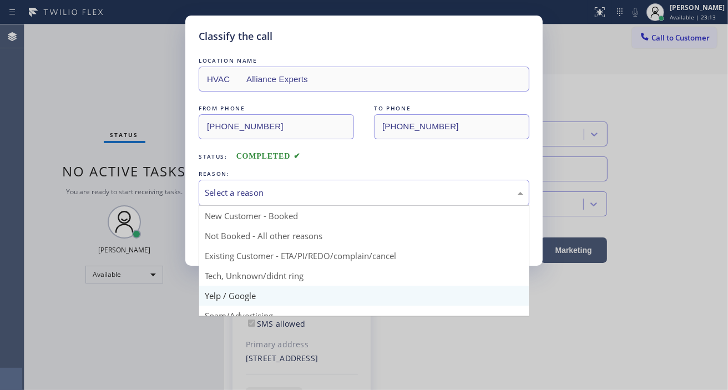
scroll to position [62, 0]
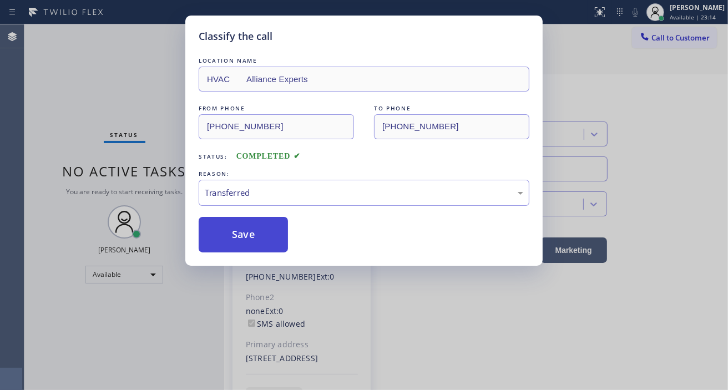
click at [263, 248] on button "Save" at bounding box center [243, 235] width 89 height 36
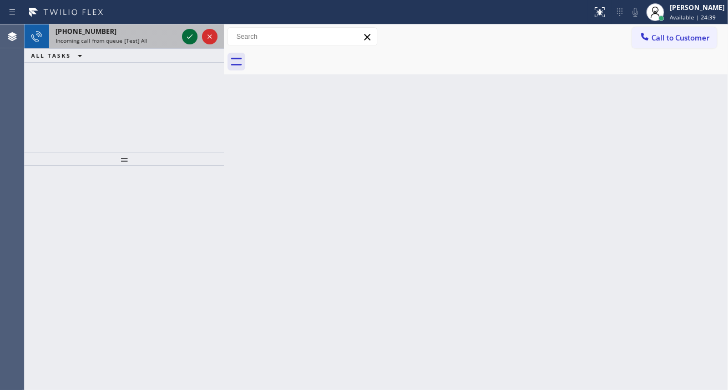
click at [186, 39] on icon at bounding box center [189, 36] width 13 height 13
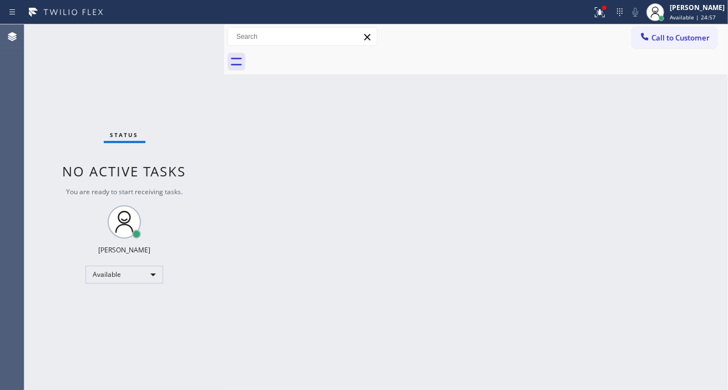
click at [175, 42] on div "Status No active tasks You are ready to start receiving tasks. [PERSON_NAME]" at bounding box center [124, 207] width 200 height 366
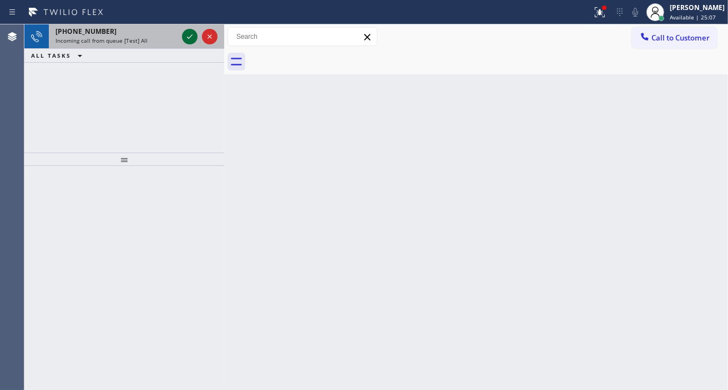
click at [189, 37] on icon at bounding box center [189, 36] width 13 height 13
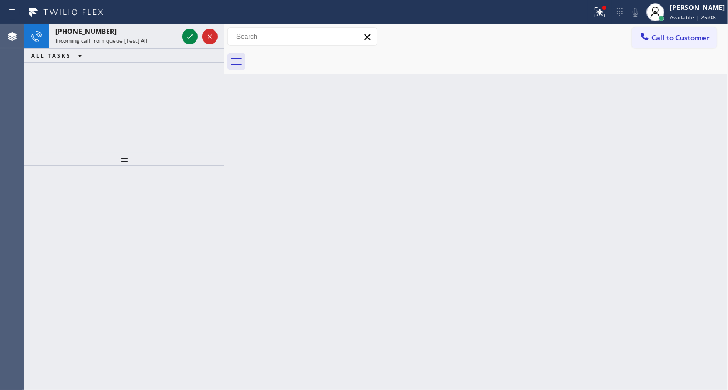
click at [173, 204] on div at bounding box center [124, 278] width 200 height 225
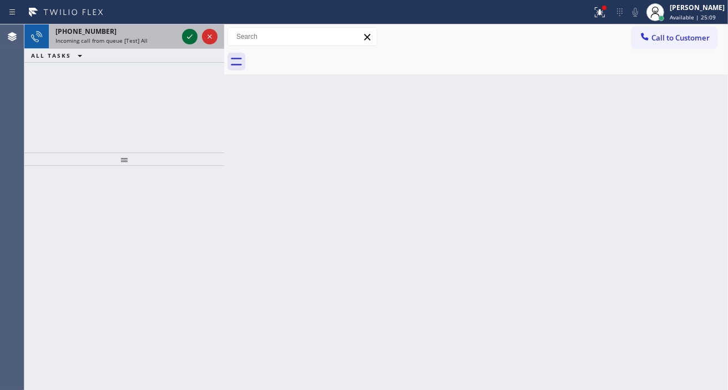
click at [191, 39] on icon at bounding box center [189, 36] width 13 height 13
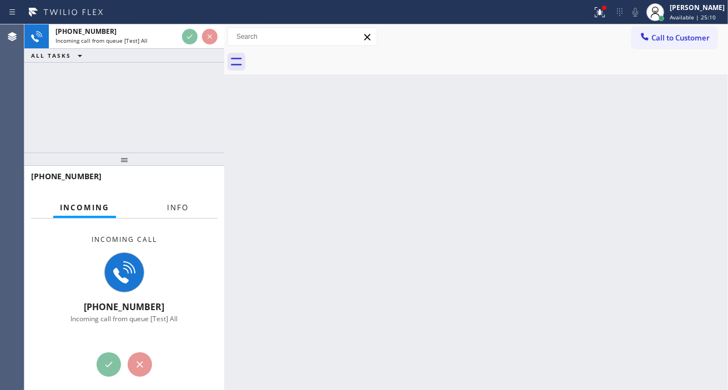
click at [188, 203] on span "Info" at bounding box center [178, 208] width 22 height 10
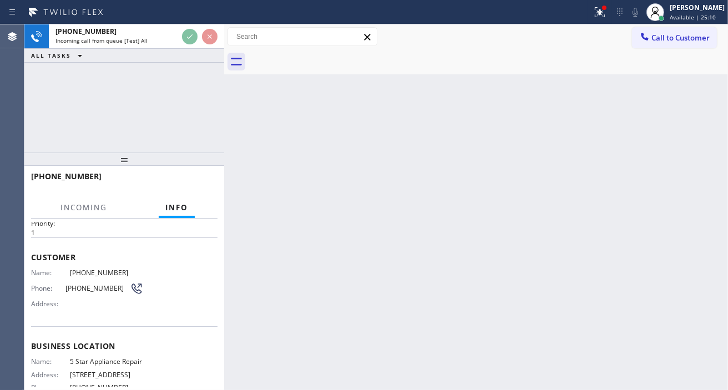
scroll to position [62, 0]
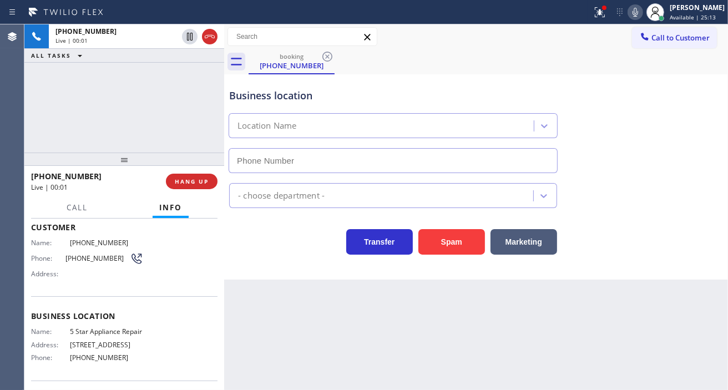
type input "[PHONE_NUMBER]"
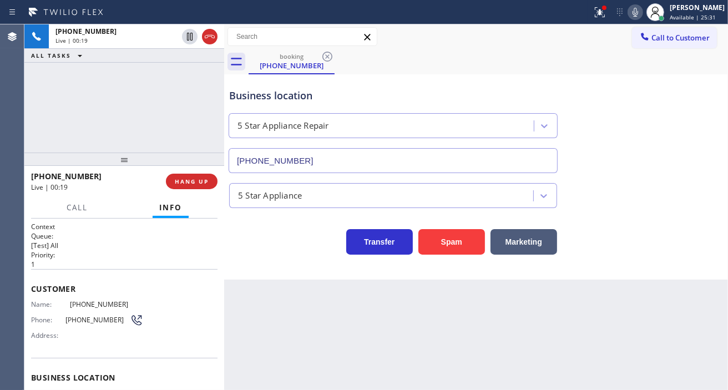
click at [85, 323] on span "[PHONE_NUMBER]" at bounding box center [97, 320] width 64 height 8
copy div "[PHONE_NUMBER]"
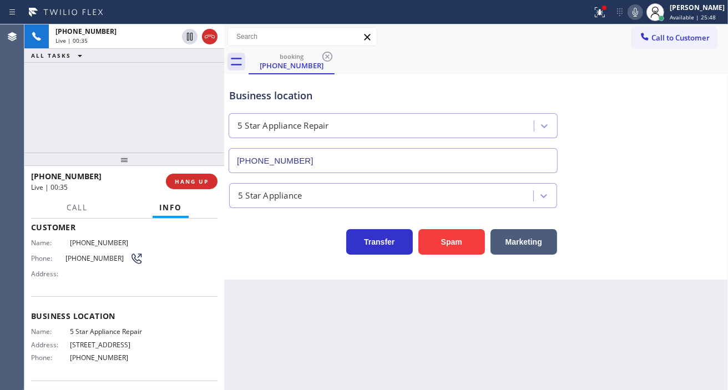
click at [92, 331] on span "5 Star Appliance Repair" at bounding box center [106, 331] width 73 height 8
copy span "5 Star Appliance Repair"
click at [95, 375] on div "Business location Name: 5 Star Appliance Repair Address: [STREET_ADDRESS] Phone…" at bounding box center [124, 338] width 186 height 84
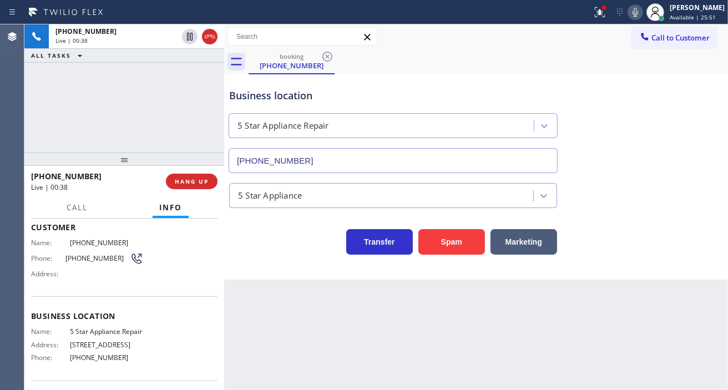
click at [95, 366] on div "Name: 5 Star Appliance Repair Address: [STREET_ADDRESS] Phone: [PHONE_NUMBER]" at bounding box center [87, 346] width 112 height 39
copy span "[PHONE_NUMBER]"
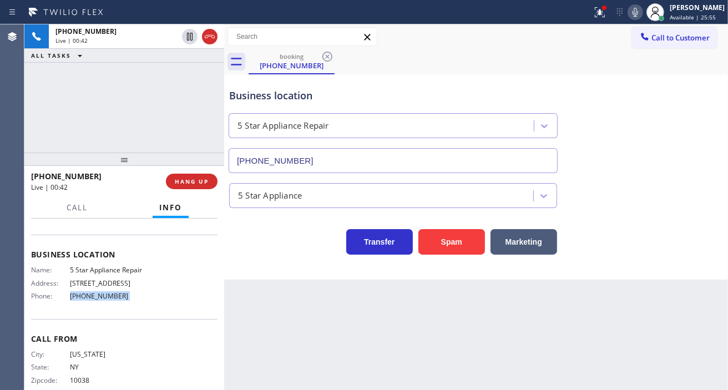
scroll to position [0, 0]
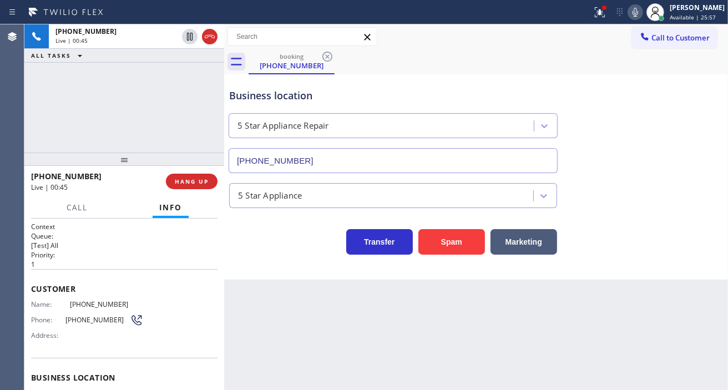
drag, startPoint x: 711, startPoint y: 142, endPoint x: 465, endPoint y: 113, distance: 248.1
click at [711, 142] on div "Business location 5 Star Appliance Repair [PHONE_NUMBER]" at bounding box center [476, 123] width 498 height 100
click at [154, 109] on div "[PHONE_NUMBER] Live | 03:30 ALL TASKS ALL TASKS ACTIVE TASKS TASKS IN WRAP UP" at bounding box center [124, 88] width 200 height 128
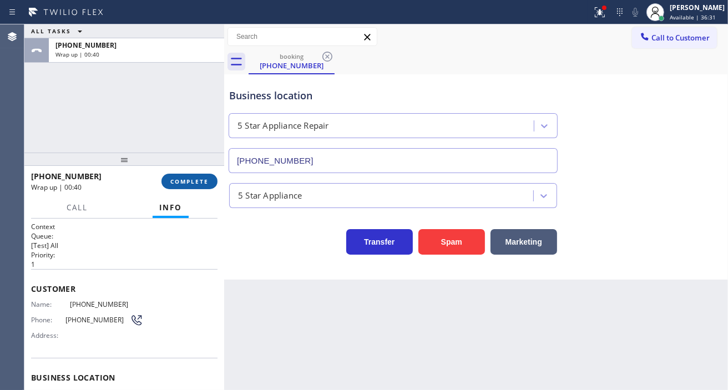
click at [179, 189] on button "COMPLETE" at bounding box center [189, 182] width 56 height 16
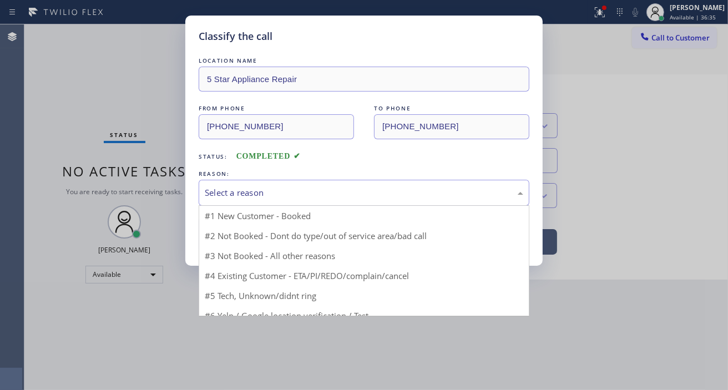
click at [298, 204] on div "Select a reason" at bounding box center [364, 193] width 331 height 26
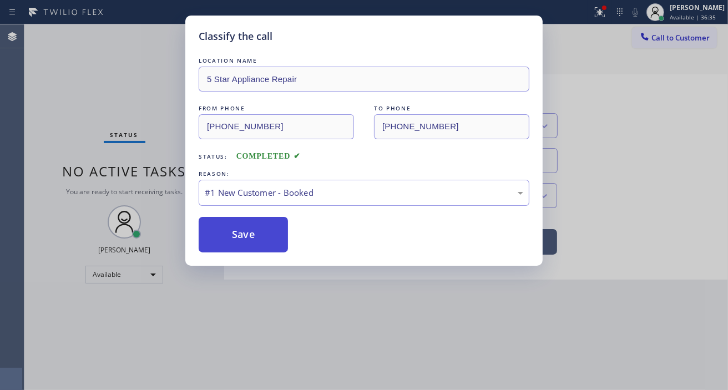
drag, startPoint x: 284, startPoint y: 215, endPoint x: 283, endPoint y: 228, distance: 12.2
click at [283, 228] on button "Save" at bounding box center [243, 235] width 89 height 36
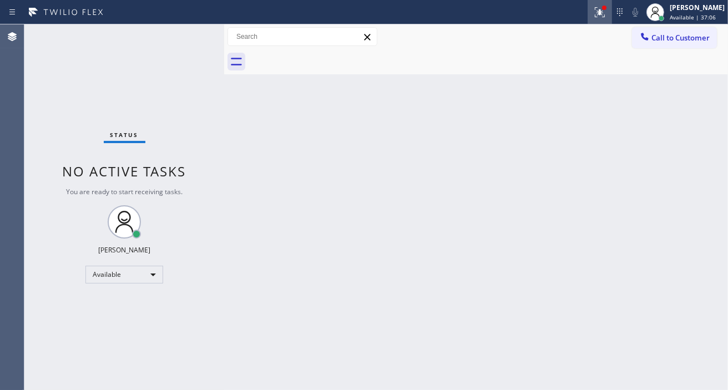
click at [607, 12] on icon at bounding box center [599, 12] width 13 height 13
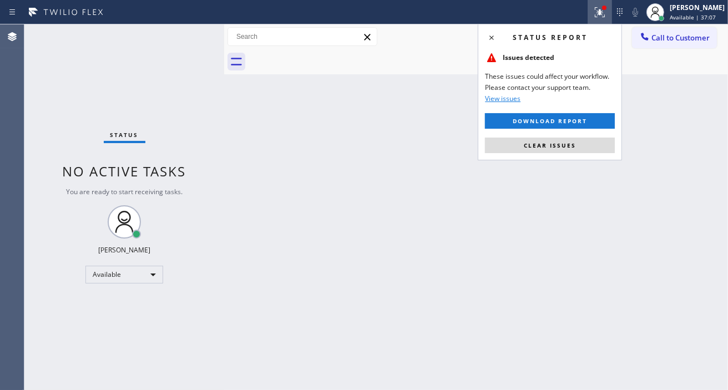
drag, startPoint x: 592, startPoint y: 146, endPoint x: 580, endPoint y: 133, distance: 16.9
click at [591, 146] on button "Clear issues" at bounding box center [550, 146] width 130 height 16
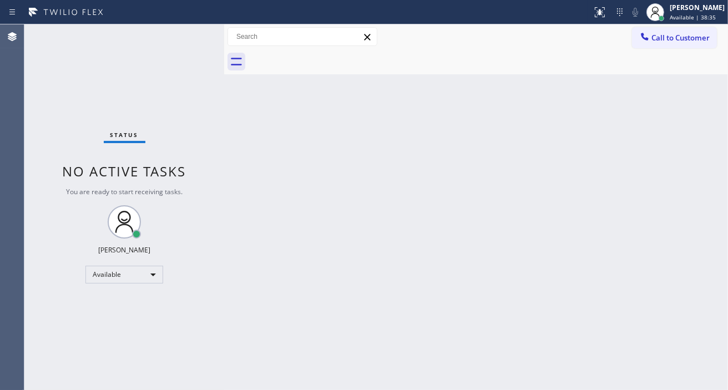
click at [166, 42] on div "Status No active tasks You are ready to start receiving tasks. [PERSON_NAME]" at bounding box center [124, 207] width 200 height 366
click at [179, 38] on div "Status No active tasks You are ready to start receiving tasks. [PERSON_NAME]" at bounding box center [124, 207] width 200 height 366
click at [176, 34] on div "Status No active tasks You are ready to start receiving tasks. [PERSON_NAME]" at bounding box center [124, 207] width 200 height 366
click at [168, 41] on div "Status No active tasks You are ready to start receiving tasks. [PERSON_NAME]" at bounding box center [124, 207] width 200 height 366
click at [186, 36] on div "Status No active tasks You are ready to start receiving tasks. [PERSON_NAME]" at bounding box center [124, 207] width 200 height 366
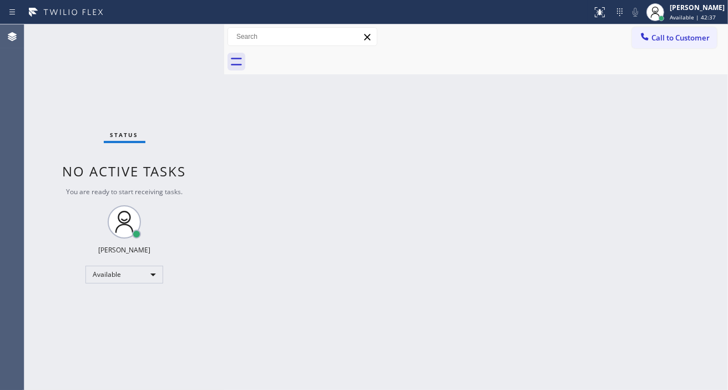
click at [186, 36] on div "Status No active tasks You are ready to start receiving tasks. [PERSON_NAME]" at bounding box center [124, 207] width 200 height 366
click at [183, 40] on div "Status No active tasks You are ready to start receiving tasks. [PERSON_NAME]" at bounding box center [124, 207] width 200 height 366
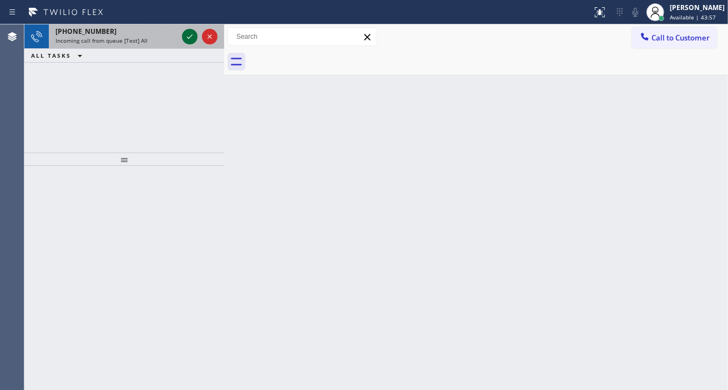
click at [182, 40] on div at bounding box center [190, 36] width 16 height 13
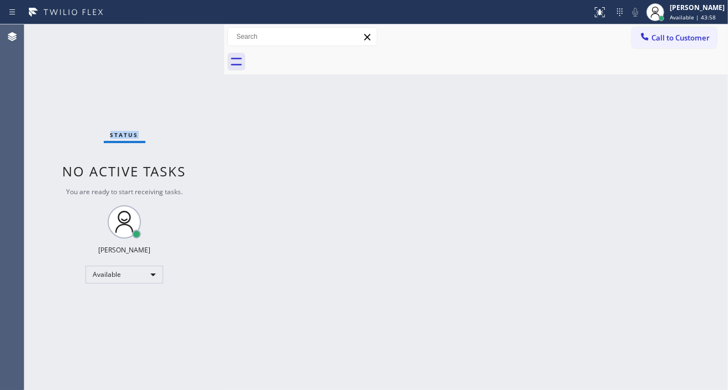
click at [181, 40] on div "Status No active tasks You are ready to start receiving tasks. [PERSON_NAME]" at bounding box center [124, 207] width 200 height 366
click at [187, 37] on div "Status No active tasks You are ready to start receiving tasks. [PERSON_NAME]" at bounding box center [124, 207] width 200 height 366
click at [191, 35] on div "Status No active tasks You are ready to start receiving tasks. [PERSON_NAME]" at bounding box center [124, 207] width 200 height 366
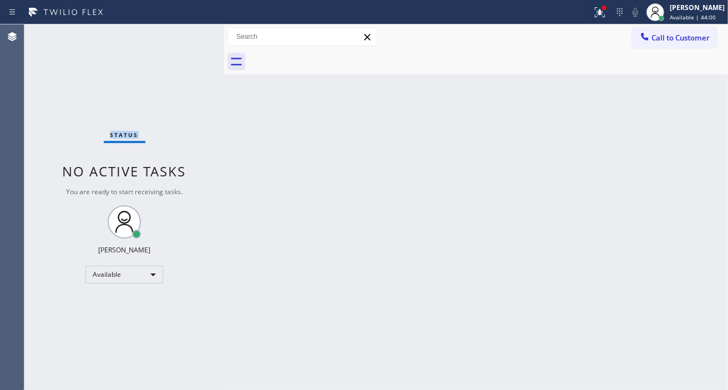
click at [191, 35] on div "Status No active tasks You are ready to start receiving tasks. [PERSON_NAME]" at bounding box center [124, 207] width 200 height 366
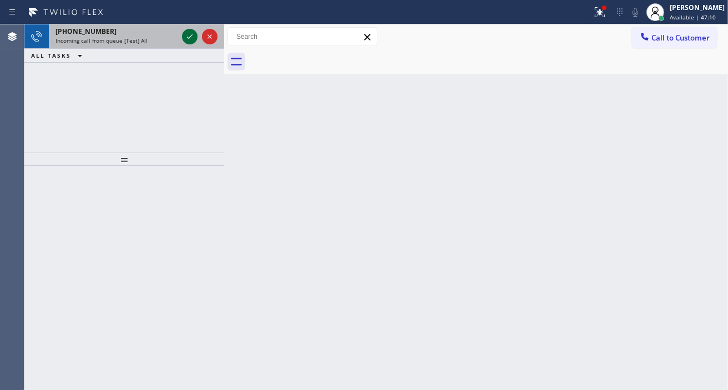
click at [192, 35] on icon at bounding box center [189, 36] width 13 height 13
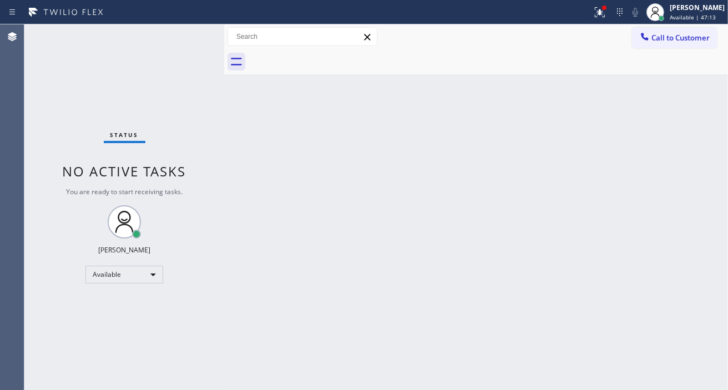
drag, startPoint x: 192, startPoint y: 35, endPoint x: 194, endPoint y: 48, distance: 13.0
click at [191, 44] on div "Status No active tasks You are ready to start receiving tasks. [PERSON_NAME]" at bounding box center [124, 207] width 200 height 366
click at [198, 46] on div "Status No active tasks You are ready to start receiving tasks. [PERSON_NAME]" at bounding box center [124, 207] width 200 height 366
click at [184, 43] on div "Status No active tasks You are ready to start receiving tasks. [PERSON_NAME]" at bounding box center [124, 207] width 200 height 366
click at [605, 11] on icon at bounding box center [599, 12] width 13 height 13
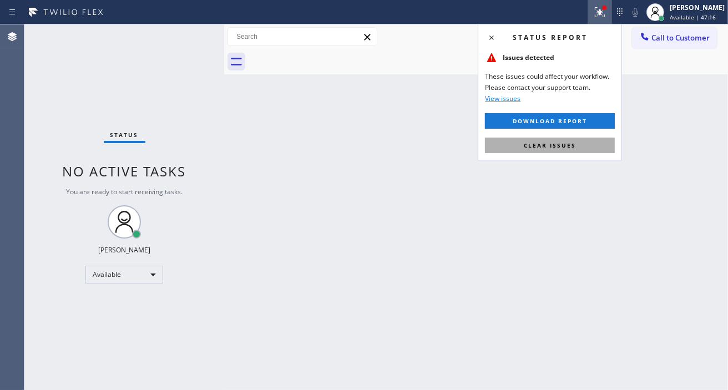
click at [594, 146] on button "Clear issues" at bounding box center [550, 146] width 130 height 16
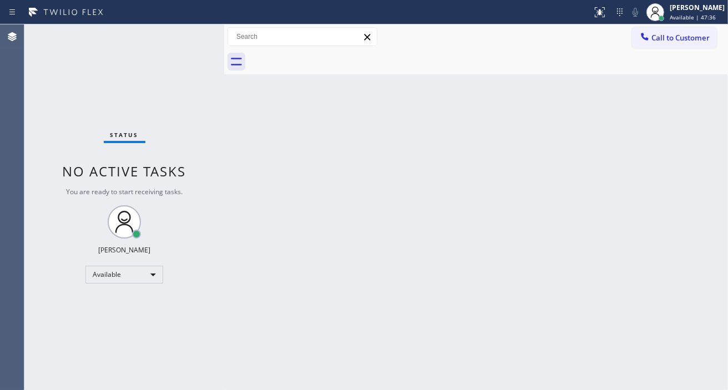
click at [181, 31] on div "Status No active tasks You are ready to start receiving tasks. [PERSON_NAME]" at bounding box center [124, 207] width 200 height 366
click at [179, 34] on div "Status No active tasks You are ready to start receiving tasks. [PERSON_NAME]" at bounding box center [124, 207] width 200 height 366
click at [184, 32] on div "Status No active tasks You are ready to start receiving tasks. [PERSON_NAME]" at bounding box center [124, 207] width 200 height 366
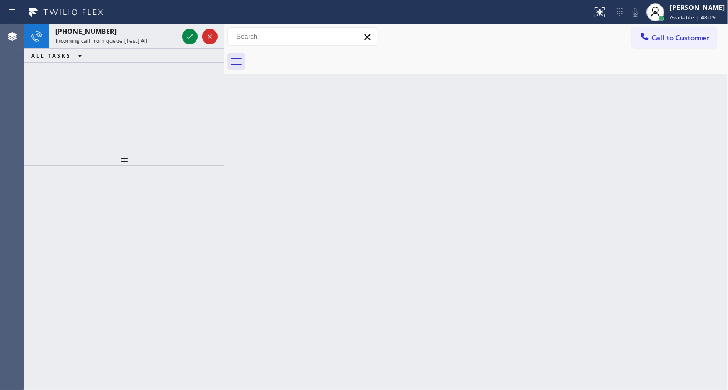
click at [670, 142] on div "Back to Dashboard Change Sender ID Customers Technicians Select a contact Outbo…" at bounding box center [476, 207] width 504 height 366
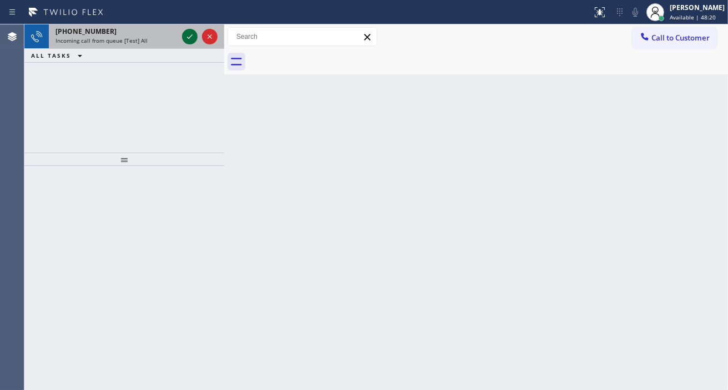
click at [189, 34] on icon at bounding box center [189, 36] width 13 height 13
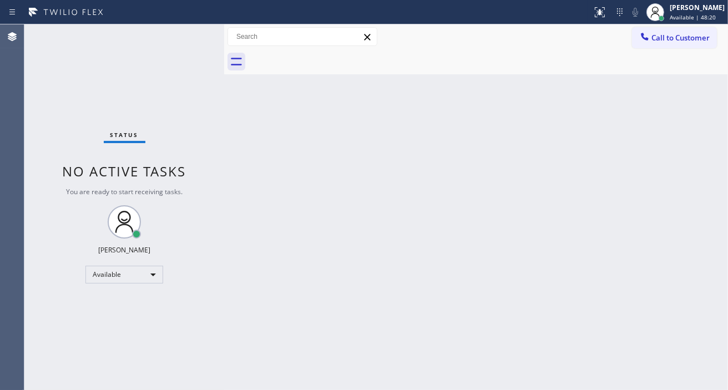
click at [189, 34] on div "Status No active tasks You are ready to start receiving tasks. [PERSON_NAME]" at bounding box center [124, 207] width 200 height 366
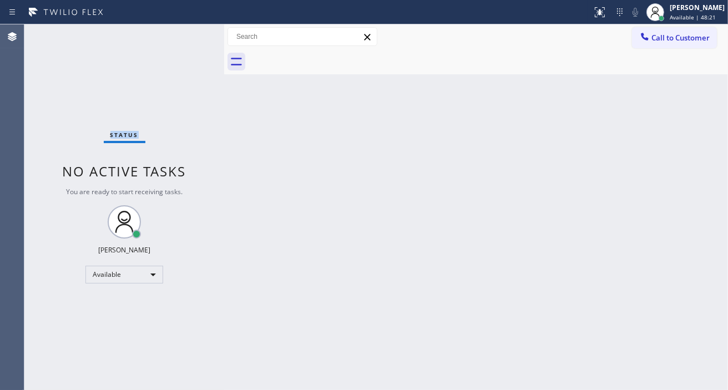
click at [189, 34] on div "Status No active tasks You are ready to start receiving tasks. [PERSON_NAME]" at bounding box center [124, 207] width 200 height 366
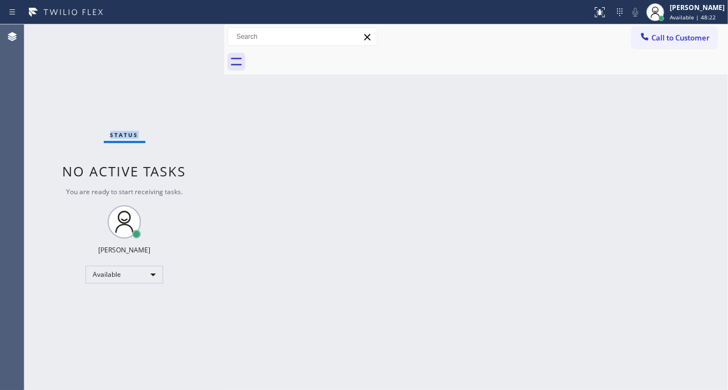
click at [189, 34] on div "Status No active tasks You are ready to start receiving tasks. [PERSON_NAME]" at bounding box center [124, 207] width 200 height 366
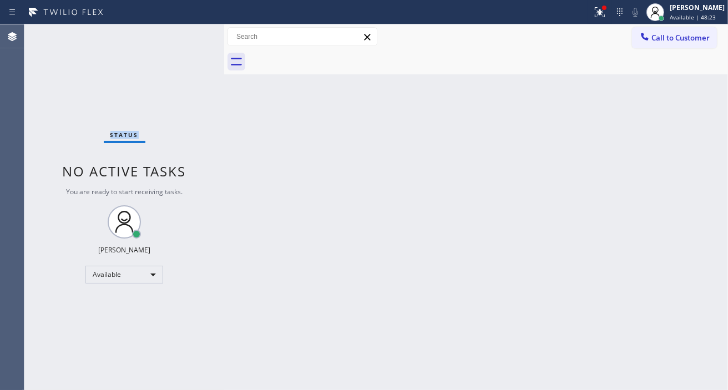
click at [189, 34] on div "Status No active tasks You are ready to start receiving tasks. [PERSON_NAME]" at bounding box center [124, 207] width 200 height 366
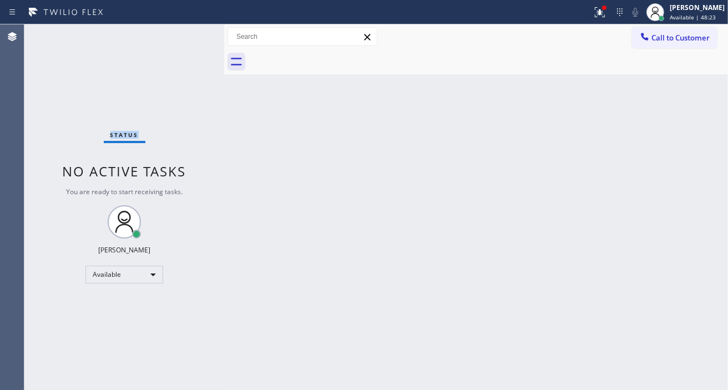
click at [189, 34] on div "Status No active tasks You are ready to start receiving tasks. [PERSON_NAME]" at bounding box center [124, 207] width 200 height 366
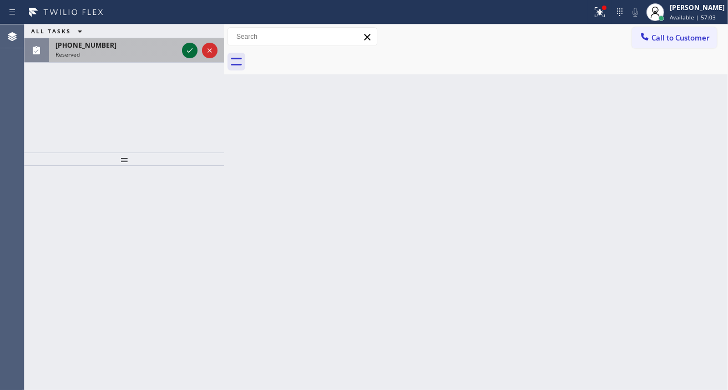
click at [185, 52] on icon at bounding box center [189, 50] width 13 height 13
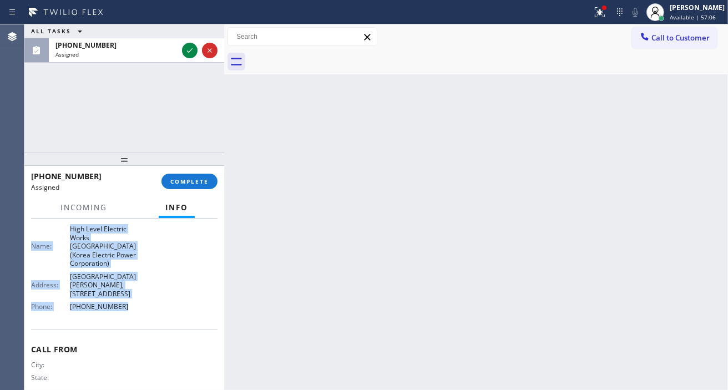
scroll to position [183, 0]
drag, startPoint x: 29, startPoint y: 292, endPoint x: 166, endPoint y: 309, distance: 138.0
click at [166, 309] on div "Context Queue: Electrical Priority: 0 Task Age: [DEMOGRAPHIC_DATA] minute(s) Cu…" at bounding box center [124, 304] width 200 height 171
copy div "Customer Name: [PHONE_NUMBER] Phone: [PHONE_NUMBER] Address: Business location …"
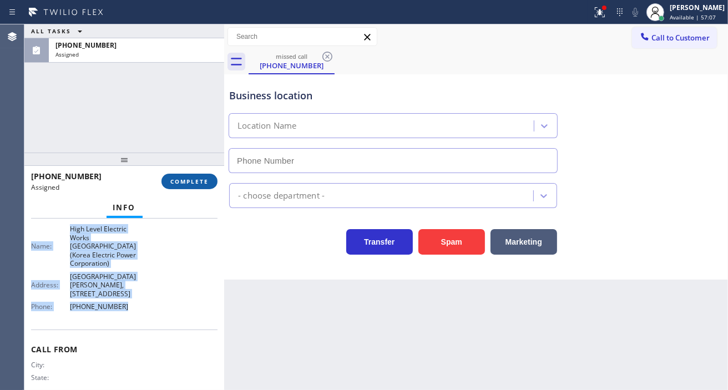
type input "[PHONE_NUMBER]"
click at [196, 186] on button "COMPLETE" at bounding box center [189, 182] width 56 height 16
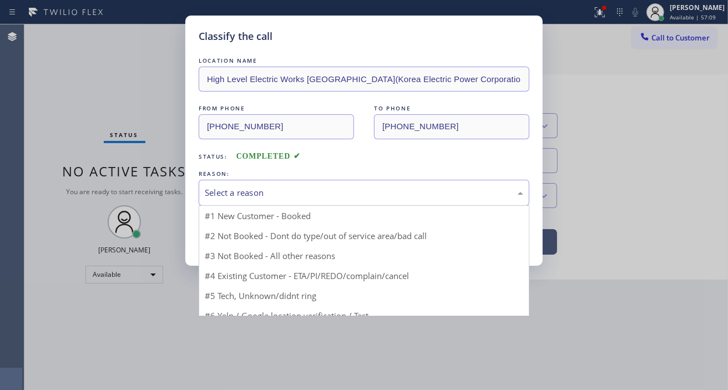
click at [301, 205] on div "Select a reason #1 New Customer - Booked #2 Not Booked - Dont do type/out of se…" at bounding box center [364, 193] width 331 height 26
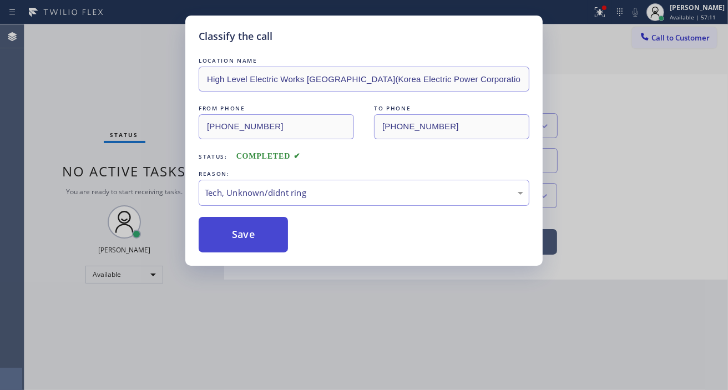
click at [275, 229] on button "Save" at bounding box center [243, 235] width 89 height 36
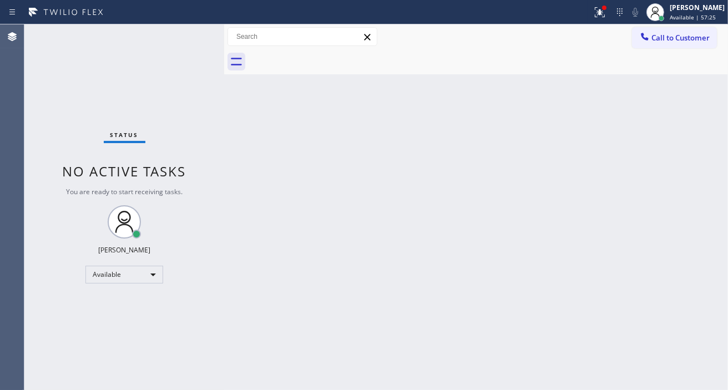
click at [674, 107] on div "Back to Dashboard Change Sender ID Customers Technicians Select a contact Outbo…" at bounding box center [476, 207] width 504 height 366
click at [602, 14] on div at bounding box center [600, 12] width 24 height 13
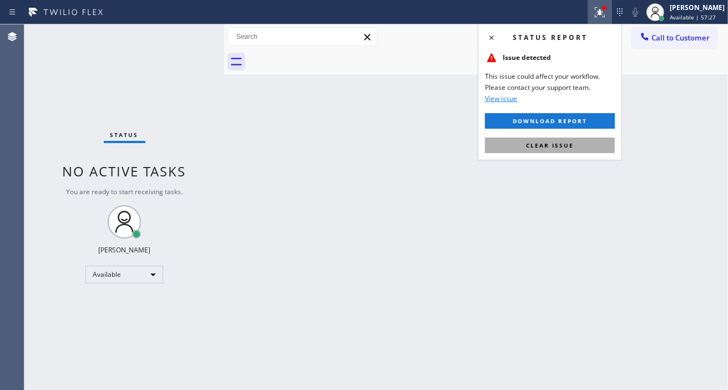
click at [585, 148] on button "Clear issue" at bounding box center [550, 146] width 130 height 16
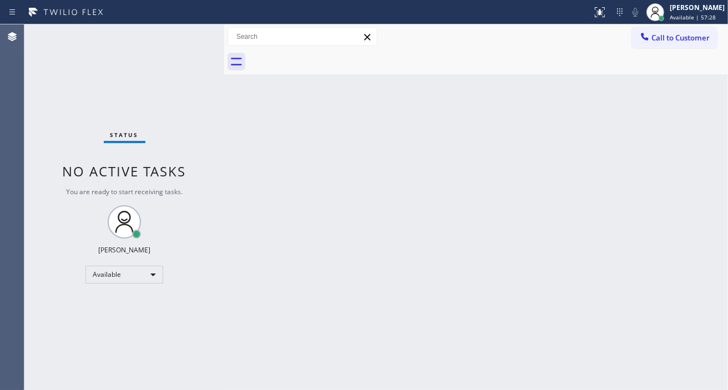
click at [165, 34] on div "Status No active tasks You are ready to start receiving tasks. [PERSON_NAME]" at bounding box center [124, 207] width 200 height 366
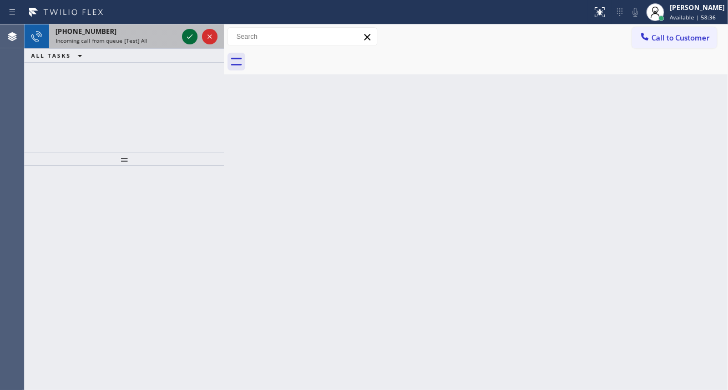
click at [188, 36] on icon at bounding box center [189, 36] width 13 height 13
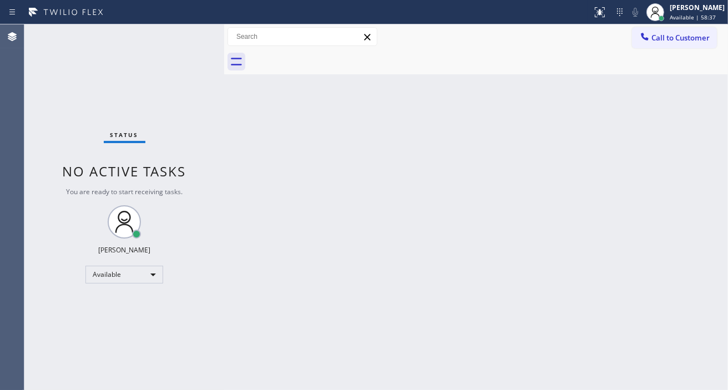
click at [188, 36] on div "Status No active tasks You are ready to start receiving tasks. [PERSON_NAME]" at bounding box center [124, 207] width 200 height 366
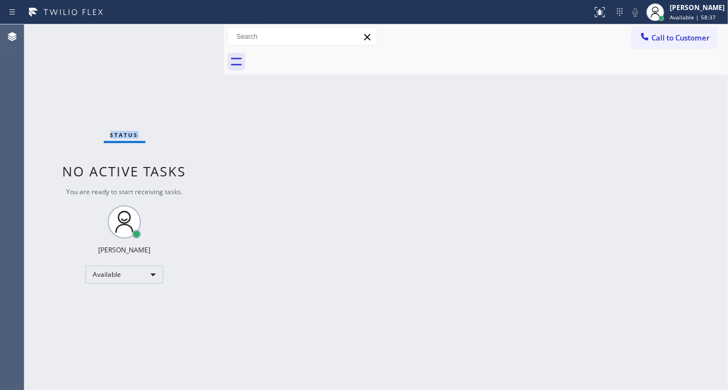
click at [188, 36] on div "Status No active tasks You are ready to start receiving tasks. [PERSON_NAME]" at bounding box center [124, 207] width 200 height 366
click at [189, 34] on div "Status No active tasks You are ready to start receiving tasks. [PERSON_NAME]" at bounding box center [124, 207] width 200 height 366
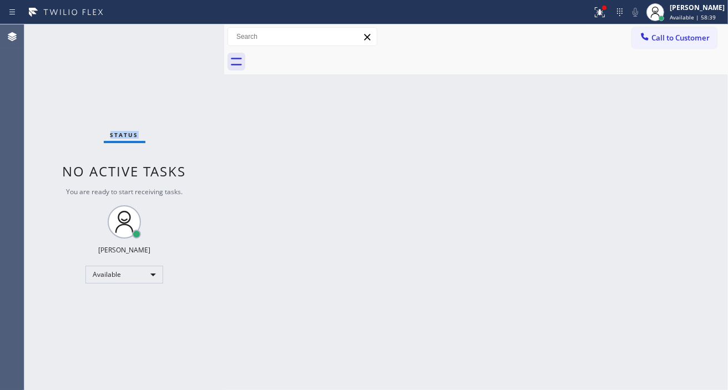
click at [189, 34] on div "Status No active tasks You are ready to start receiving tasks. [PERSON_NAME]" at bounding box center [124, 207] width 200 height 366
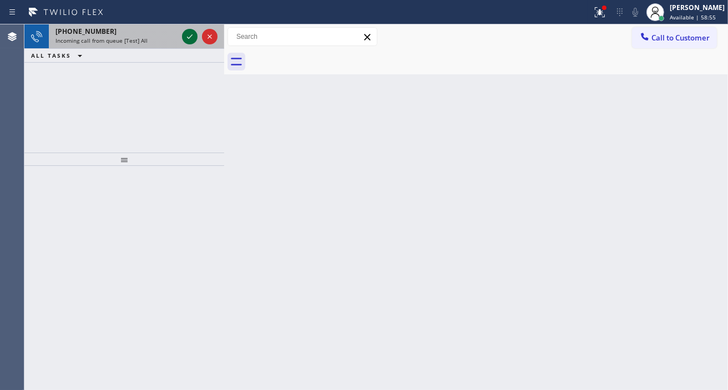
click at [189, 34] on icon at bounding box center [189, 36] width 13 height 13
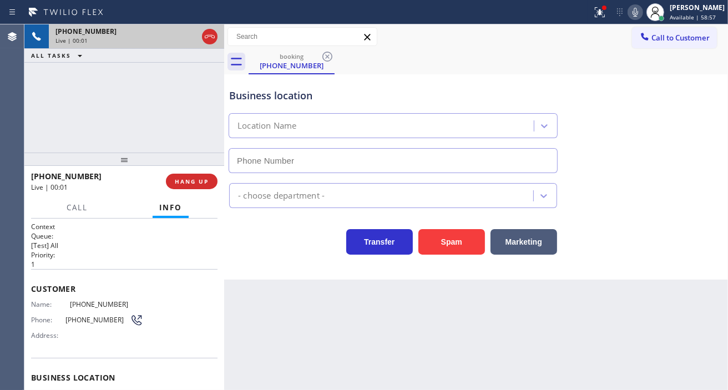
type input "[PHONE_NUMBER]"
click at [91, 309] on div "Name: [PHONE_NUMBER] Phone: [PHONE_NUMBER] Address:" at bounding box center [87, 322] width 112 height 44
copy span "[PHONE_NUMBER]"
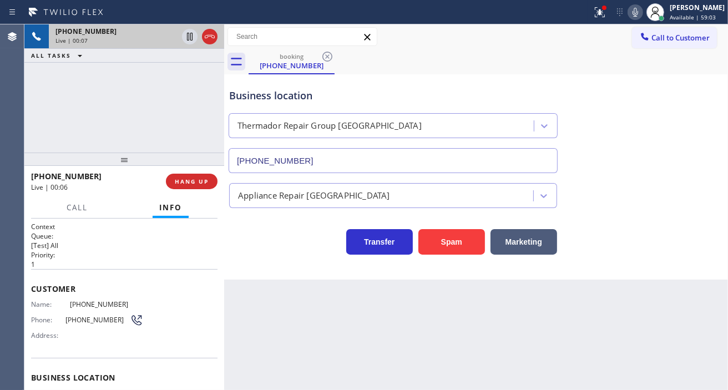
click at [269, 347] on div "Back to Dashboard Change Sender ID Customers Technicians Select a contact Outbo…" at bounding box center [476, 207] width 504 height 366
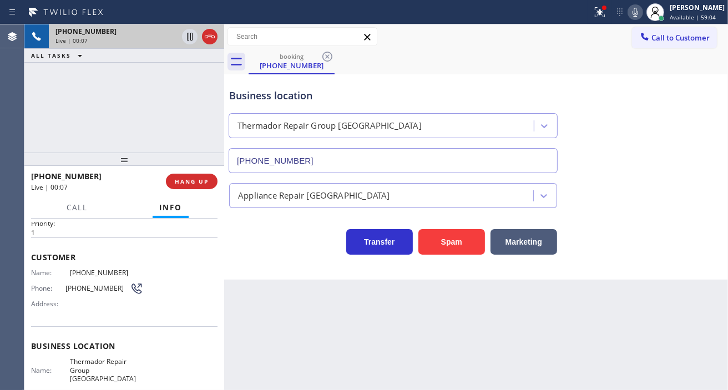
scroll to position [62, 0]
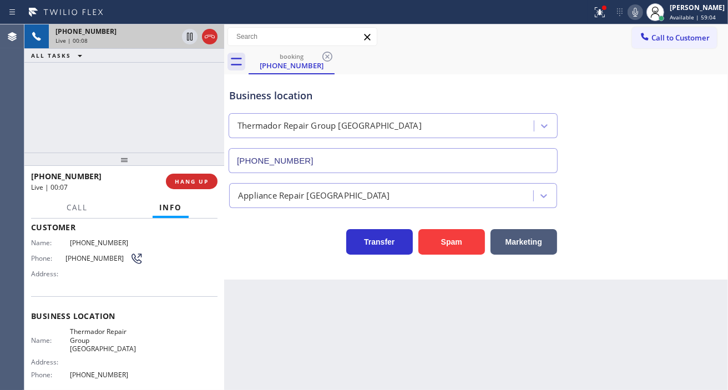
click at [83, 335] on span "Thermador Repair Group [GEOGRAPHIC_DATA]" at bounding box center [106, 340] width 73 height 26
click at [218, 304] on div "Context Queue: [Test] All Priority: 1 Customer Name: [PHONE_NUMBER] Phone: [PHO…" at bounding box center [124, 304] width 200 height 171
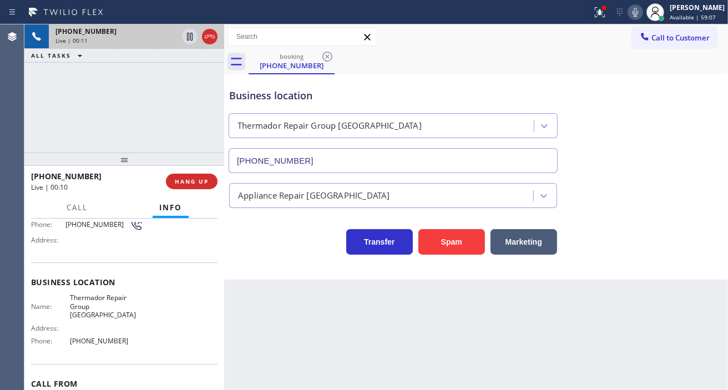
scroll to position [123, 0]
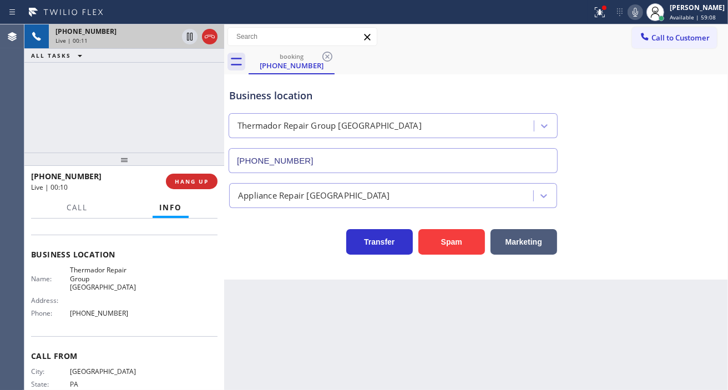
click at [103, 309] on span "[PHONE_NUMBER]" at bounding box center [106, 313] width 73 height 8
click at [173, 106] on div "[PHONE_NUMBER] Live | 02:25 ALL TASKS ALL TASKS ACTIVE TASKS TASKS IN WRAP UP" at bounding box center [124, 88] width 200 height 128
click at [256, 97] on div "Business location" at bounding box center [393, 95] width 328 height 15
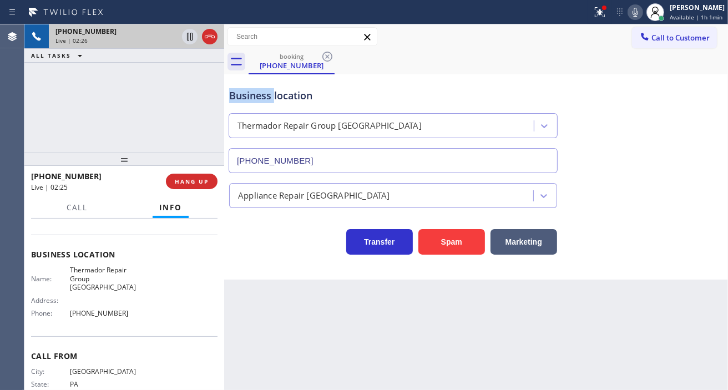
click at [256, 97] on div "Business location" at bounding box center [393, 95] width 328 height 15
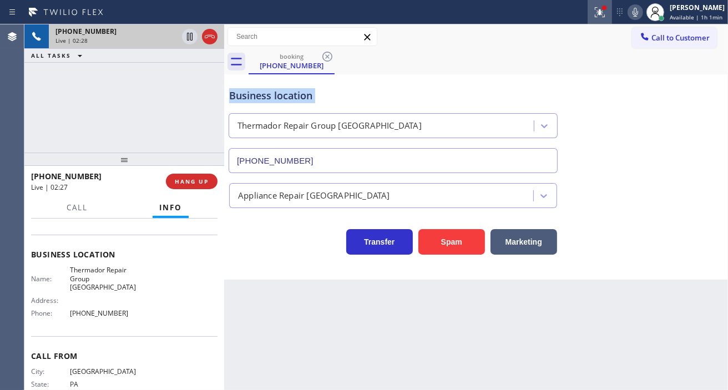
click at [597, 8] on div at bounding box center [600, 12] width 24 height 13
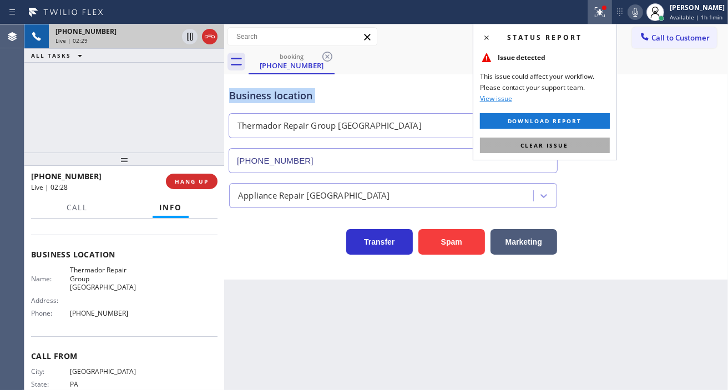
click at [593, 142] on button "Clear issue" at bounding box center [545, 146] width 130 height 16
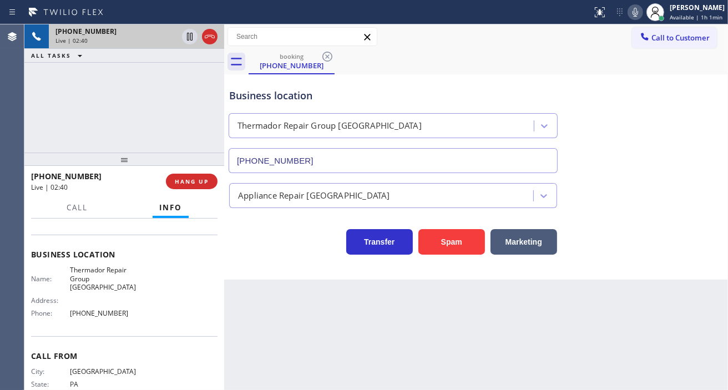
click at [198, 126] on div "[PHONE_NUMBER] Live | 02:40 ALL TASKS ALL TASKS ACTIVE TASKS TASKS IN WRAP UP" at bounding box center [124, 88] width 200 height 128
click at [243, 103] on div "Business location" at bounding box center [393, 95] width 328 height 15
click at [245, 96] on div "Business location" at bounding box center [393, 95] width 328 height 15
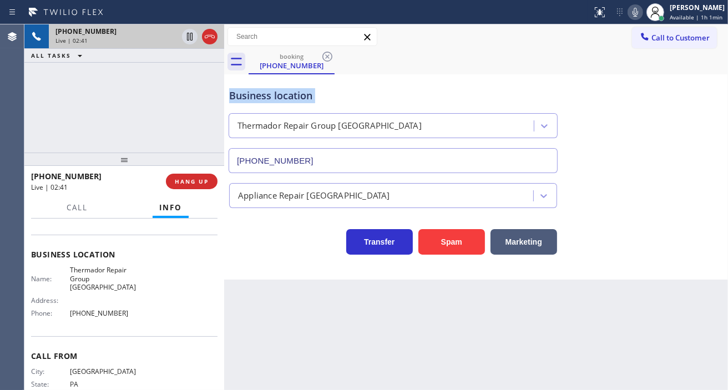
click at [245, 96] on div "Business location" at bounding box center [393, 95] width 328 height 15
click at [214, 90] on div "[PHONE_NUMBER] Live | 02:42 ALL TASKS ALL TASKS ACTIVE TASKS TASKS IN WRAP UP" at bounding box center [124, 88] width 200 height 128
click at [188, 36] on icon at bounding box center [189, 36] width 13 height 13
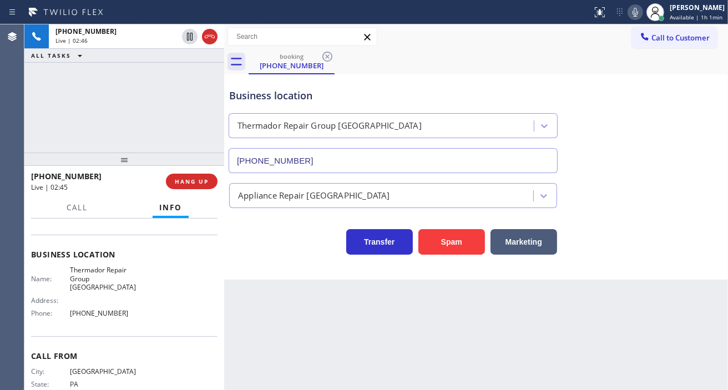
click at [635, 9] on icon at bounding box center [635, 12] width 13 height 13
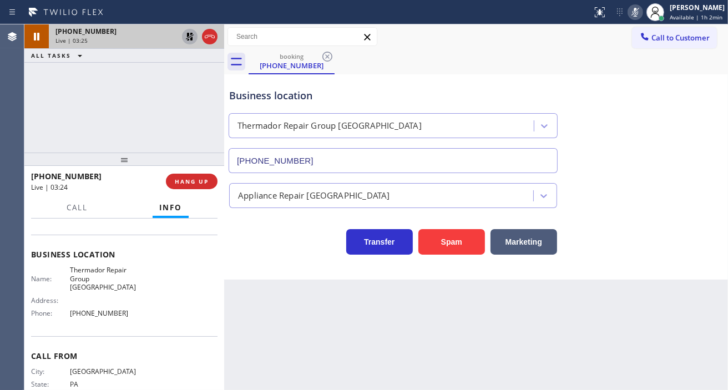
click at [185, 41] on icon at bounding box center [189, 36] width 13 height 13
click at [642, 8] on icon at bounding box center [635, 12] width 13 height 13
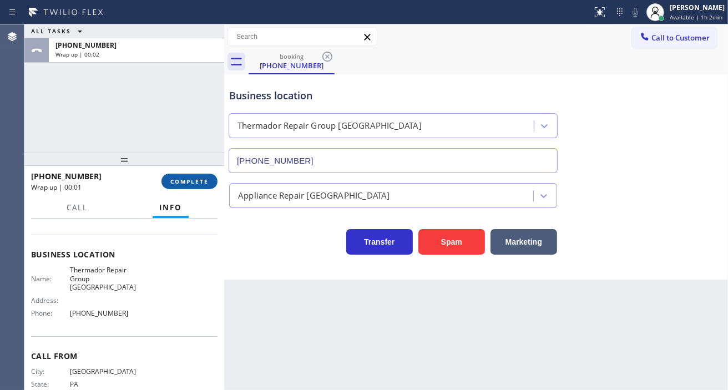
click at [194, 180] on span "COMPLETE" at bounding box center [189, 182] width 38 height 8
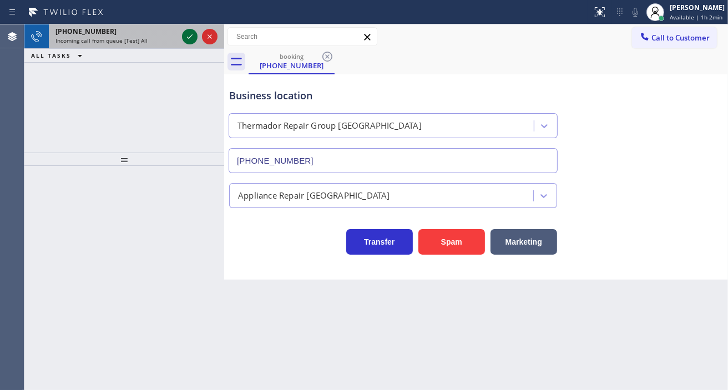
click at [187, 36] on icon at bounding box center [189, 36] width 13 height 13
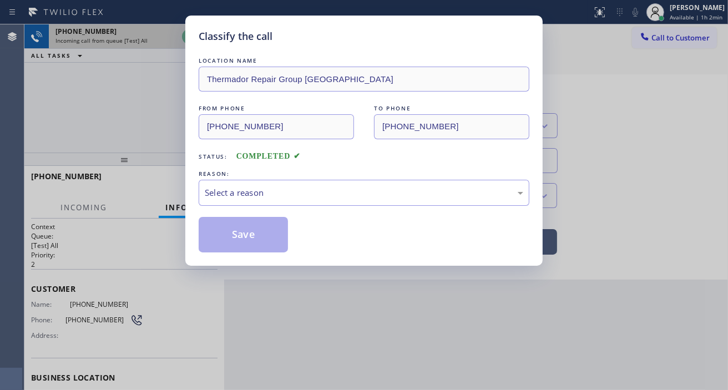
click at [187, 36] on div "Classify the call LOCATION NAME Thermador Repair Group Glenside FROM PHONE [PHO…" at bounding box center [363, 141] width 357 height 250
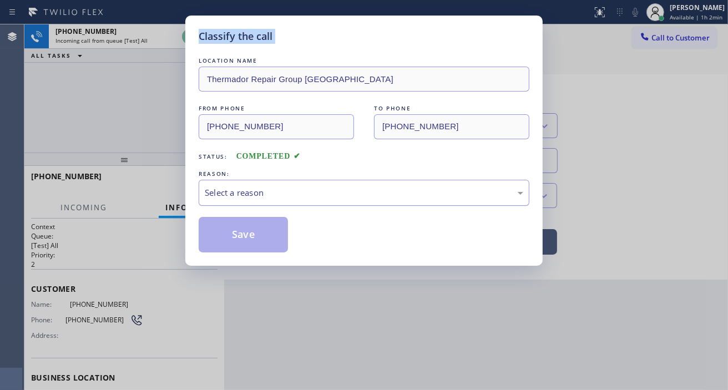
click at [277, 201] on div "Select a reason" at bounding box center [364, 193] width 331 height 26
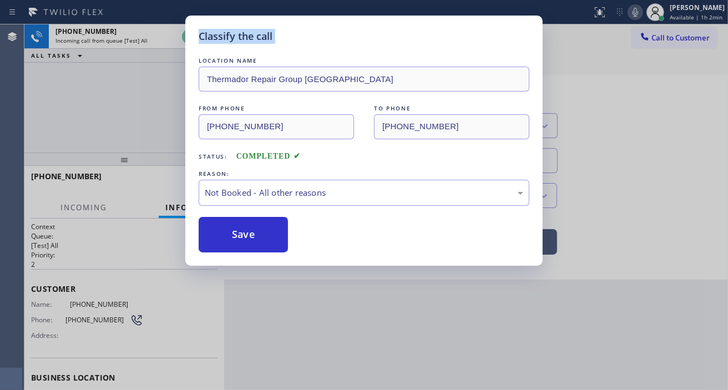
click at [283, 236] on button "Save" at bounding box center [243, 235] width 89 height 36
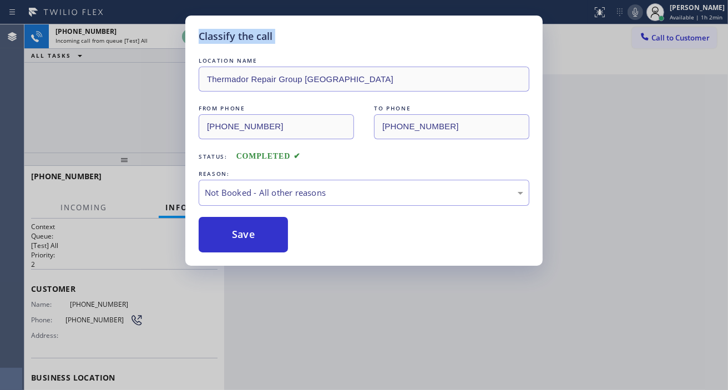
click at [283, 236] on button "Save" at bounding box center [243, 235] width 89 height 36
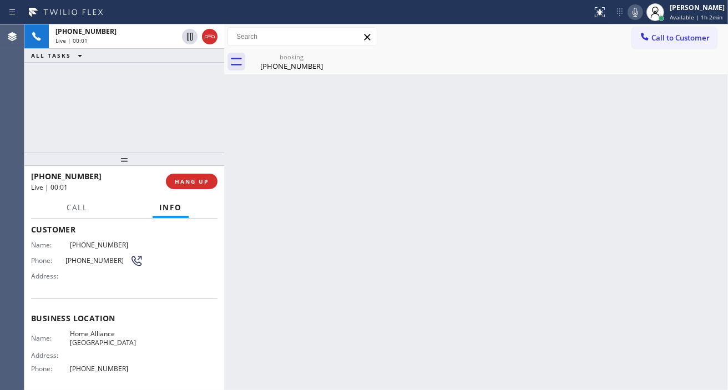
scroll to position [62, 0]
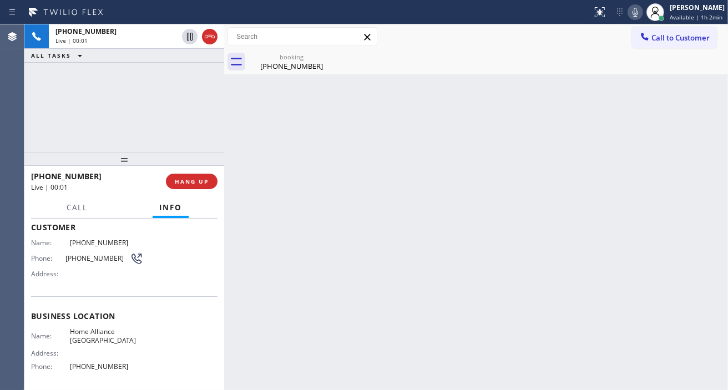
click at [104, 335] on span "Home Alliance [GEOGRAPHIC_DATA]" at bounding box center [106, 335] width 73 height 17
click at [93, 255] on span "[PHONE_NUMBER]" at bounding box center [97, 258] width 64 height 8
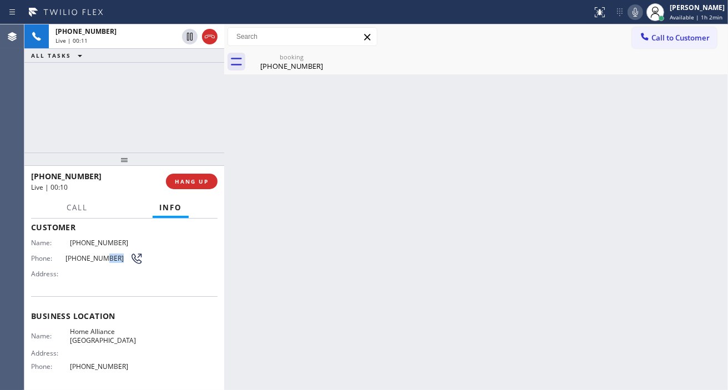
click at [93, 255] on span "[PHONE_NUMBER]" at bounding box center [97, 258] width 64 height 8
click at [267, 272] on div "Back to Dashboard Change Sender ID Customers Technicians Select a contact Outbo…" at bounding box center [476, 207] width 504 height 366
click at [72, 335] on span "Home Alliance [GEOGRAPHIC_DATA]" at bounding box center [106, 335] width 73 height 17
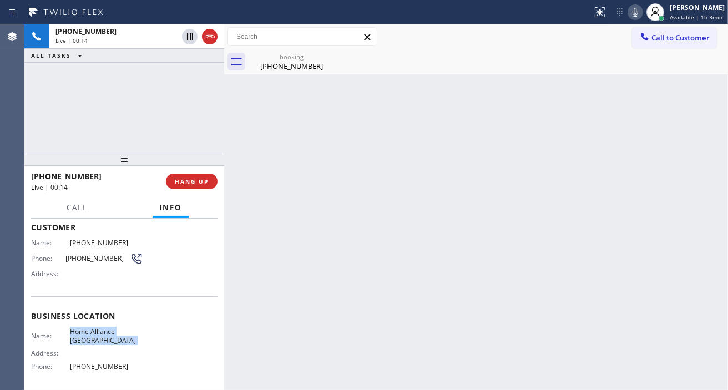
click at [72, 335] on span "Home Alliance [GEOGRAPHIC_DATA]" at bounding box center [106, 335] width 73 height 17
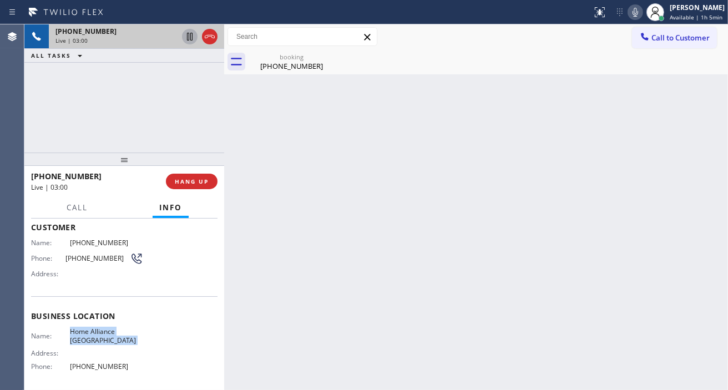
click at [190, 37] on icon at bounding box center [190, 37] width 6 height 8
click at [188, 39] on icon at bounding box center [190, 37] width 8 height 8
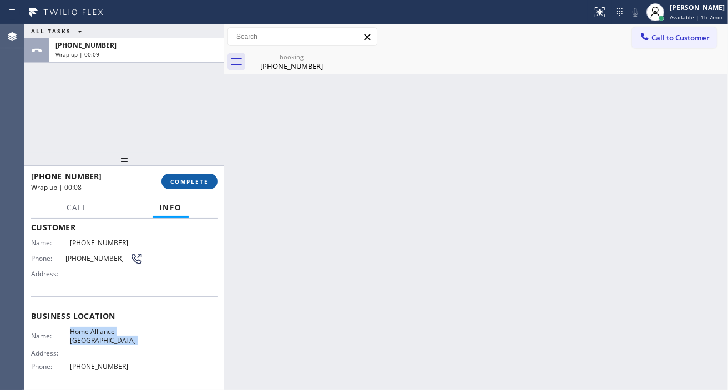
click at [209, 180] on button "COMPLETE" at bounding box center [189, 182] width 56 height 16
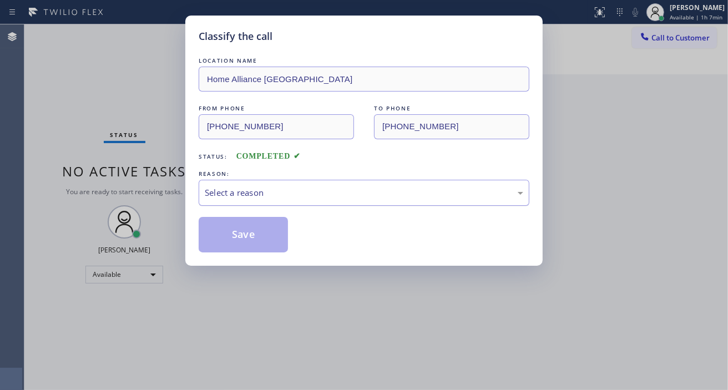
click at [344, 202] on div "Select a reason" at bounding box center [364, 193] width 331 height 26
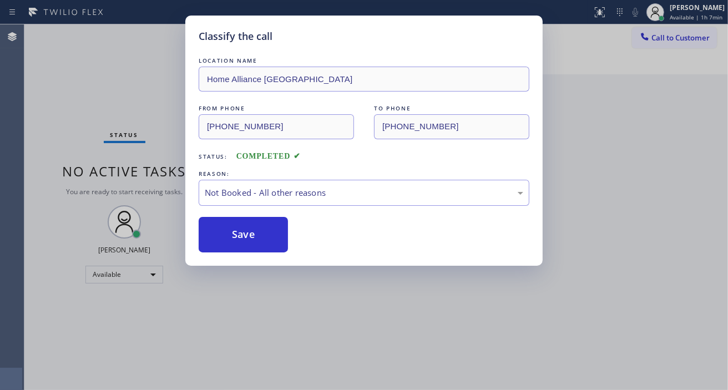
click at [274, 234] on button "Save" at bounding box center [243, 235] width 89 height 36
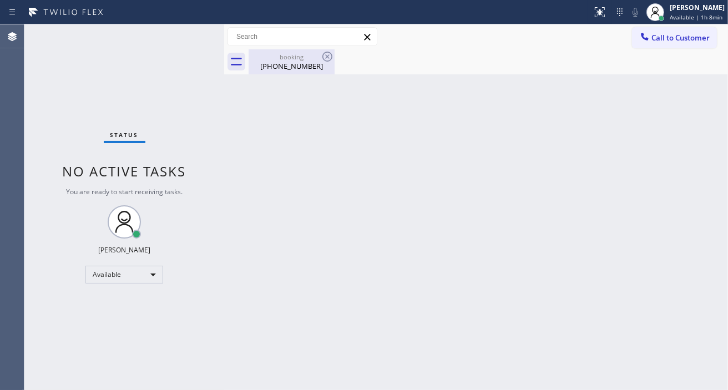
click at [315, 57] on div "booking" at bounding box center [292, 57] width 84 height 8
click at [179, 42] on div "Status No active tasks You are ready to start receiving tasks. [PERSON_NAME]" at bounding box center [124, 207] width 200 height 366
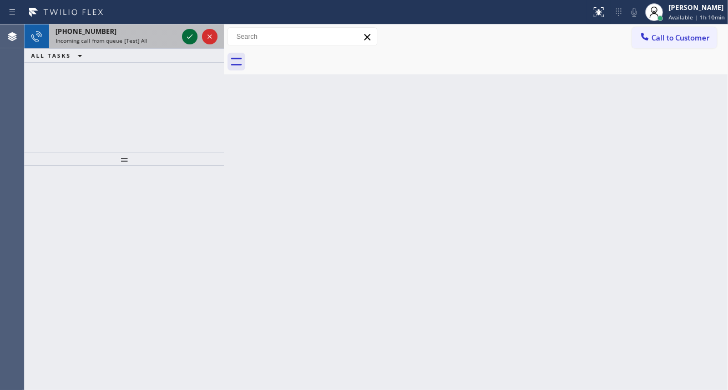
click at [190, 37] on icon at bounding box center [189, 36] width 13 height 13
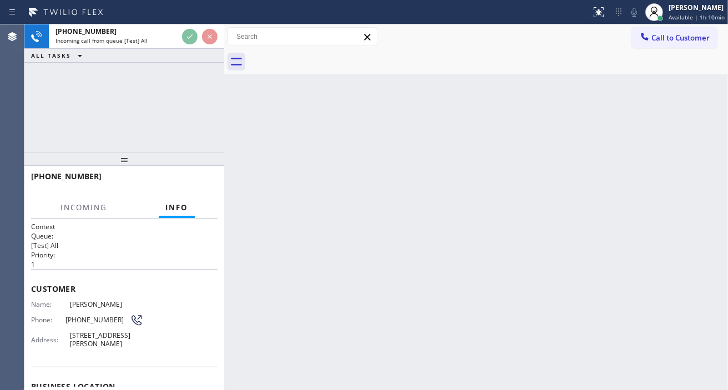
scroll to position [31, 0]
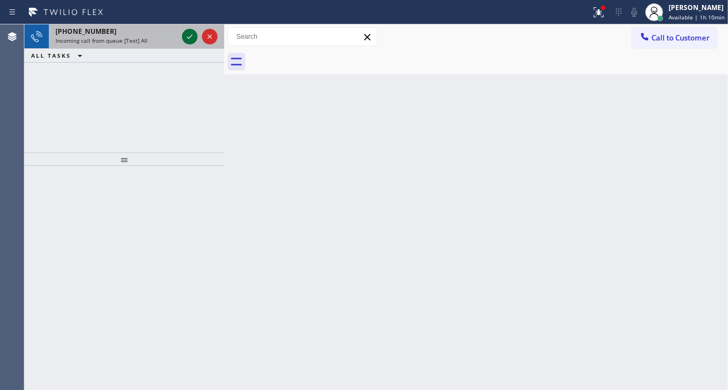
click at [188, 37] on icon at bounding box center [189, 36] width 13 height 13
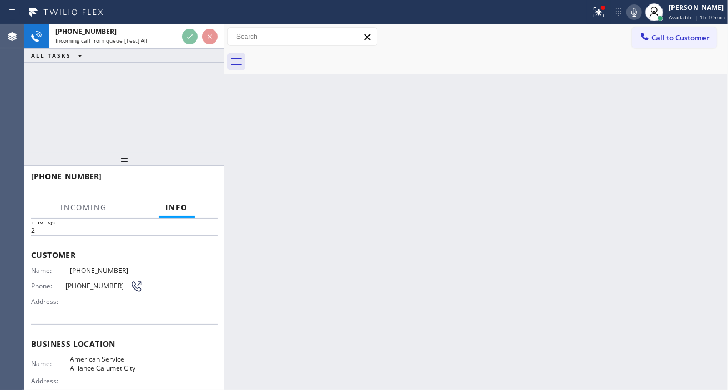
scroll to position [62, 0]
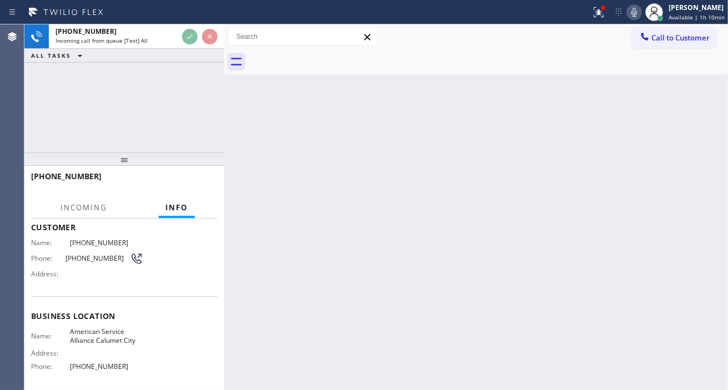
click at [108, 335] on span "American Service Alliance Calumet City" at bounding box center [106, 335] width 73 height 17
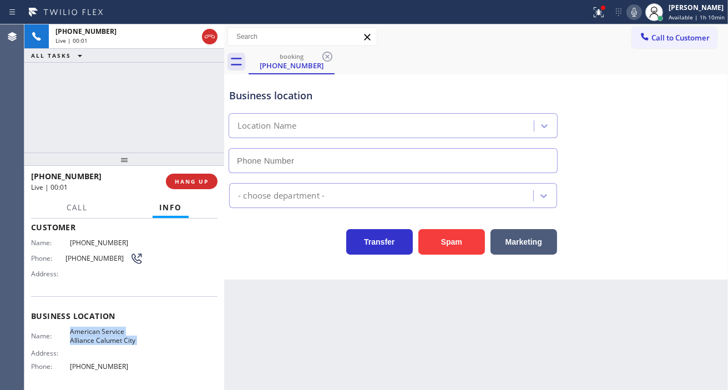
click at [108, 335] on span "American Service Alliance Calumet City" at bounding box center [106, 335] width 73 height 17
click at [92, 261] on span "[PHONE_NUMBER]" at bounding box center [97, 258] width 64 height 8
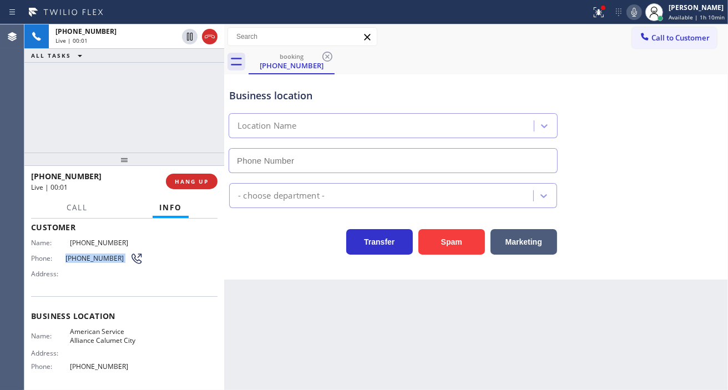
click at [92, 261] on span "[PHONE_NUMBER]" at bounding box center [97, 258] width 64 height 8
drag, startPoint x: 253, startPoint y: 285, endPoint x: 243, endPoint y: 289, distance: 11.4
click at [253, 285] on div "Back to Dashboard Change Sender ID Customers Technicians Select a contact Outbo…" at bounding box center [476, 207] width 504 height 366
click at [118, 337] on span "American Service Alliance Calumet City" at bounding box center [106, 335] width 73 height 17
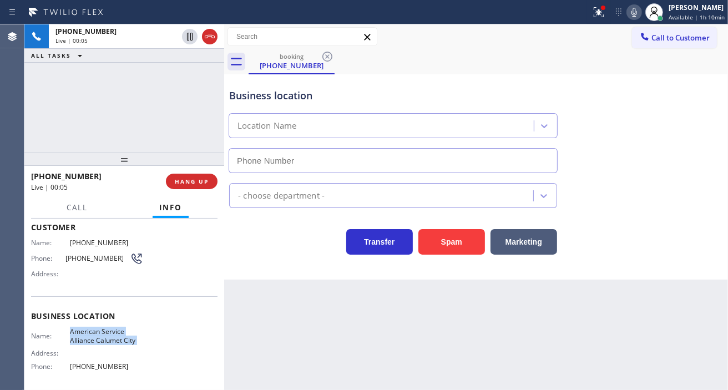
click at [118, 337] on span "American Service Alliance Calumet City" at bounding box center [106, 335] width 73 height 17
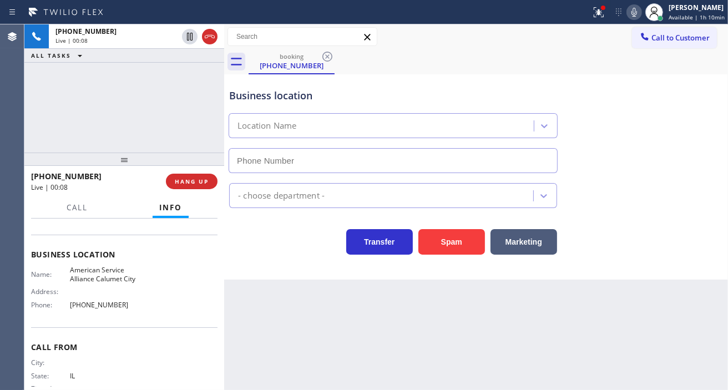
click at [92, 303] on span "[PHONE_NUMBER]" at bounding box center [106, 305] width 73 height 8
type input "[PHONE_NUMBER]"
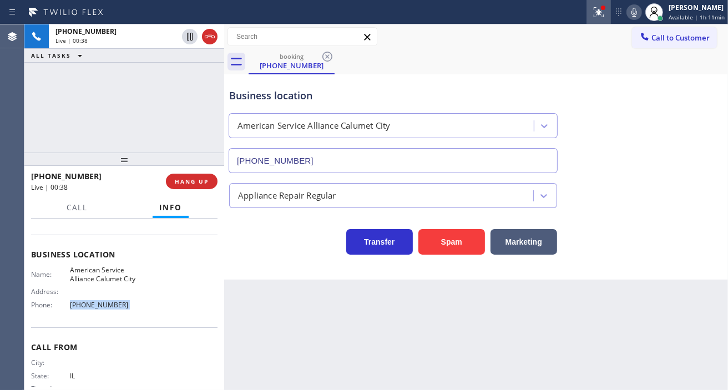
click at [611, 17] on div at bounding box center [599, 12] width 24 height 13
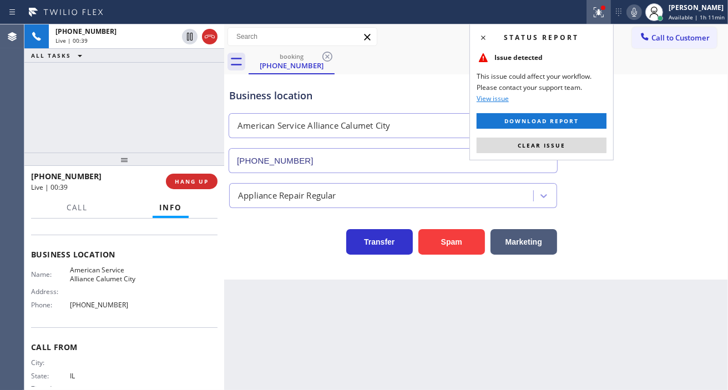
click at [598, 153] on div "Status report Issue detected This issue could affect your workflow. Please cont…" at bounding box center [541, 92] width 144 height 137
click at [583, 143] on button "Clear issue" at bounding box center [542, 146] width 130 height 16
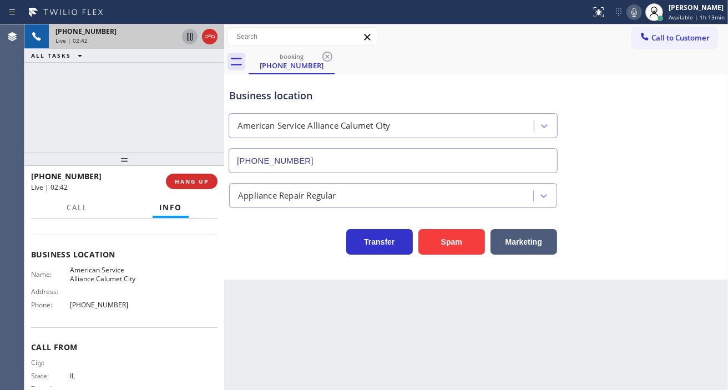
click at [189, 37] on icon at bounding box center [189, 36] width 13 height 13
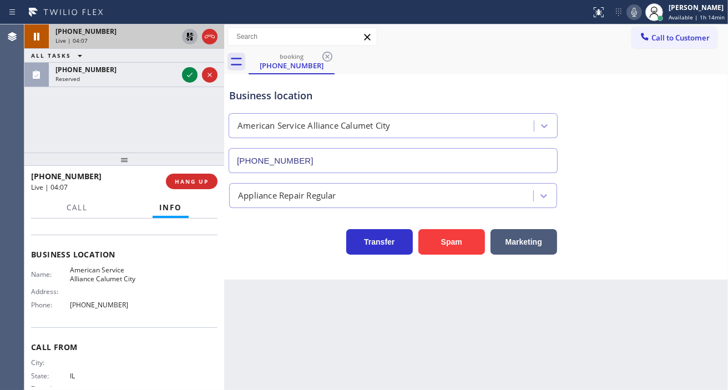
click at [187, 32] on icon at bounding box center [189, 36] width 13 height 13
click at [188, 34] on icon at bounding box center [189, 36] width 13 height 13
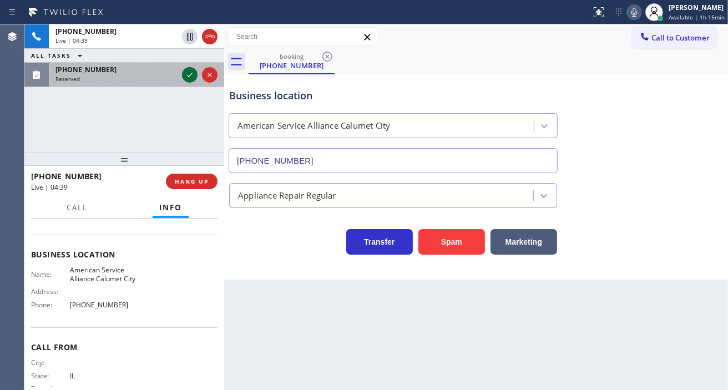
click at [187, 75] on icon at bounding box center [190, 75] width 6 height 4
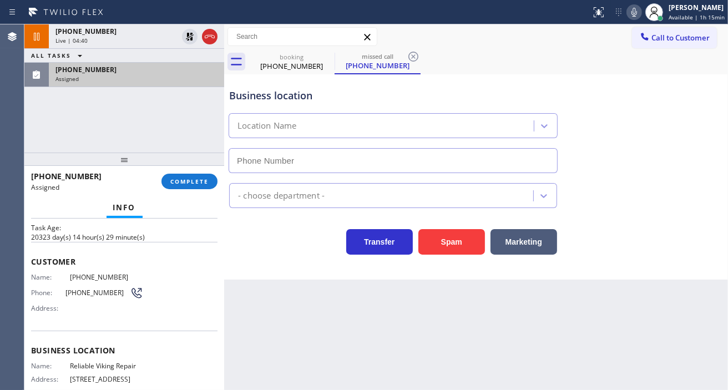
scroll to position [18, 0]
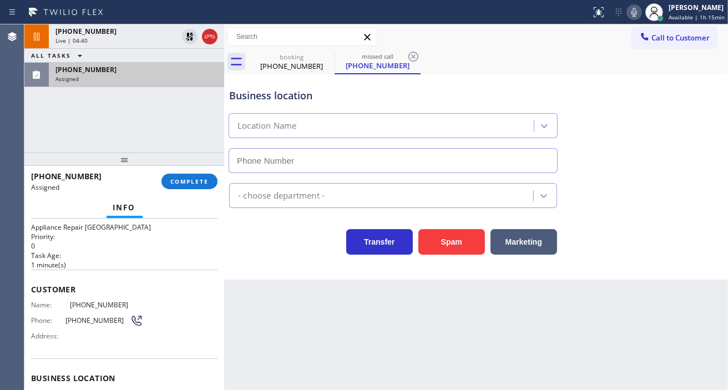
type input "[PHONE_NUMBER]"
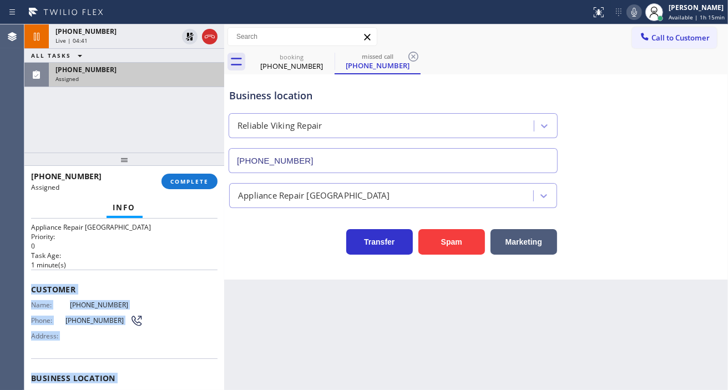
scroll to position [156, 0]
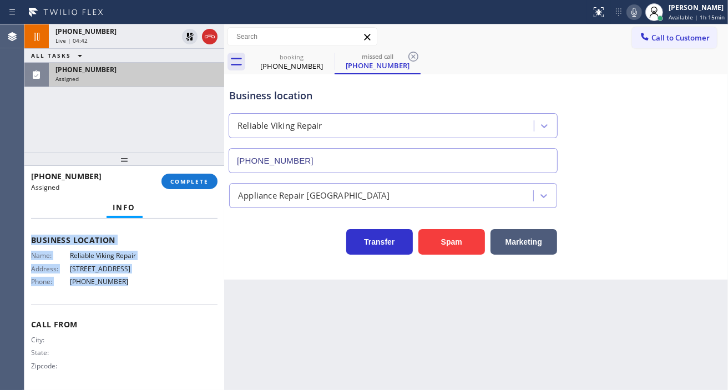
drag, startPoint x: 31, startPoint y: 283, endPoint x: 155, endPoint y: 294, distance: 125.4
click at [155, 294] on div "Context Queue: Appliance Repair High End Priority: 0 Task Age: [DEMOGRAPHIC_DAT…" at bounding box center [124, 226] width 186 height 323
click at [196, 176] on button "COMPLETE" at bounding box center [189, 182] width 56 height 16
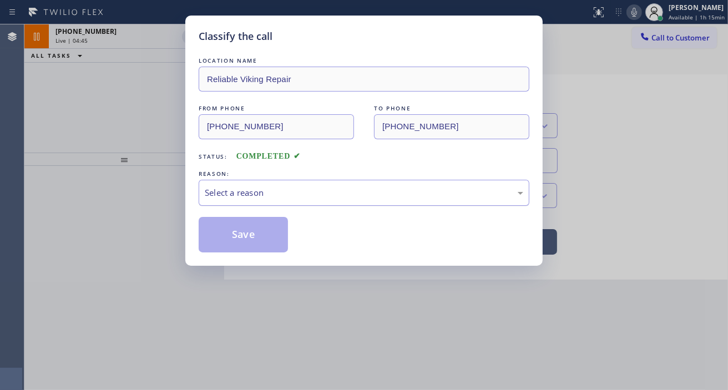
click at [342, 191] on div "Select a reason" at bounding box center [364, 192] width 319 height 13
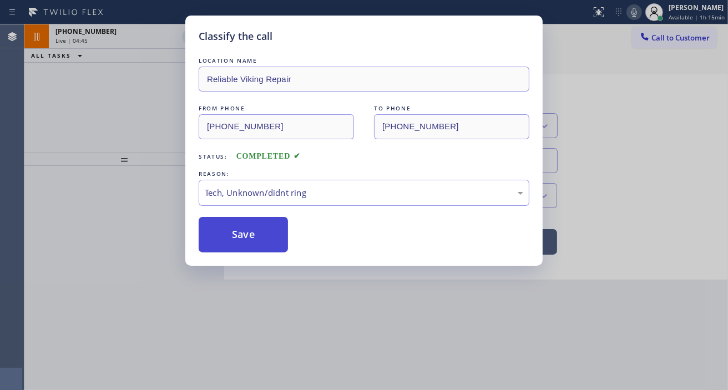
click at [276, 238] on button "Save" at bounding box center [243, 235] width 89 height 36
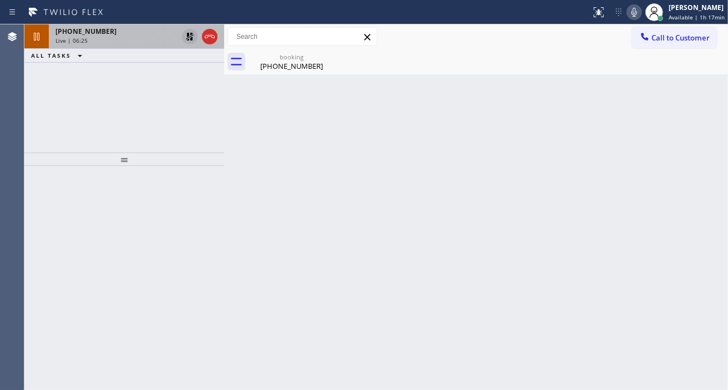
click at [184, 38] on icon at bounding box center [189, 36] width 13 height 13
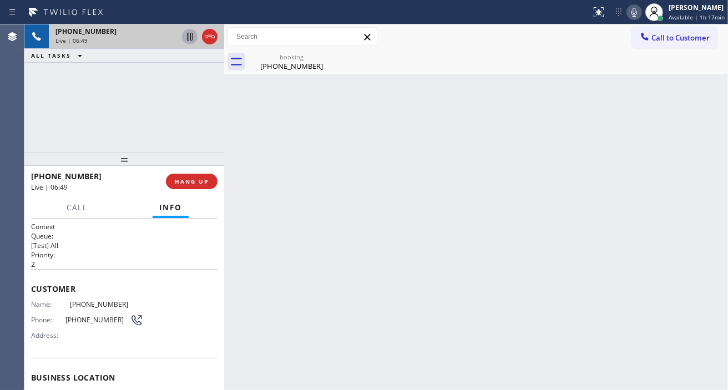
click at [698, 112] on div "Back to Dashboard Change Sender ID Customers Technicians Select a contact Outbo…" at bounding box center [476, 207] width 504 height 366
click at [164, 115] on div "[PHONE_NUMBER] Live | 08:24 ALL TASKS ALL TASKS ACTIVE TASKS TASKS IN WRAP UP" at bounding box center [124, 88] width 200 height 128
click at [292, 70] on div "[PHONE_NUMBER]" at bounding box center [292, 66] width 84 height 10
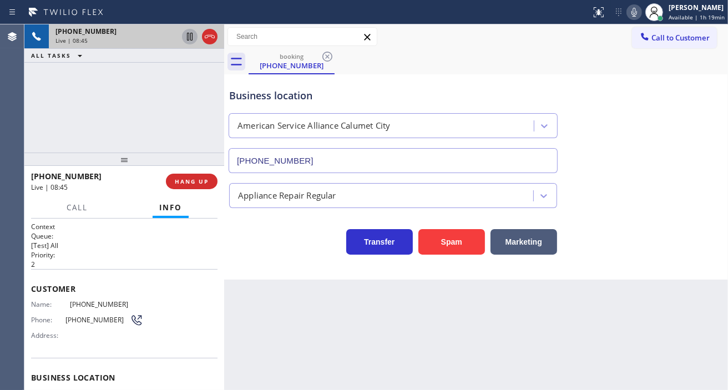
click at [138, 109] on div "[PHONE_NUMBER] Live | 08:45 ALL TASKS ALL TASKS ACTIVE TASKS TASKS IN WRAP UP" at bounding box center [124, 88] width 200 height 128
click at [274, 100] on div "Business location" at bounding box center [393, 95] width 328 height 15
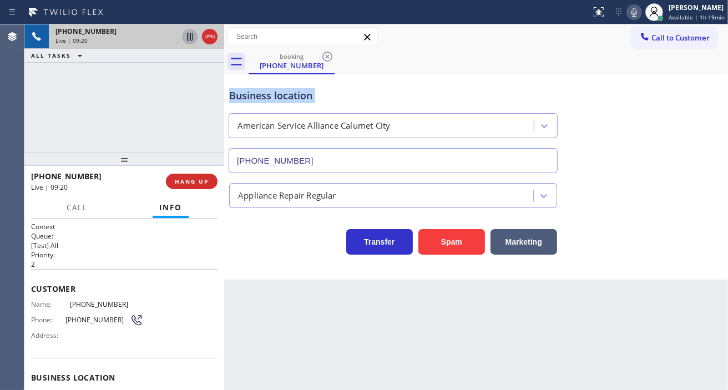
click at [274, 100] on div "Business location" at bounding box center [393, 95] width 328 height 15
click at [322, 88] on div "Business location" at bounding box center [393, 95] width 328 height 15
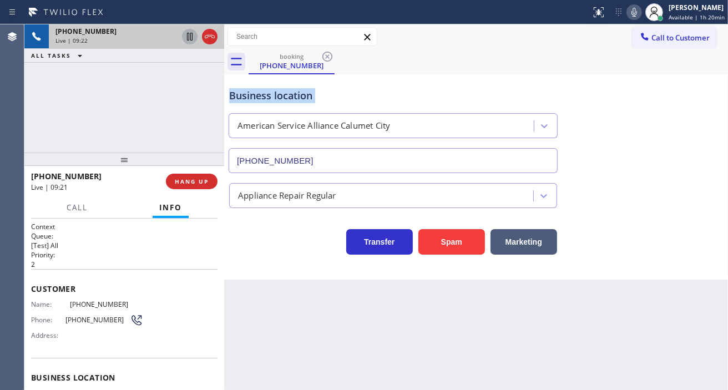
click at [322, 88] on div "Business location" at bounding box center [393, 95] width 328 height 15
click at [341, 91] on div "Business location" at bounding box center [393, 95] width 328 height 15
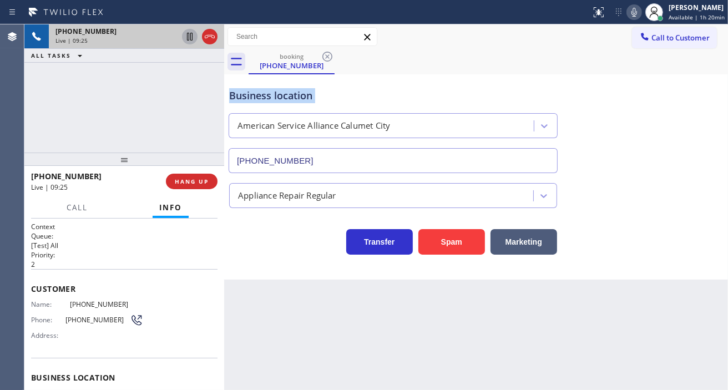
click at [341, 91] on div "Business location" at bounding box center [393, 95] width 328 height 15
click at [398, 90] on div "Business location" at bounding box center [393, 95] width 328 height 15
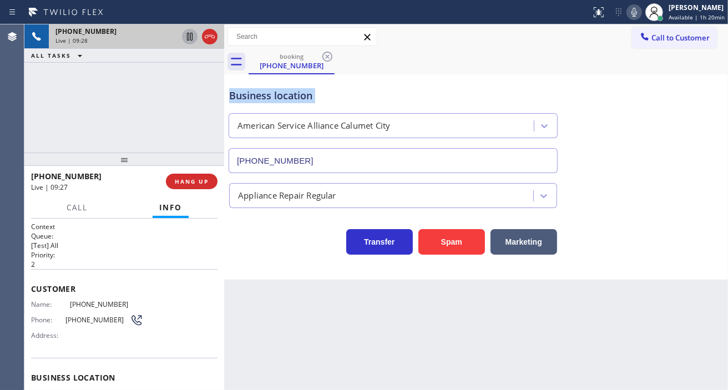
click at [398, 90] on div "Business location" at bounding box center [393, 95] width 328 height 15
click at [208, 179] on span "HANG UP" at bounding box center [192, 182] width 34 height 8
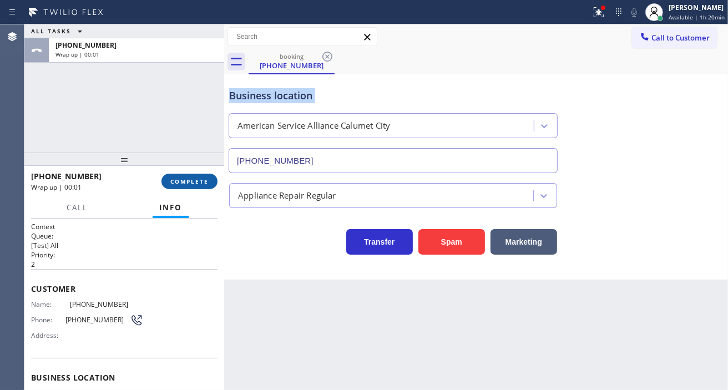
click at [211, 184] on button "COMPLETE" at bounding box center [189, 182] width 56 height 16
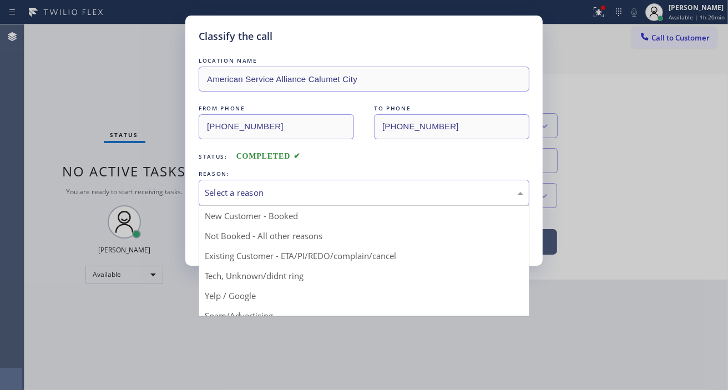
click at [319, 189] on div "Select a reason" at bounding box center [364, 192] width 319 height 13
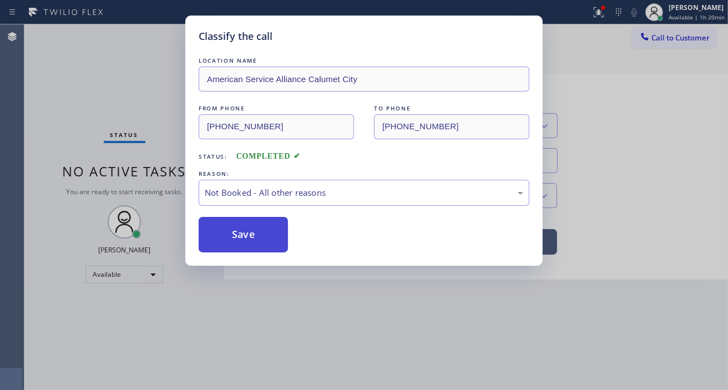
click at [283, 234] on button "Save" at bounding box center [243, 235] width 89 height 36
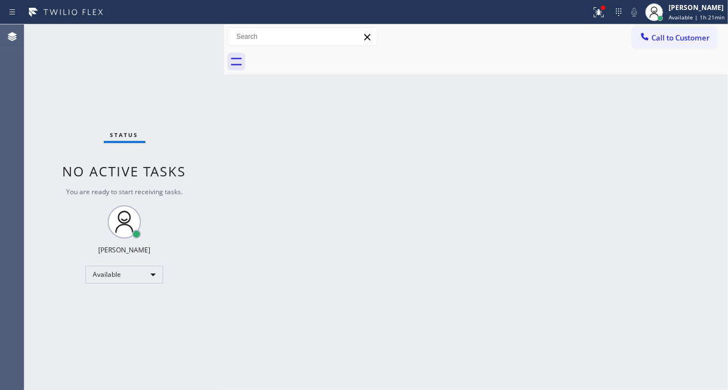
click at [693, 120] on div "Back to Dashboard Change Sender ID Customers Technicians Select a contact Outbo…" at bounding box center [476, 207] width 504 height 366
click at [195, 36] on div "Status No active tasks You are ready to start receiving tasks. [PERSON_NAME]" at bounding box center [124, 207] width 200 height 366
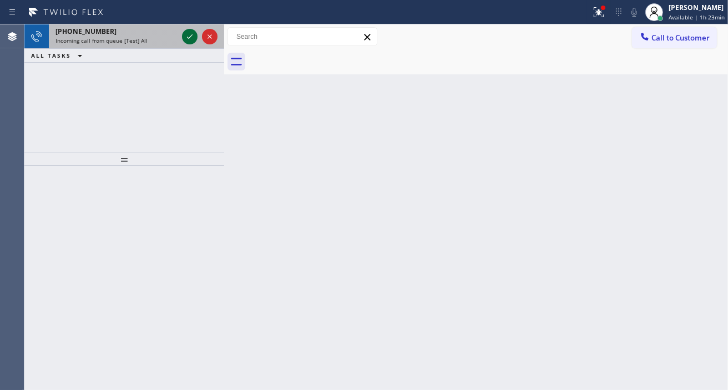
click at [187, 36] on icon at bounding box center [189, 36] width 13 height 13
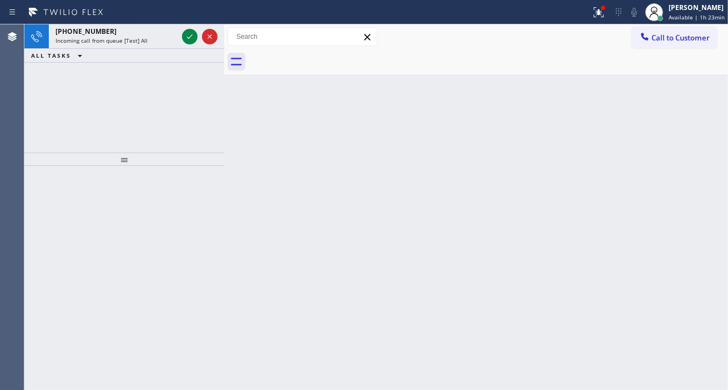
click at [187, 36] on icon at bounding box center [189, 36] width 13 height 13
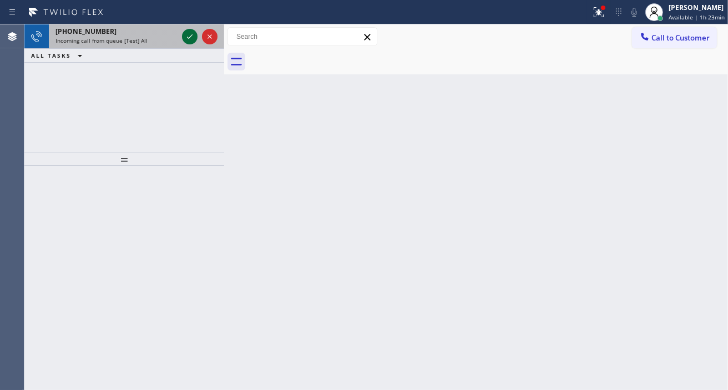
click at [187, 36] on icon at bounding box center [189, 36] width 13 height 13
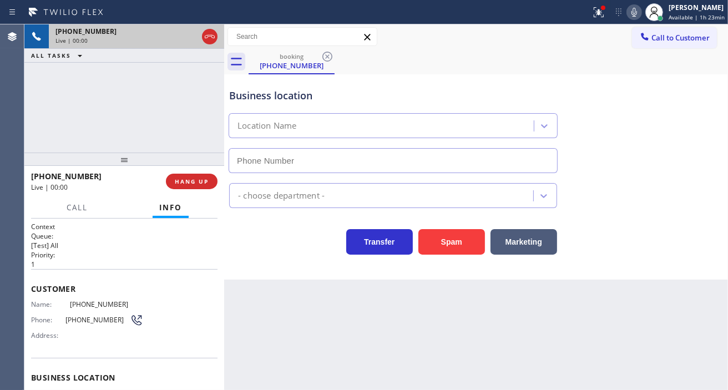
type input "[PHONE_NUMBER]"
click at [83, 297] on div "Customer Name: [PHONE_NUMBER] Phone: [PHONE_NUMBER] Address:" at bounding box center [124, 313] width 186 height 89
click at [85, 297] on div "Customer Name: [PHONE_NUMBER] Phone: [PHONE_NUMBER] Address:" at bounding box center [124, 313] width 186 height 89
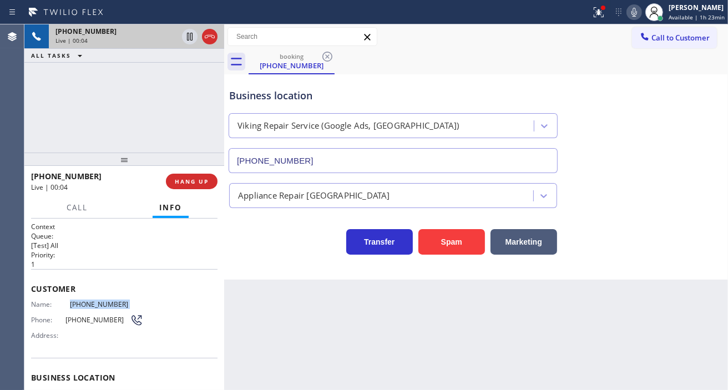
click at [85, 297] on div "Customer Name: [PHONE_NUMBER] Phone: [PHONE_NUMBER] Address:" at bounding box center [124, 313] width 186 height 89
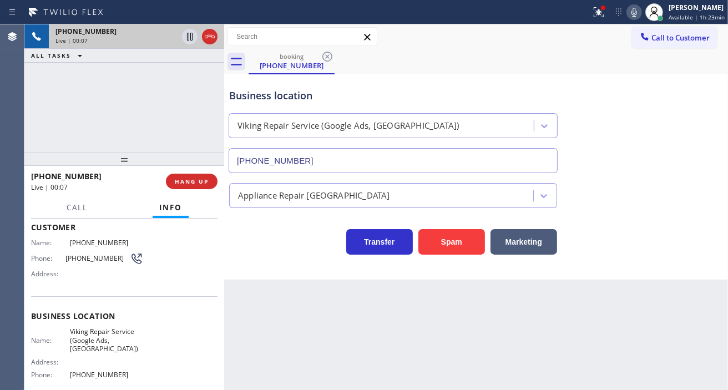
click at [96, 337] on span "Viking Repair Service (Google Ads, [GEOGRAPHIC_DATA])" at bounding box center [106, 340] width 73 height 26
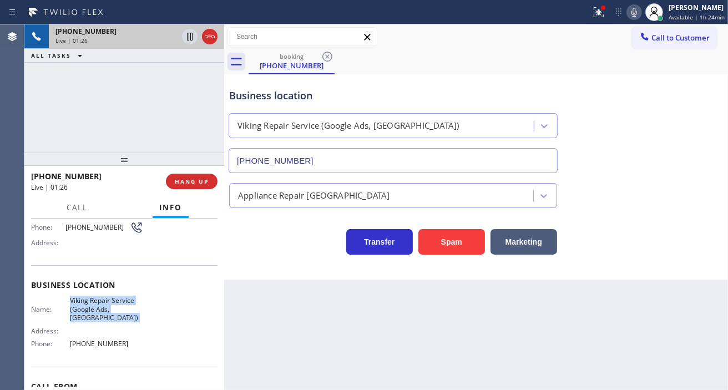
scroll to position [123, 0]
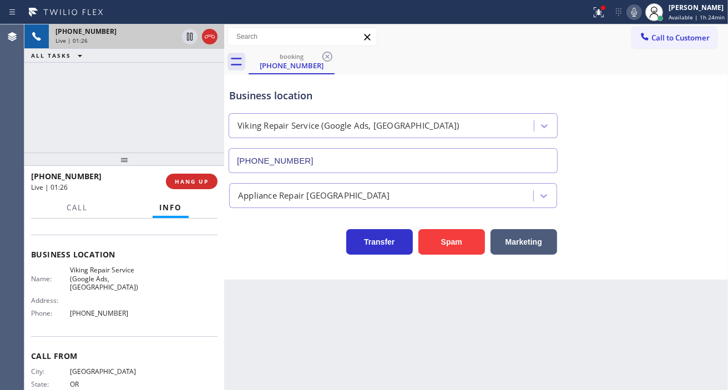
click at [101, 309] on span "[PHONE_NUMBER]" at bounding box center [106, 313] width 73 height 8
click at [185, 39] on icon at bounding box center [189, 36] width 13 height 13
click at [188, 41] on icon at bounding box center [189, 36] width 13 height 13
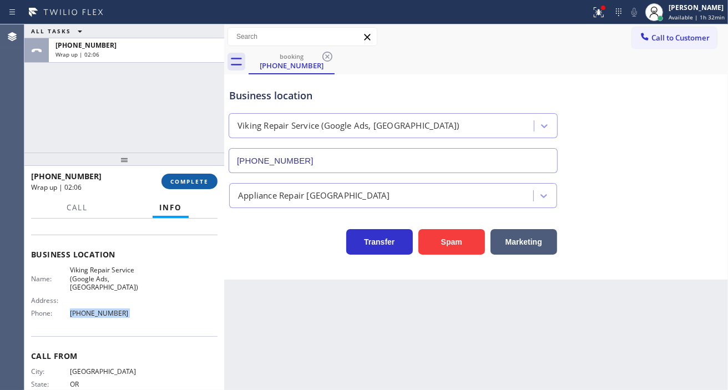
click at [203, 180] on span "COMPLETE" at bounding box center [189, 182] width 38 height 8
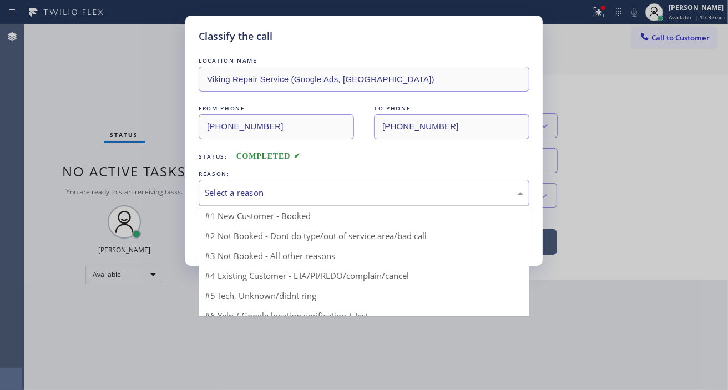
click at [292, 185] on div "Select a reason" at bounding box center [364, 193] width 331 height 26
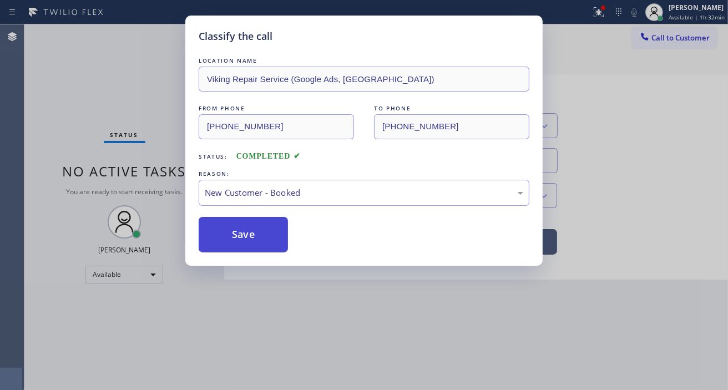
click at [278, 230] on button "Save" at bounding box center [243, 235] width 89 height 36
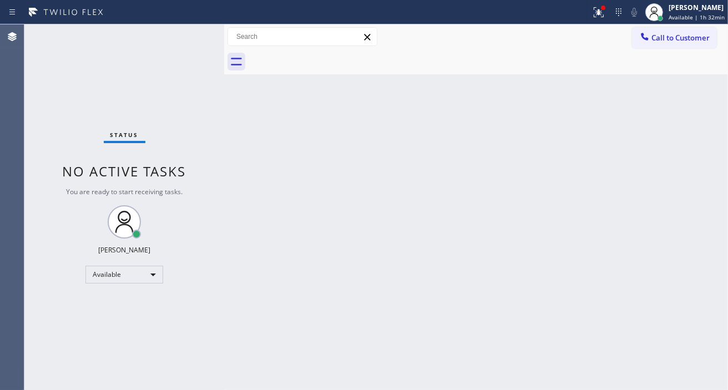
click at [174, 36] on div "Status No active tasks You are ready to start receiving tasks. [PERSON_NAME]" at bounding box center [124, 207] width 200 height 366
click at [191, 34] on div "Status No active tasks You are ready to start receiving tasks. [PERSON_NAME]" at bounding box center [124, 207] width 200 height 366
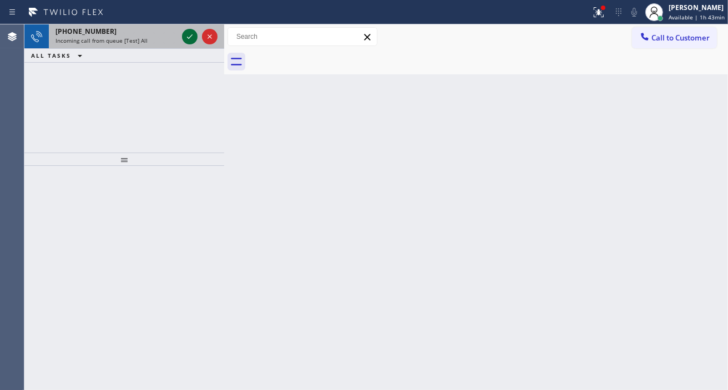
click at [184, 41] on icon at bounding box center [189, 36] width 13 height 13
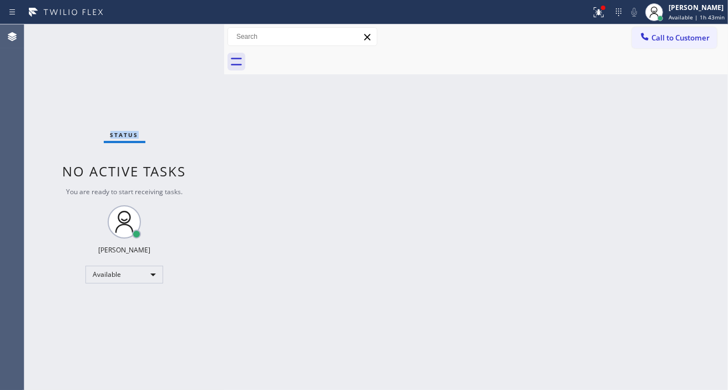
click at [184, 41] on div "Status No active tasks You are ready to start receiving tasks. [PERSON_NAME]" at bounding box center [124, 207] width 200 height 366
click at [192, 36] on div "Status No active tasks You are ready to start receiving tasks. [PERSON_NAME]" at bounding box center [124, 207] width 200 height 366
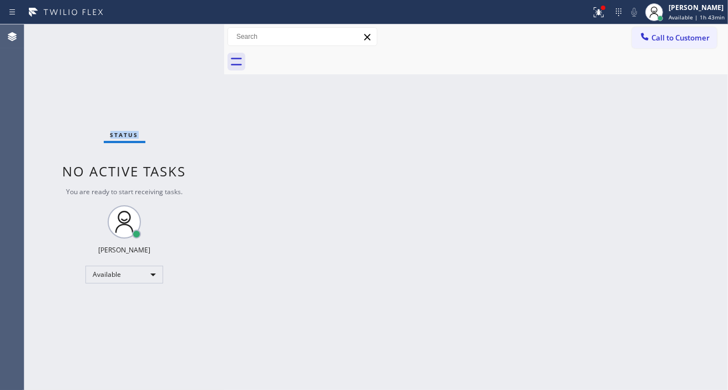
click at [192, 36] on div "Status No active tasks You are ready to start receiving tasks. [PERSON_NAME]" at bounding box center [124, 207] width 200 height 366
click at [192, 40] on div "Status No active tasks You are ready to start receiving tasks. [PERSON_NAME]" at bounding box center [124, 207] width 200 height 366
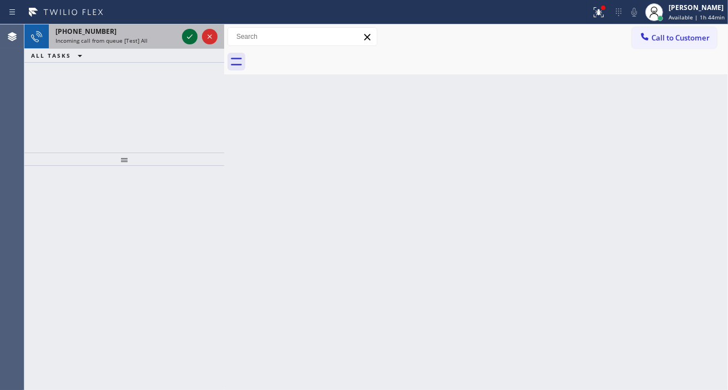
click at [185, 35] on icon at bounding box center [189, 36] width 13 height 13
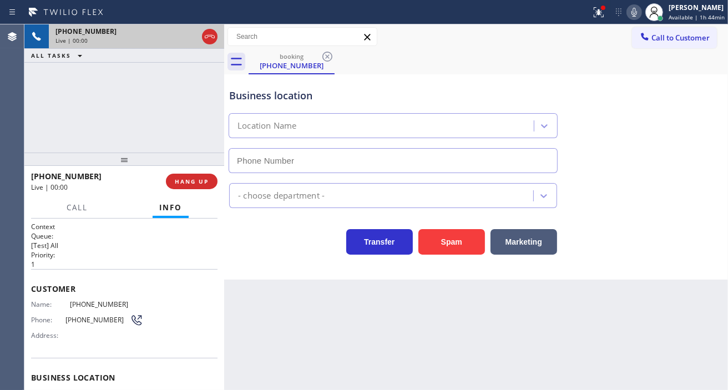
type input "[PHONE_NUMBER]"
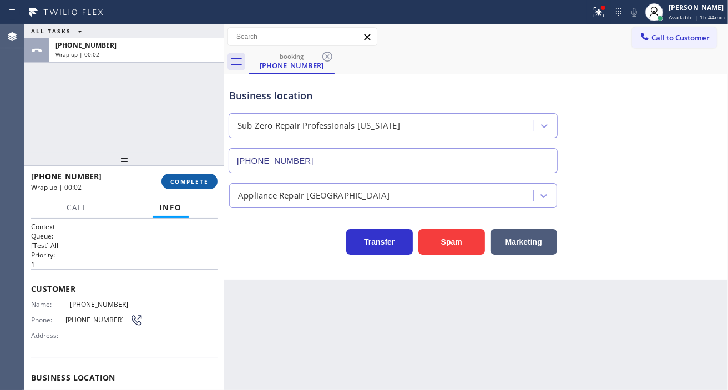
click at [189, 179] on span "COMPLETE" at bounding box center [189, 182] width 38 height 8
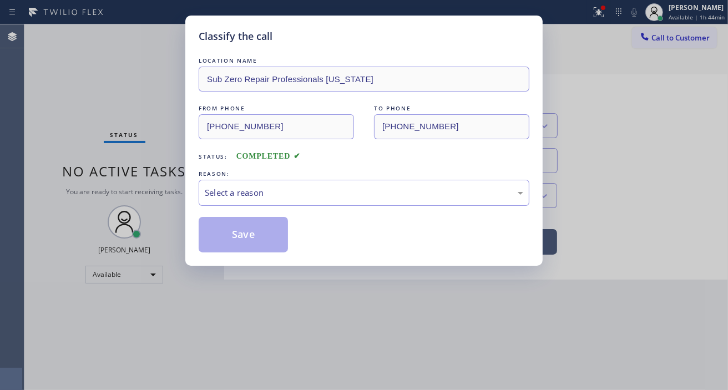
click at [290, 190] on div "Select a reason" at bounding box center [364, 192] width 319 height 13
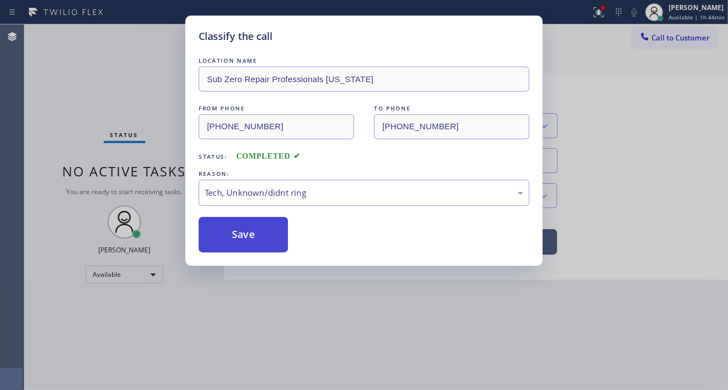
click at [262, 239] on button "Save" at bounding box center [243, 235] width 89 height 36
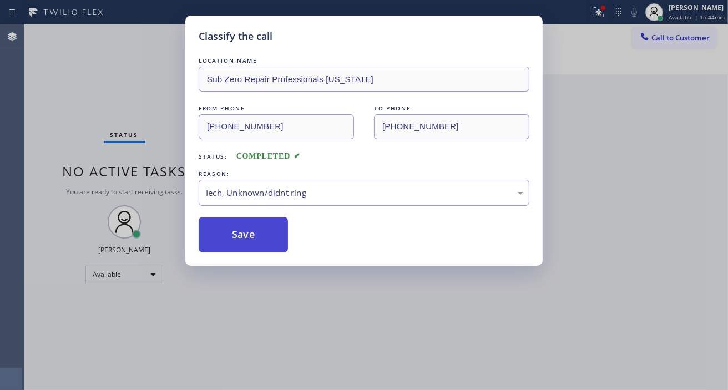
click at [262, 239] on button "Save" at bounding box center [243, 235] width 89 height 36
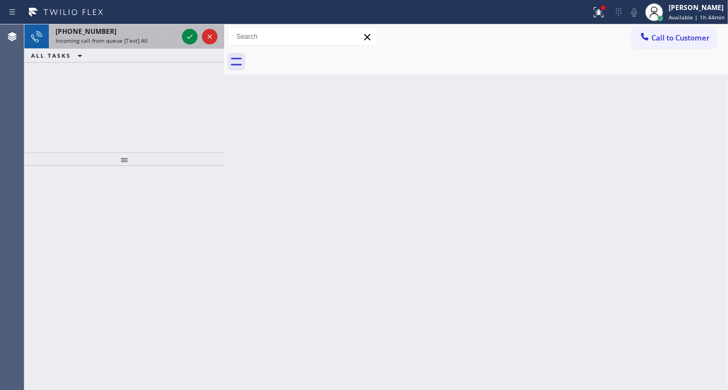
click at [178, 34] on div "[PHONE_NUMBER] Incoming call from queue [Test] All" at bounding box center [114, 36] width 131 height 24
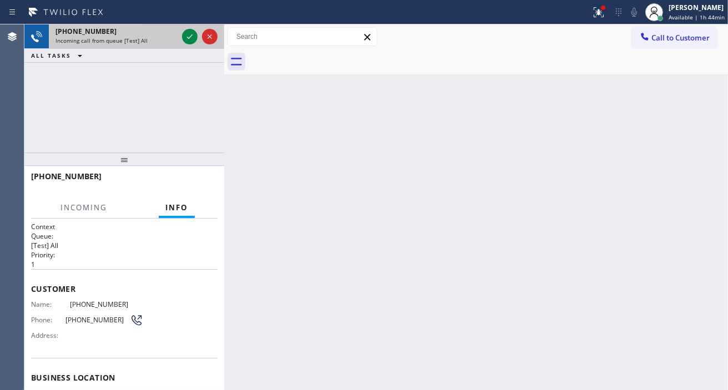
click at [180, 34] on div at bounding box center [200, 36] width 40 height 24
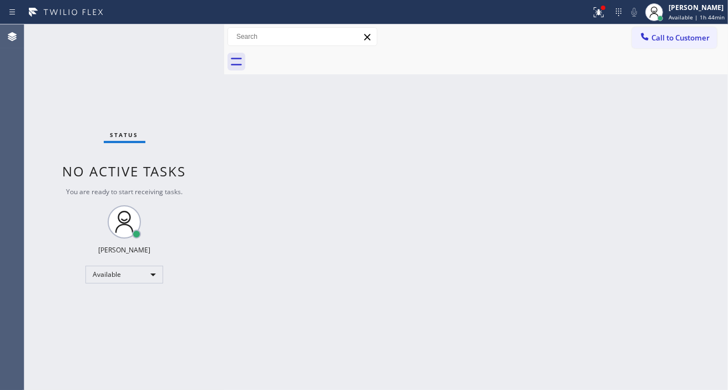
click at [183, 35] on div "Status No active tasks You are ready to start receiving tasks. [PERSON_NAME]" at bounding box center [124, 207] width 200 height 366
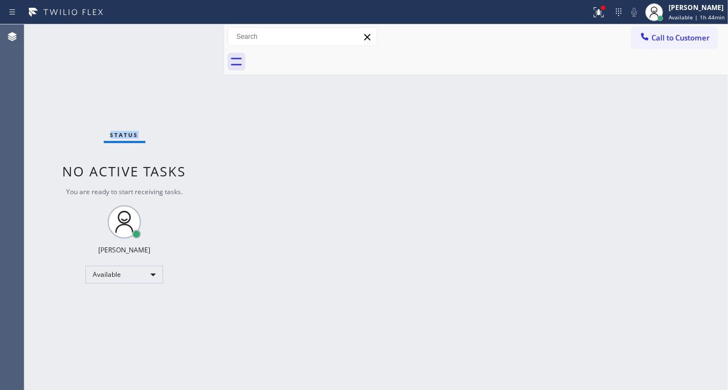
click at [183, 35] on div "Status No active tasks You are ready to start receiving tasks. [PERSON_NAME]" at bounding box center [124, 207] width 200 height 366
click at [191, 31] on div "Status No active tasks You are ready to start receiving tasks. [PERSON_NAME]" at bounding box center [124, 207] width 200 height 366
click at [685, 18] on span "Available | 1h 45min" at bounding box center [697, 17] width 56 height 8
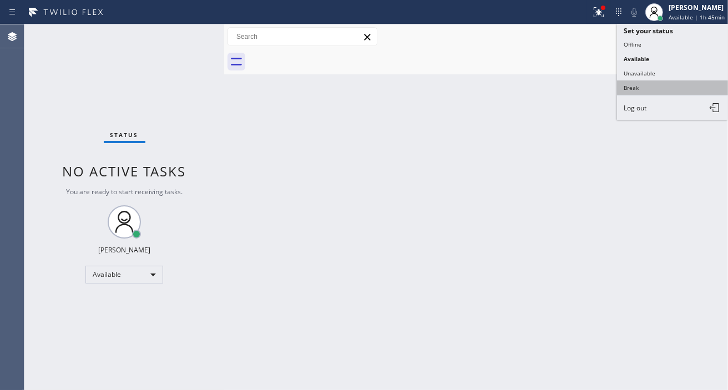
click at [644, 82] on button "Break" at bounding box center [672, 87] width 111 height 14
